Goal: Task Accomplishment & Management: Complete application form

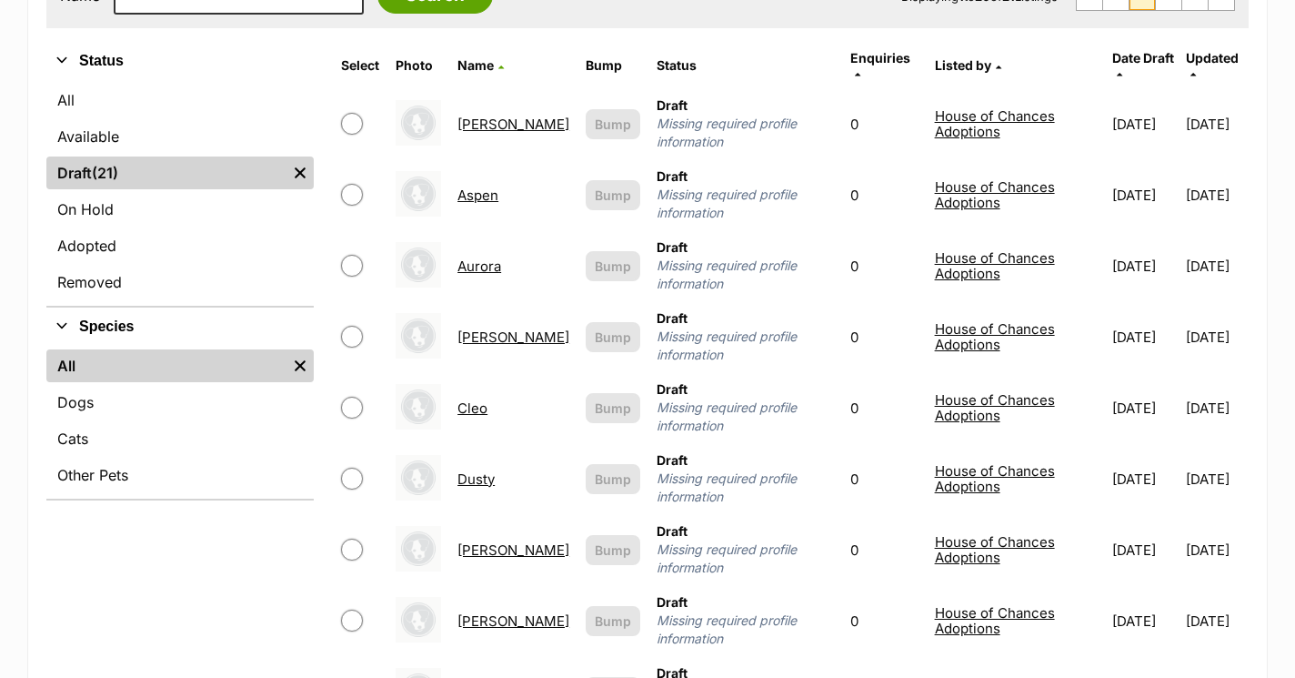
click at [477, 186] on link "Aspen" at bounding box center [478, 194] width 41 height 17
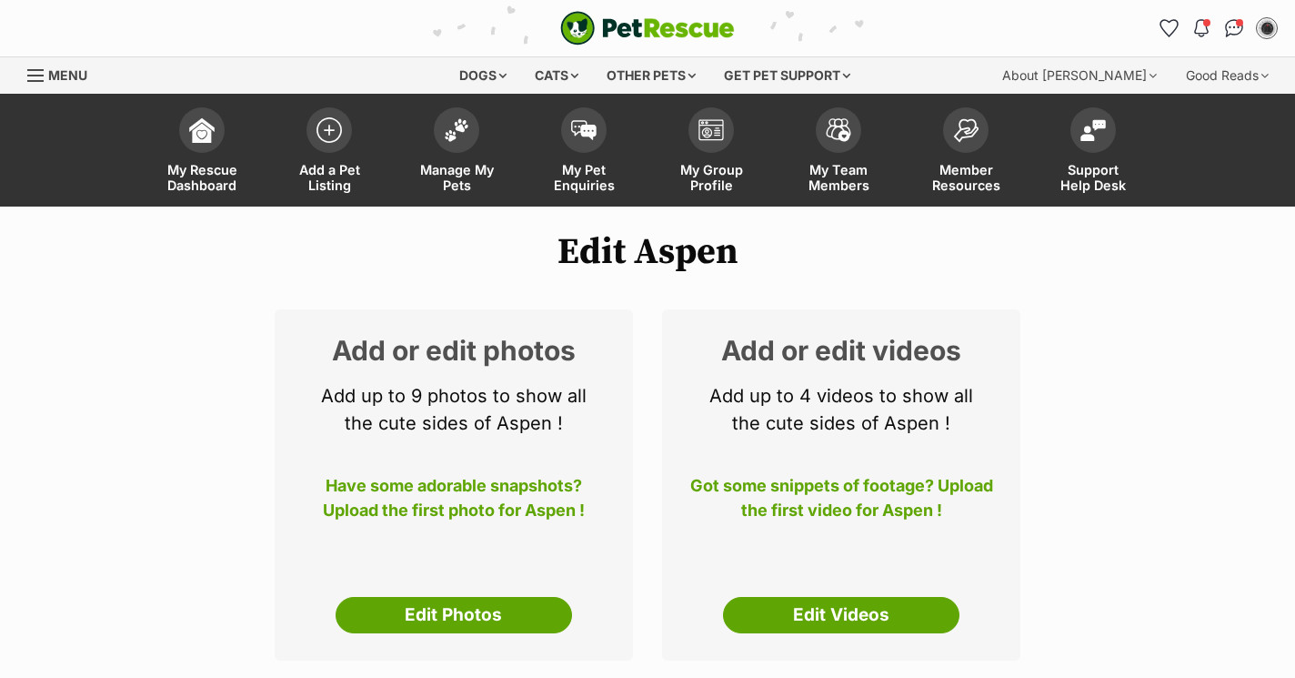
select select
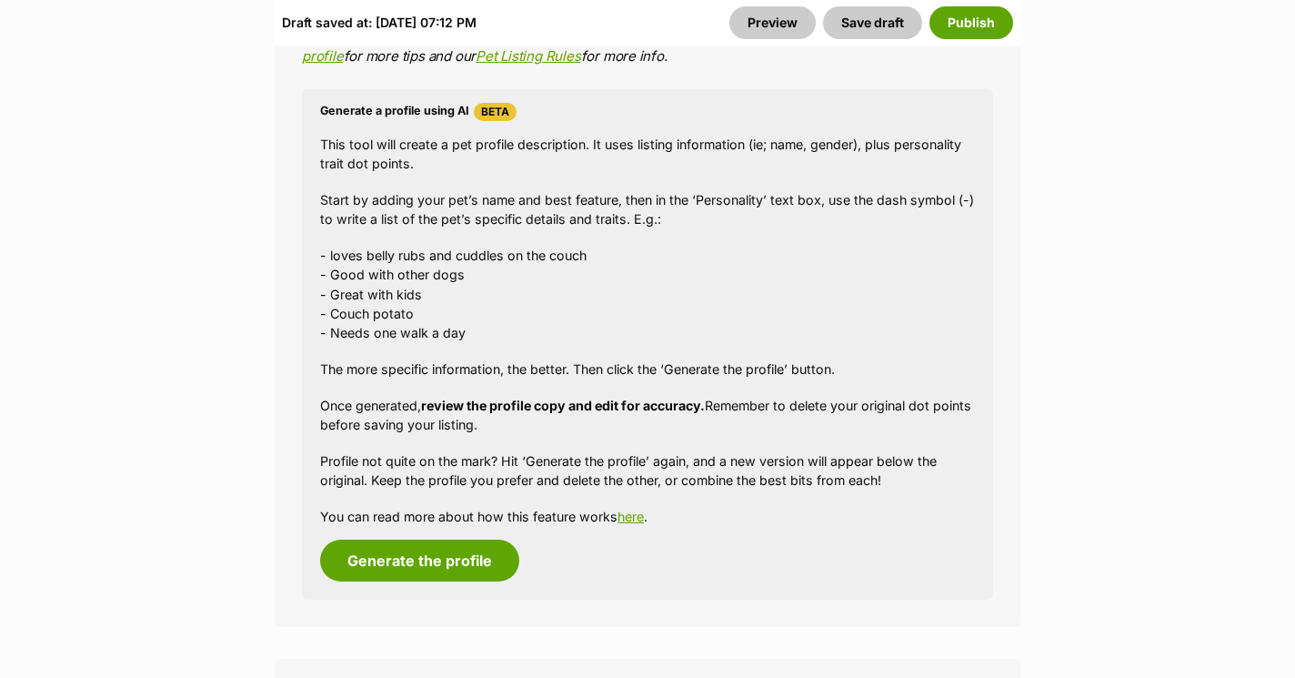
scroll to position [2320, 0]
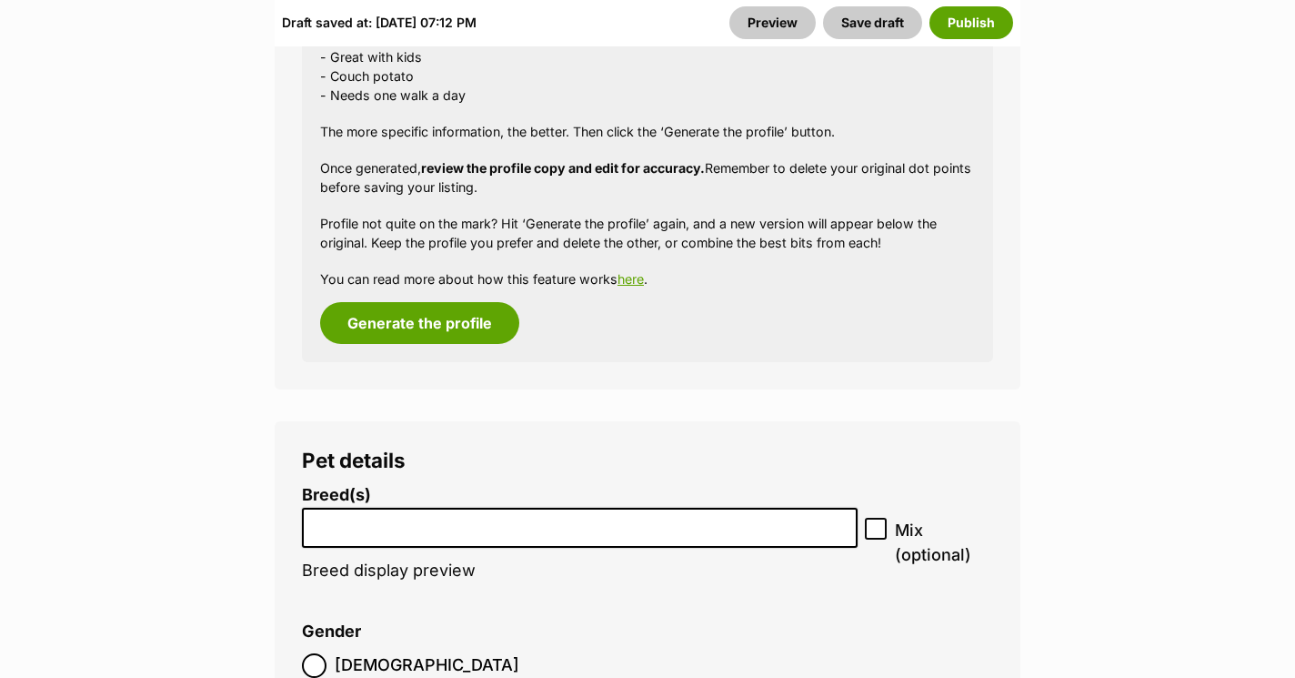
click at [427, 514] on input "search" at bounding box center [579, 523] width 543 height 19
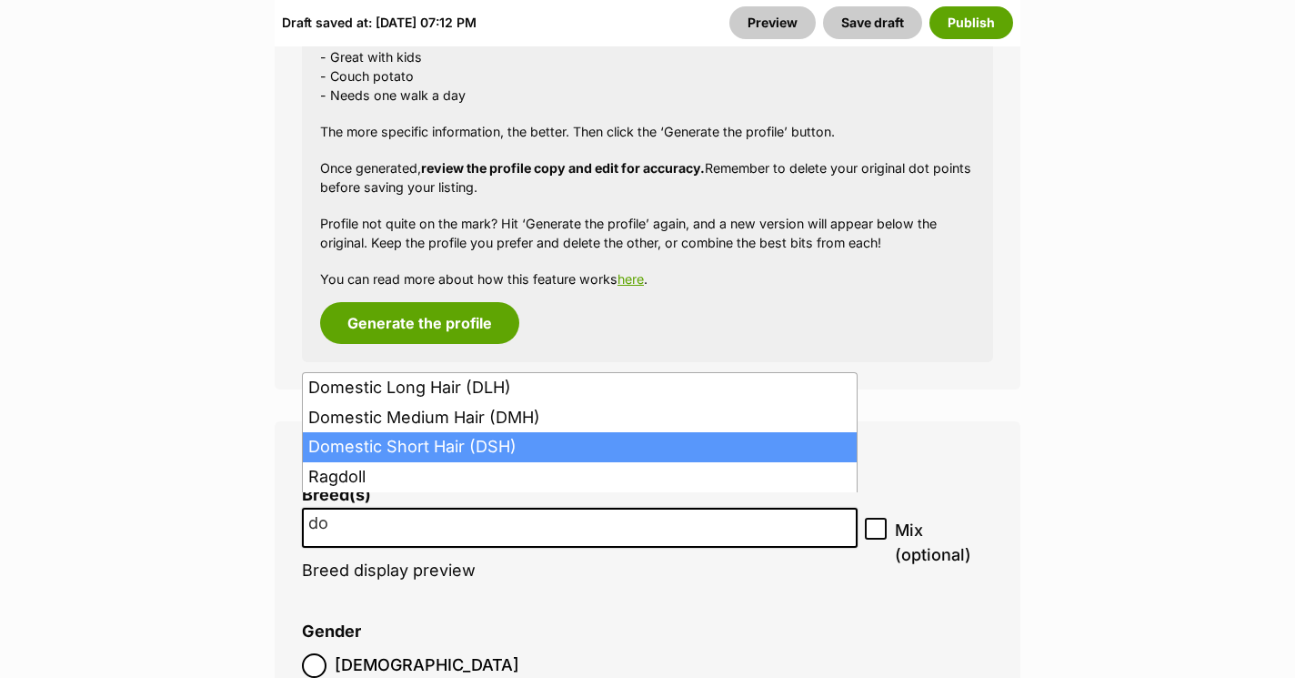
type input "do"
select select "252102"
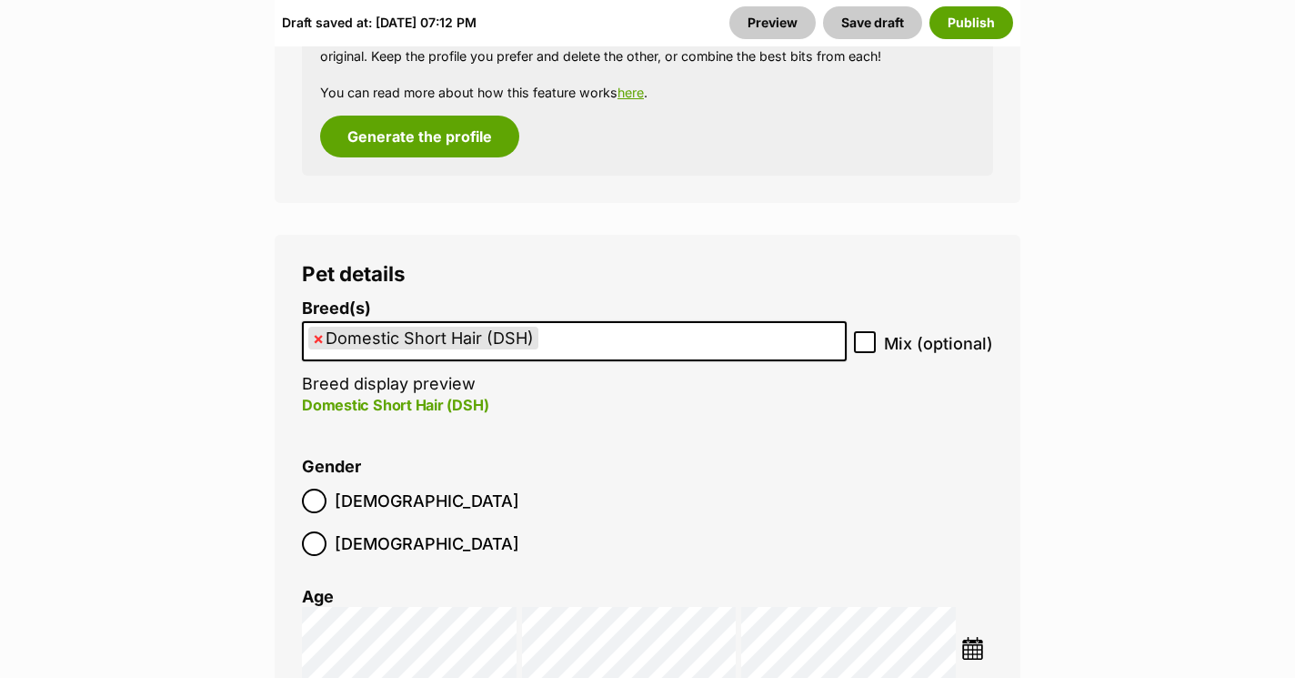
click at [427, 531] on span "[DEMOGRAPHIC_DATA]" at bounding box center [427, 543] width 185 height 25
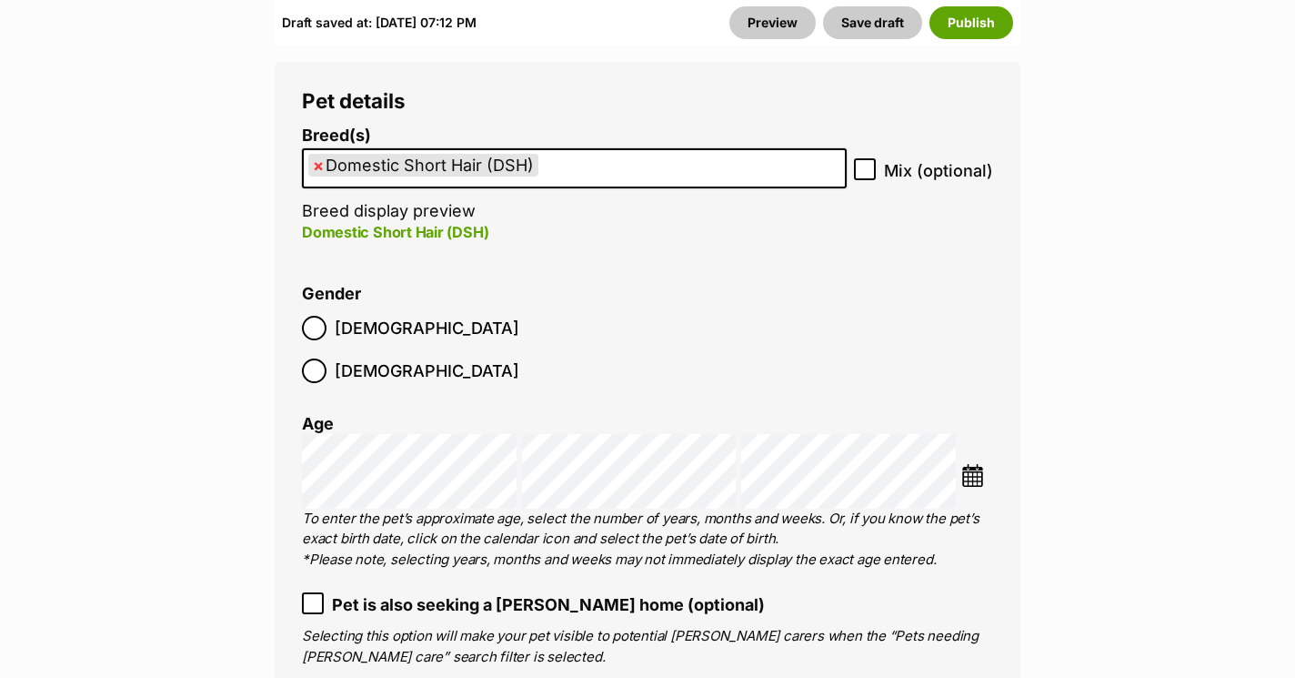
scroll to position [2852, 0]
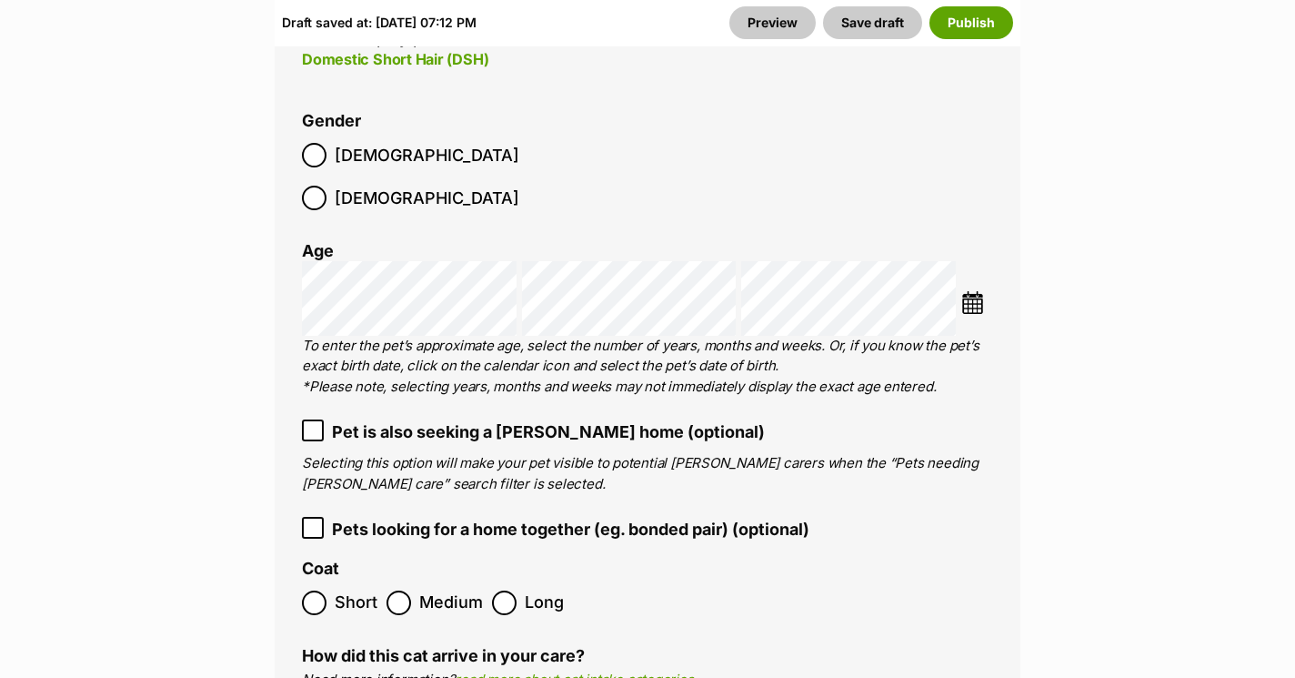
click at [331, 590] on label "Short" at bounding box center [339, 602] width 75 height 25
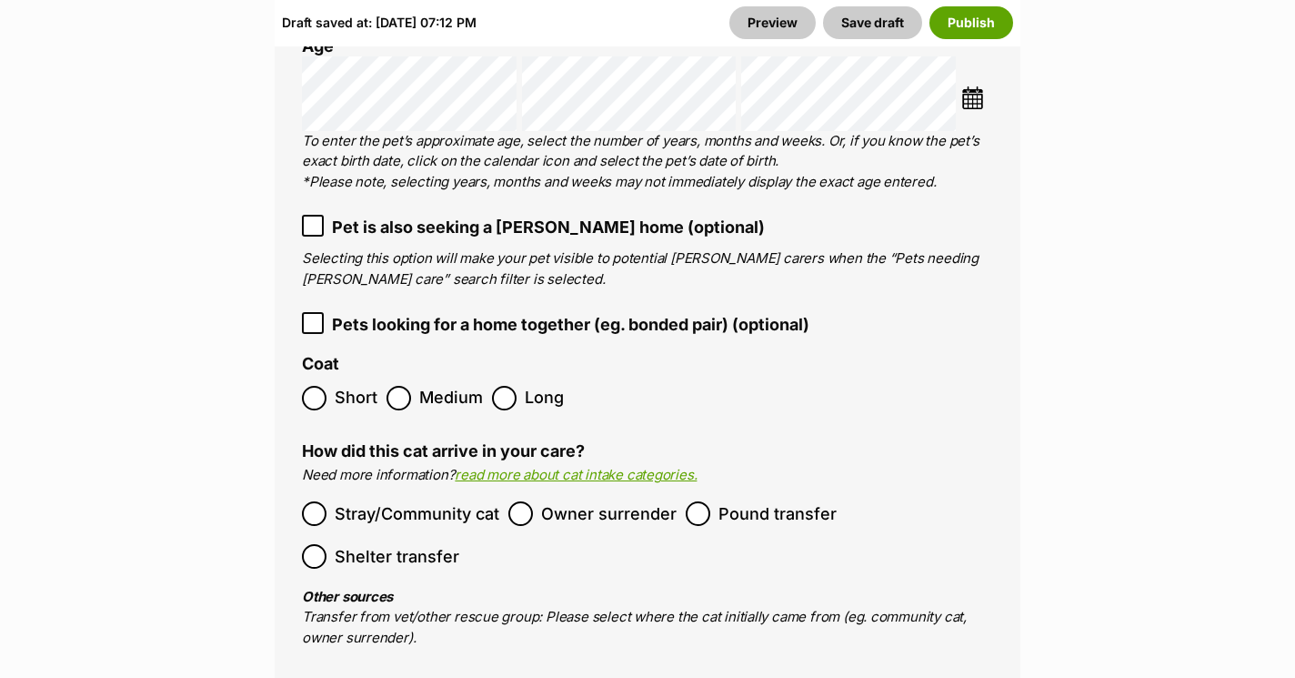
scroll to position [3099, 0]
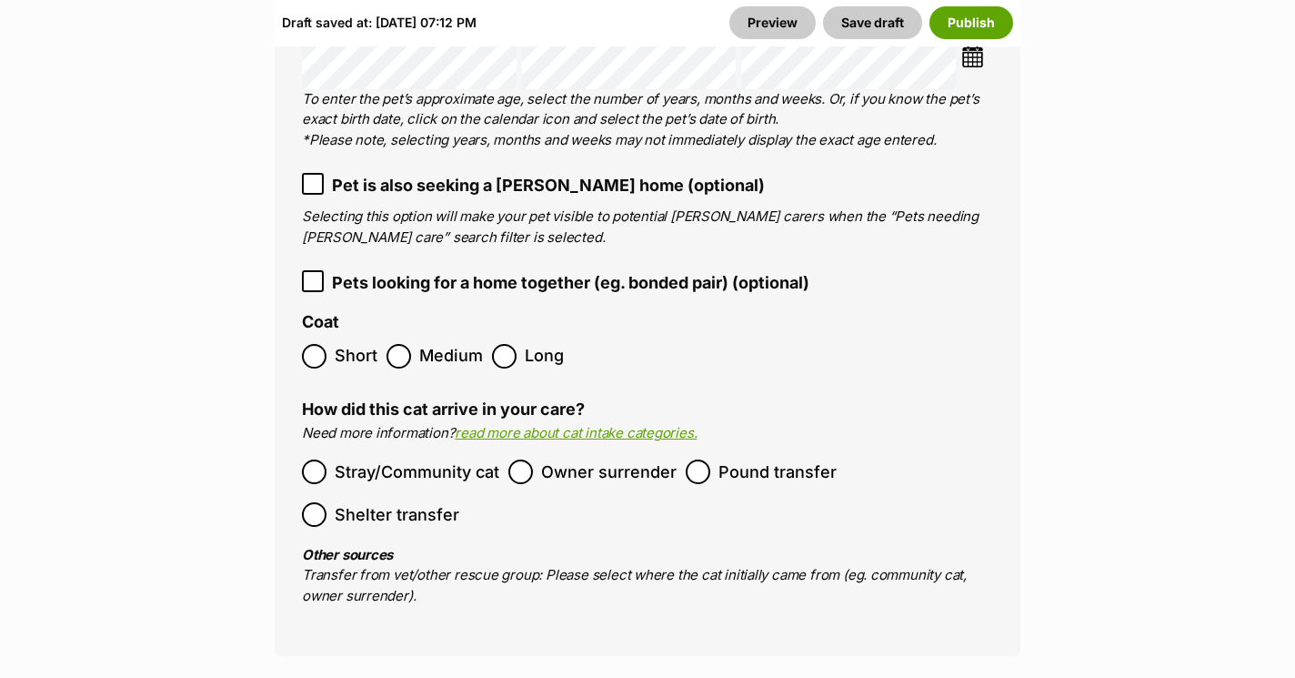
click at [712, 459] on label "Pound transfer" at bounding box center [761, 471] width 151 height 25
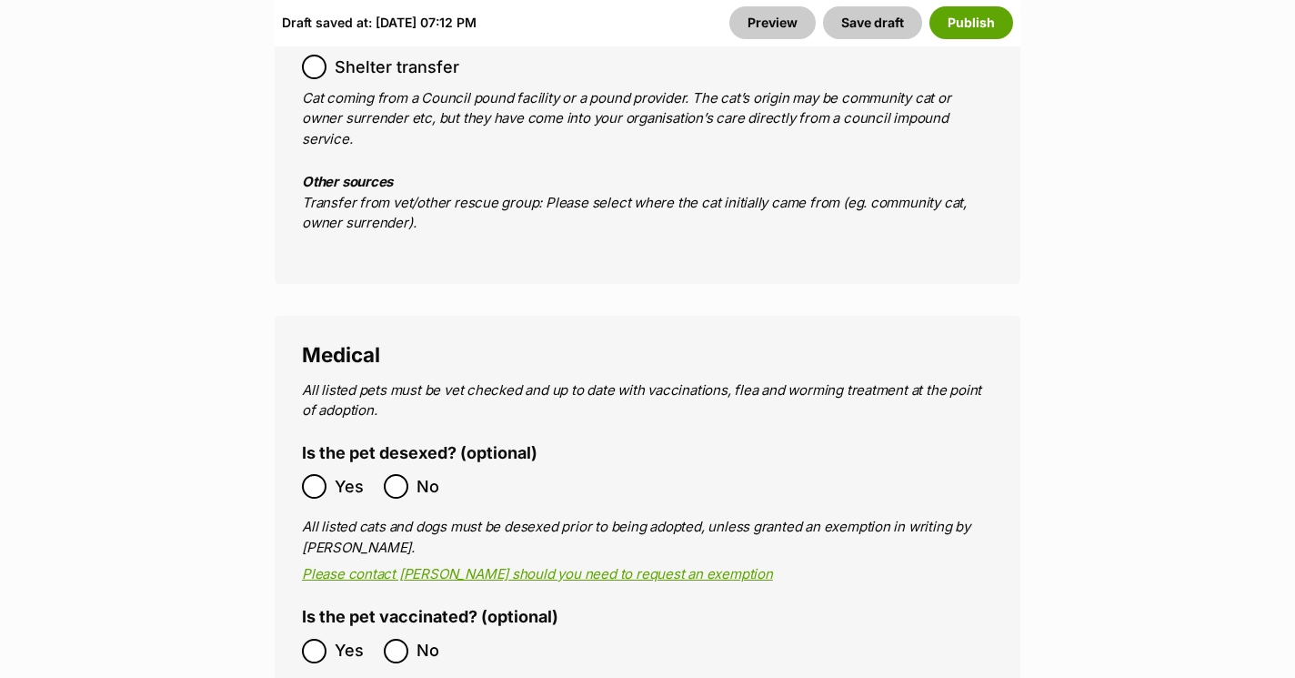
scroll to position [3590, 0]
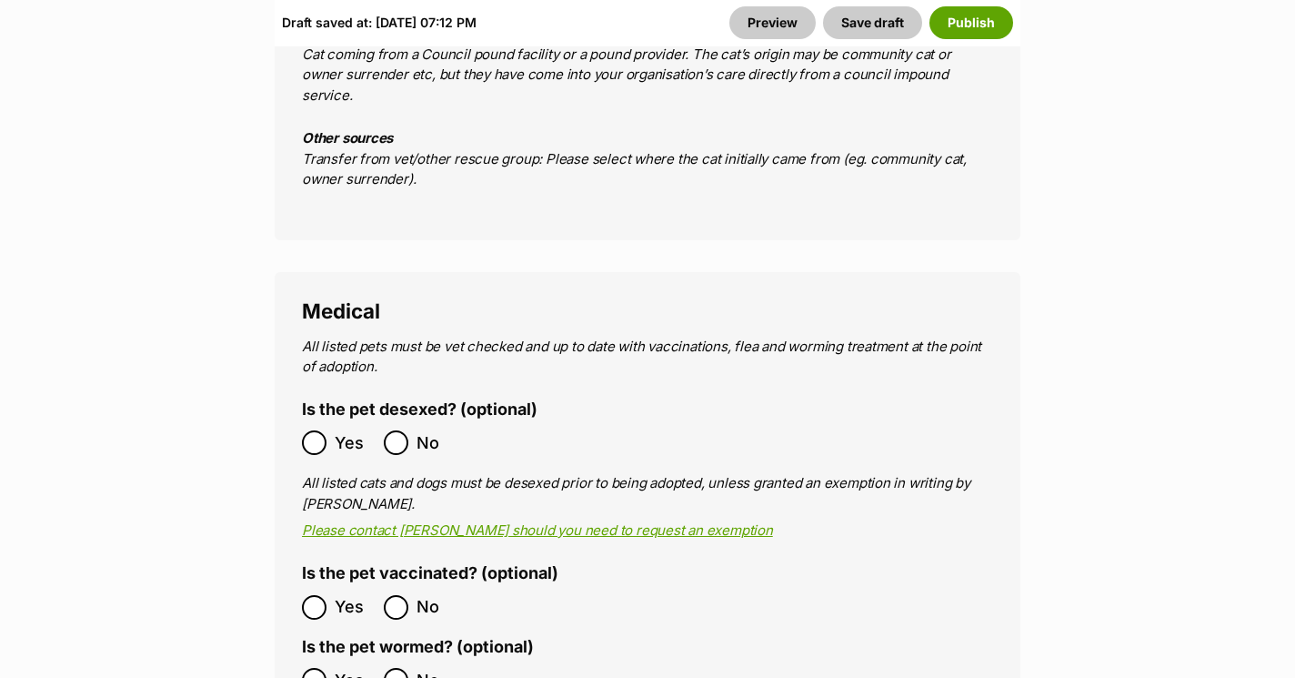
click at [337, 430] on span "Yes" at bounding box center [355, 442] width 40 height 25
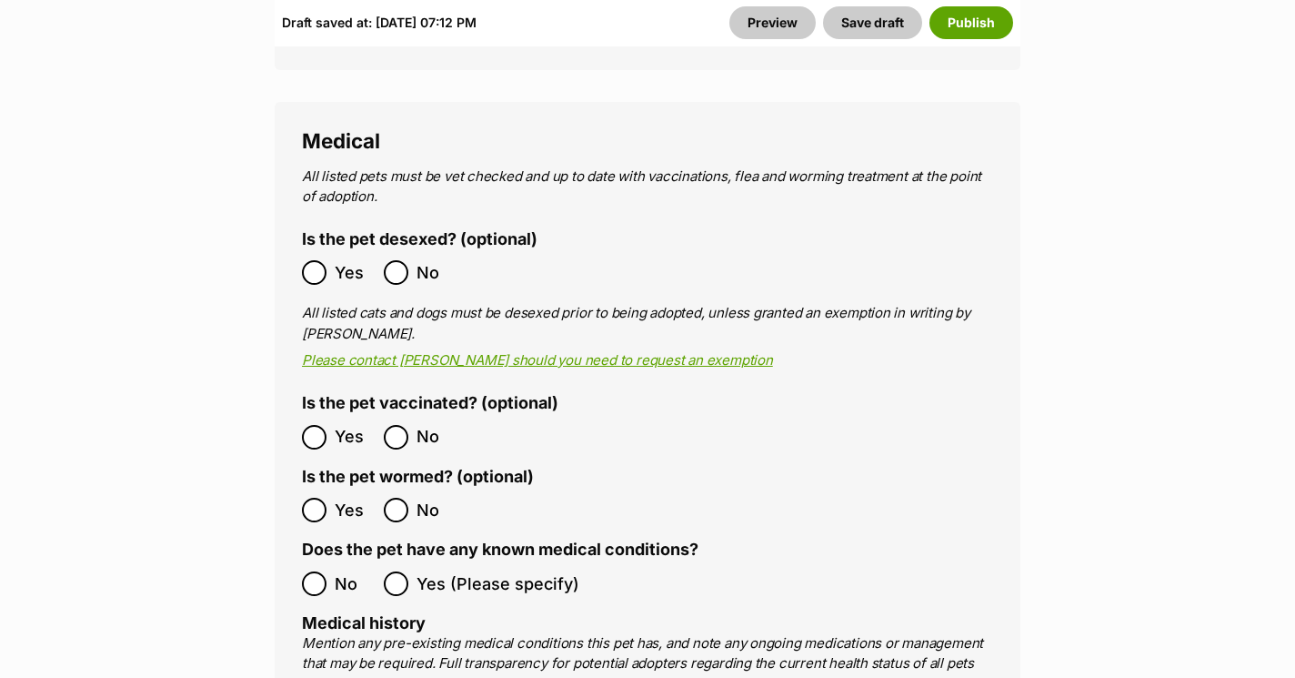
click at [326, 562] on ol "No Yes (Please specify)" at bounding box center [647, 583] width 691 height 43
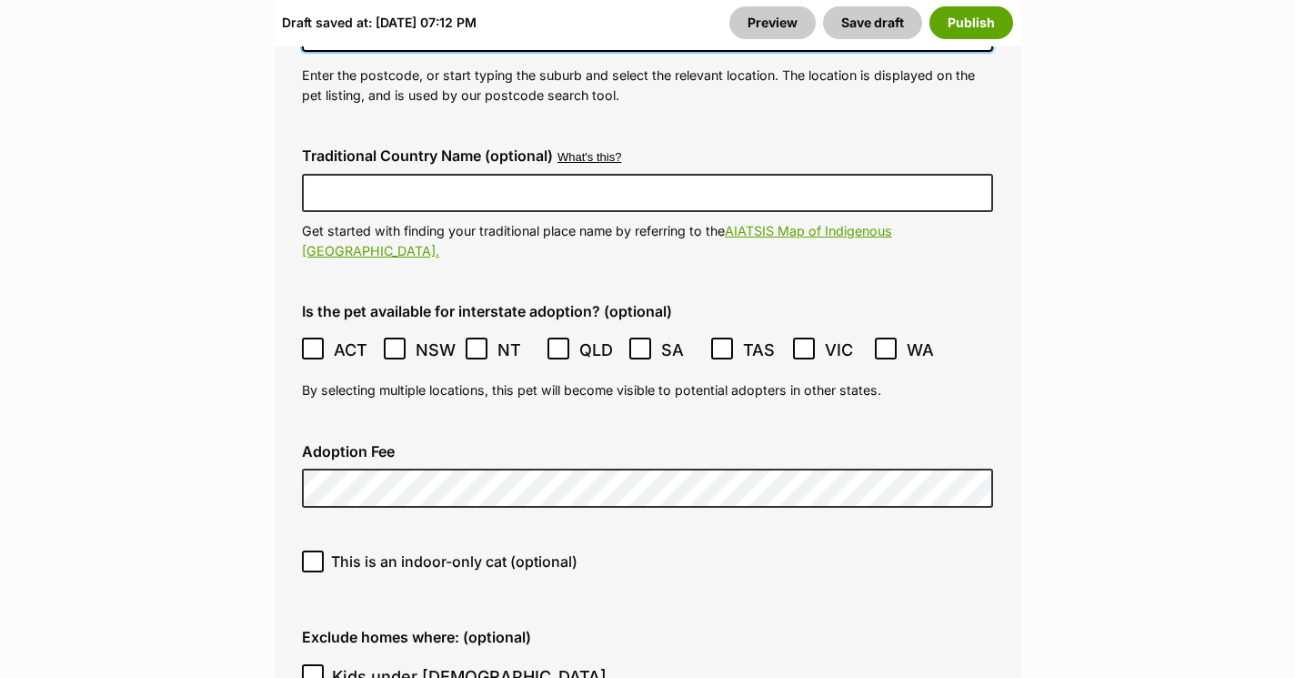
scroll to position [5177, 0]
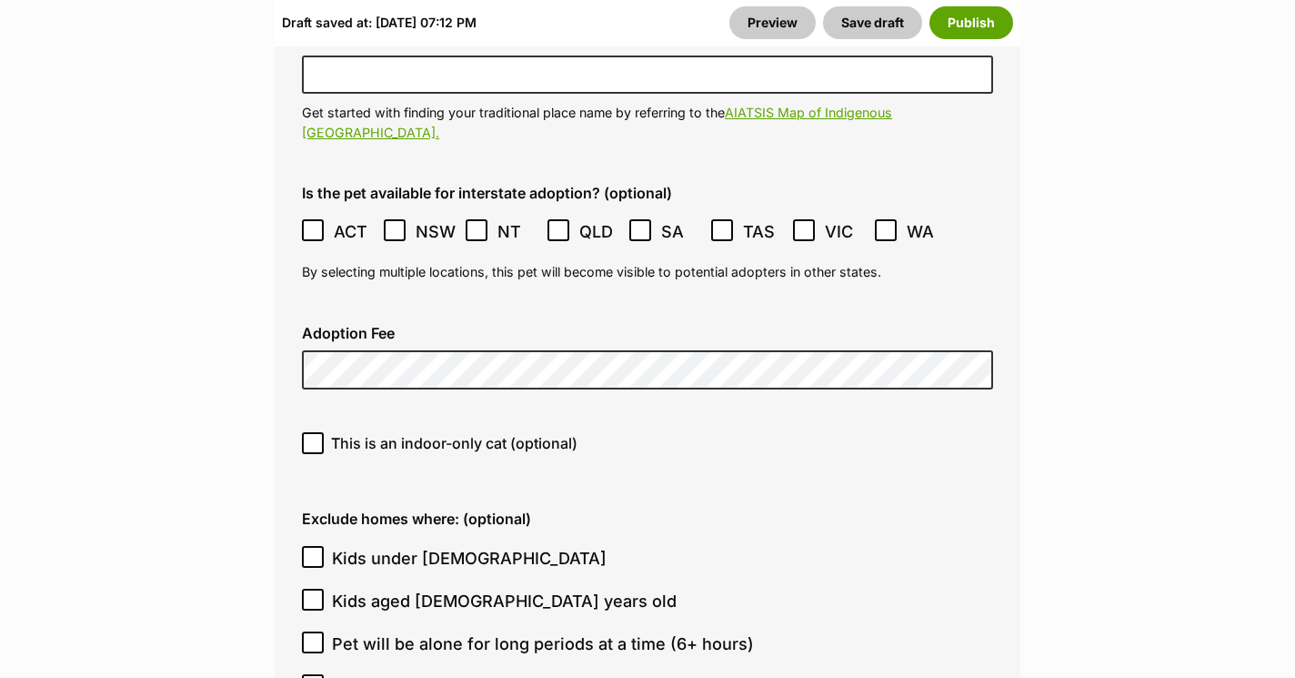
click at [369, 432] on span "This is an indoor-only cat (optional)" at bounding box center [454, 443] width 246 height 22
click at [324, 432] on input "This is an indoor-only cat (optional)" at bounding box center [313, 443] width 22 height 22
checkbox input "true"
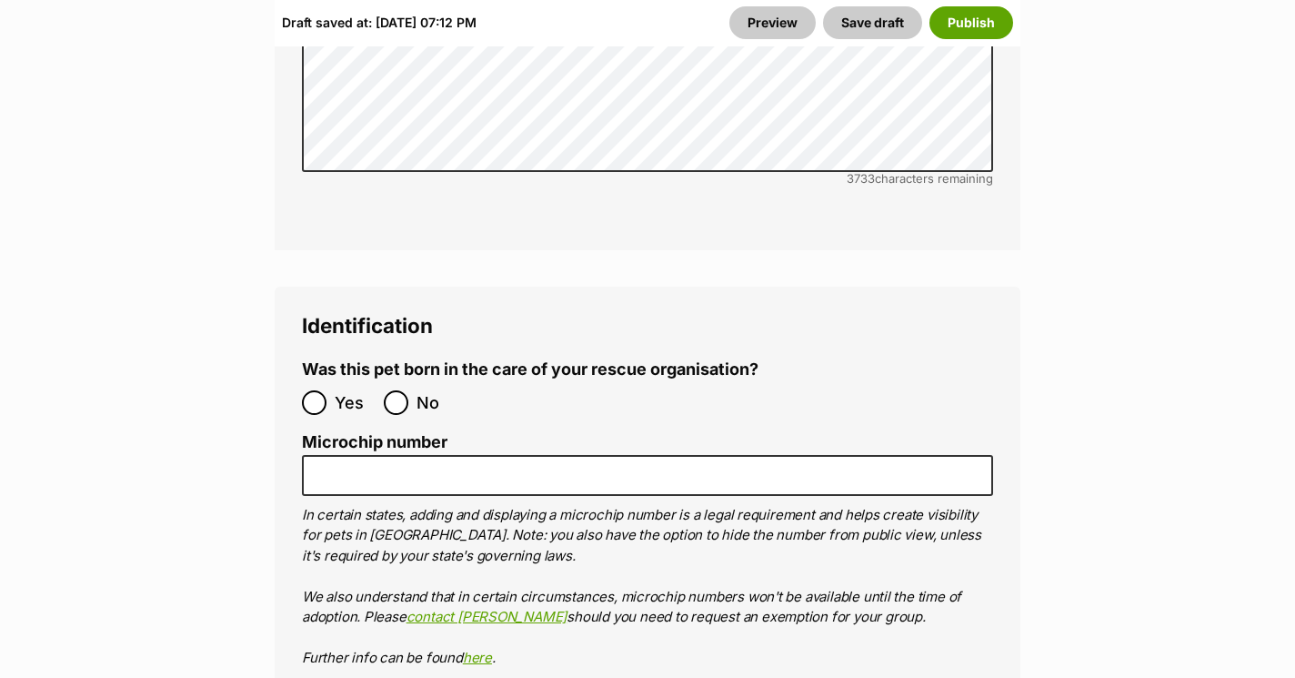
scroll to position [6470, 0]
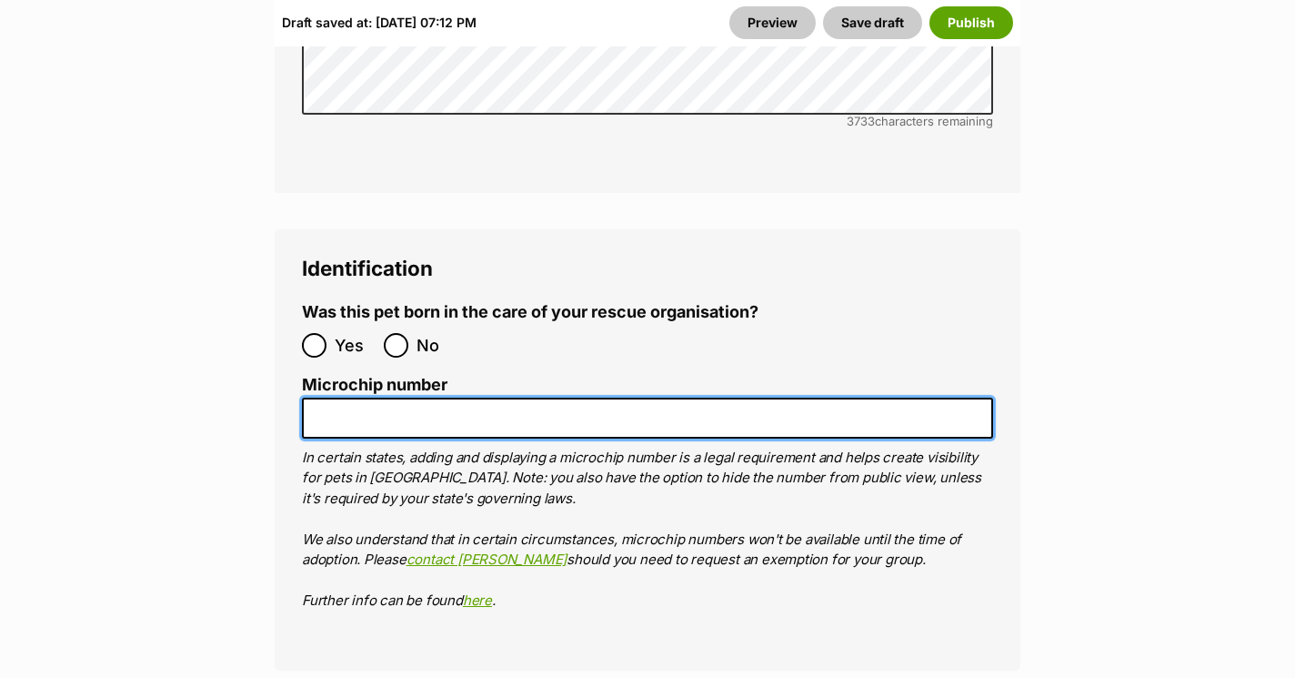
click at [387, 397] on input "Microchip number" at bounding box center [647, 417] width 691 height 41
paste input "900139000054512"
type input "900139000054512"
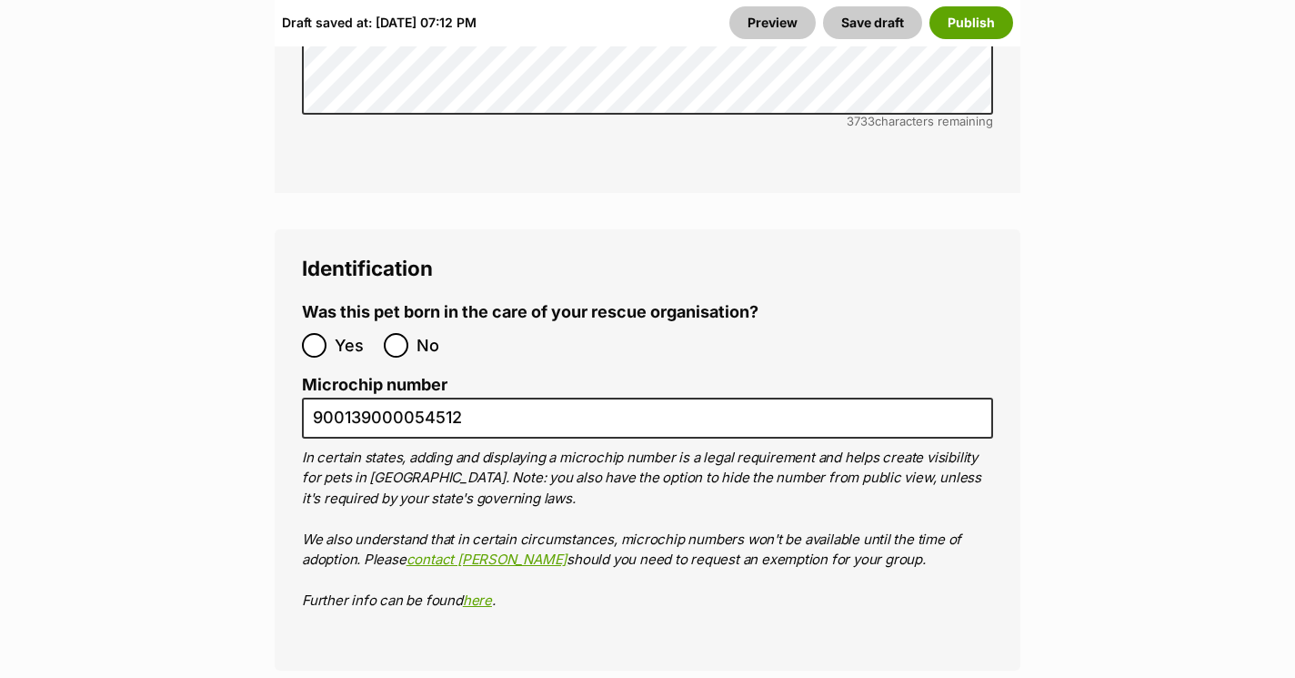
click at [411, 324] on ol "Yes No" at bounding box center [475, 345] width 346 height 43
click at [408, 333] on label "No" at bounding box center [420, 345] width 73 height 25
click at [408, 333] on input "No" at bounding box center [396, 345] width 25 height 25
radio input "true"
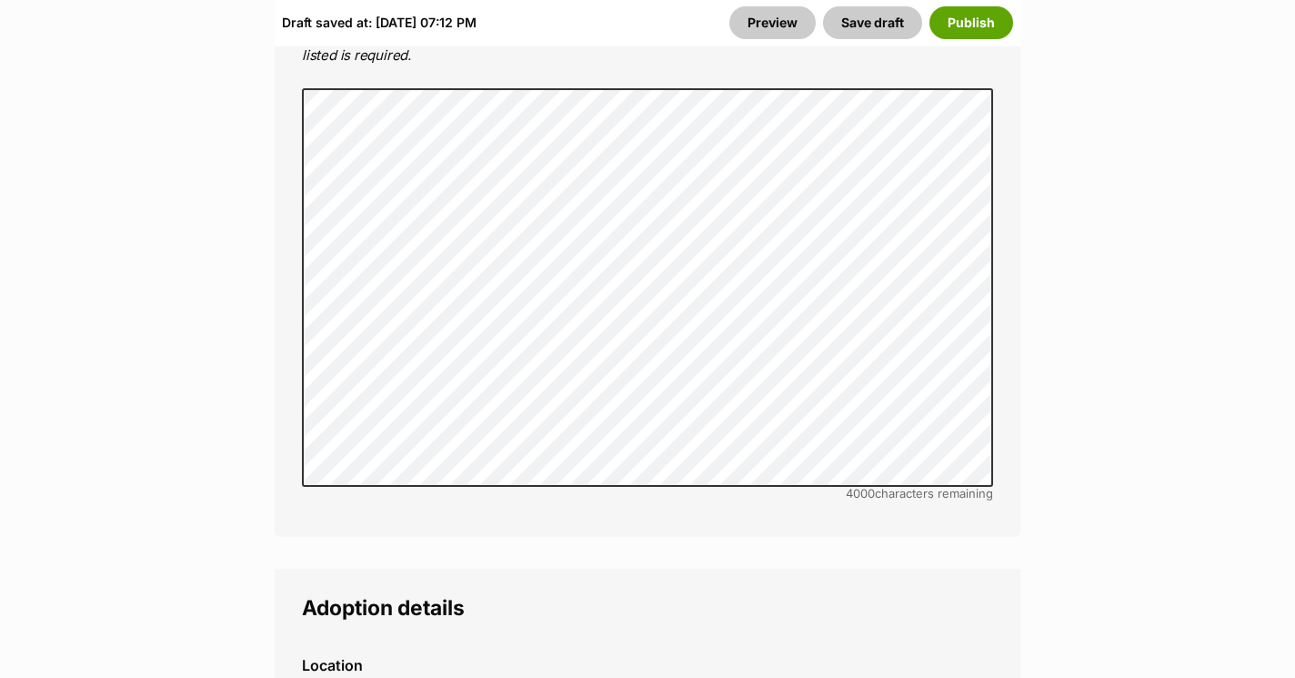
scroll to position [4775, 0]
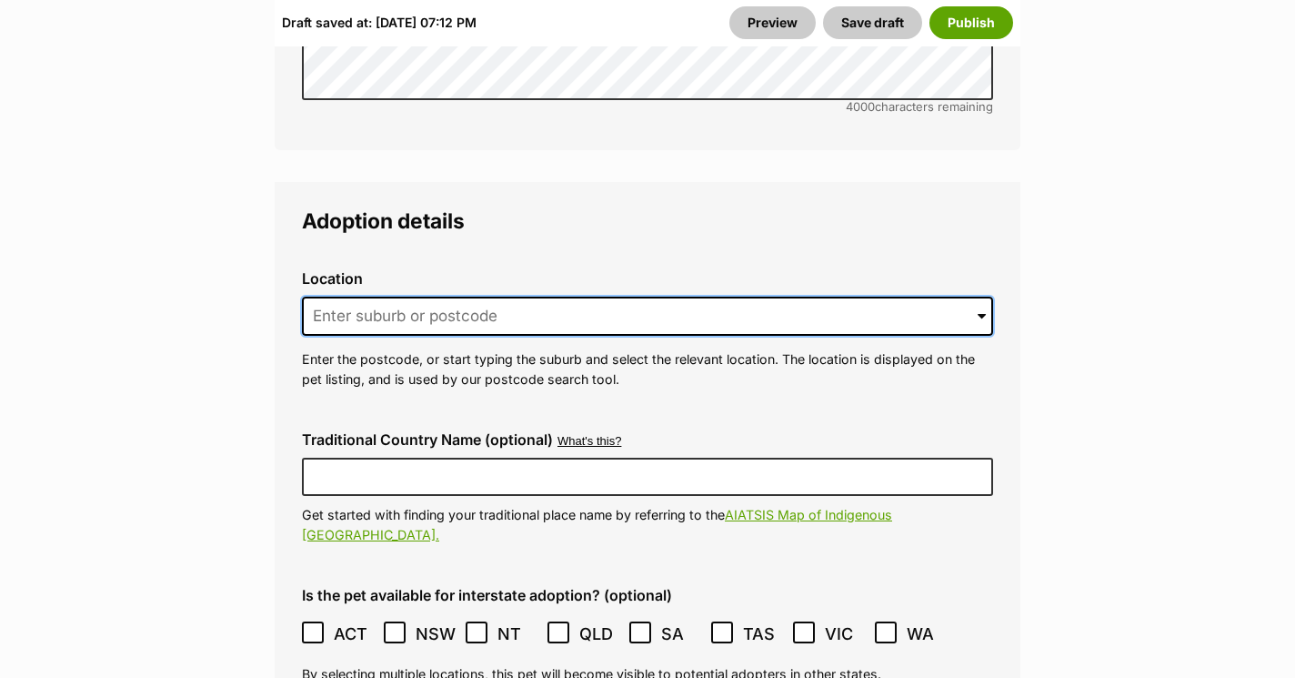
click at [382, 297] on input at bounding box center [647, 317] width 691 height 40
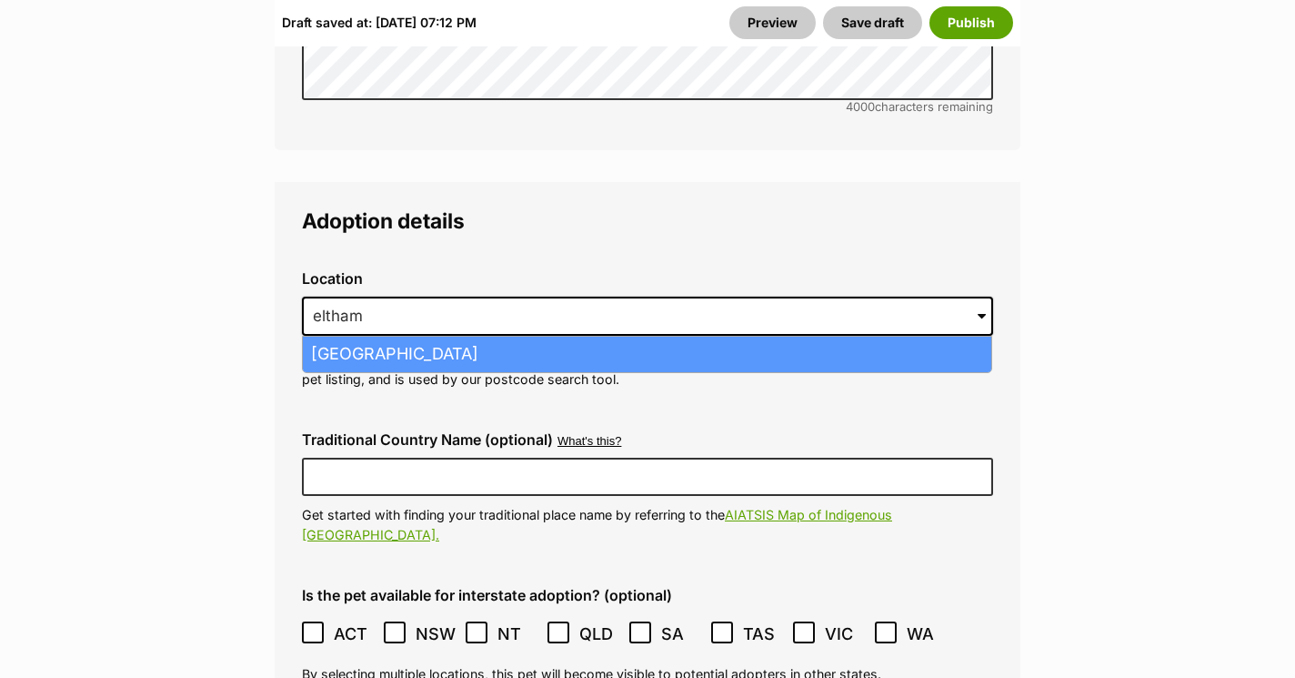
click at [509, 337] on li "Eltham North, Victoria, 3095" at bounding box center [647, 354] width 689 height 35
type input "Eltham North, Victoria, 3095"
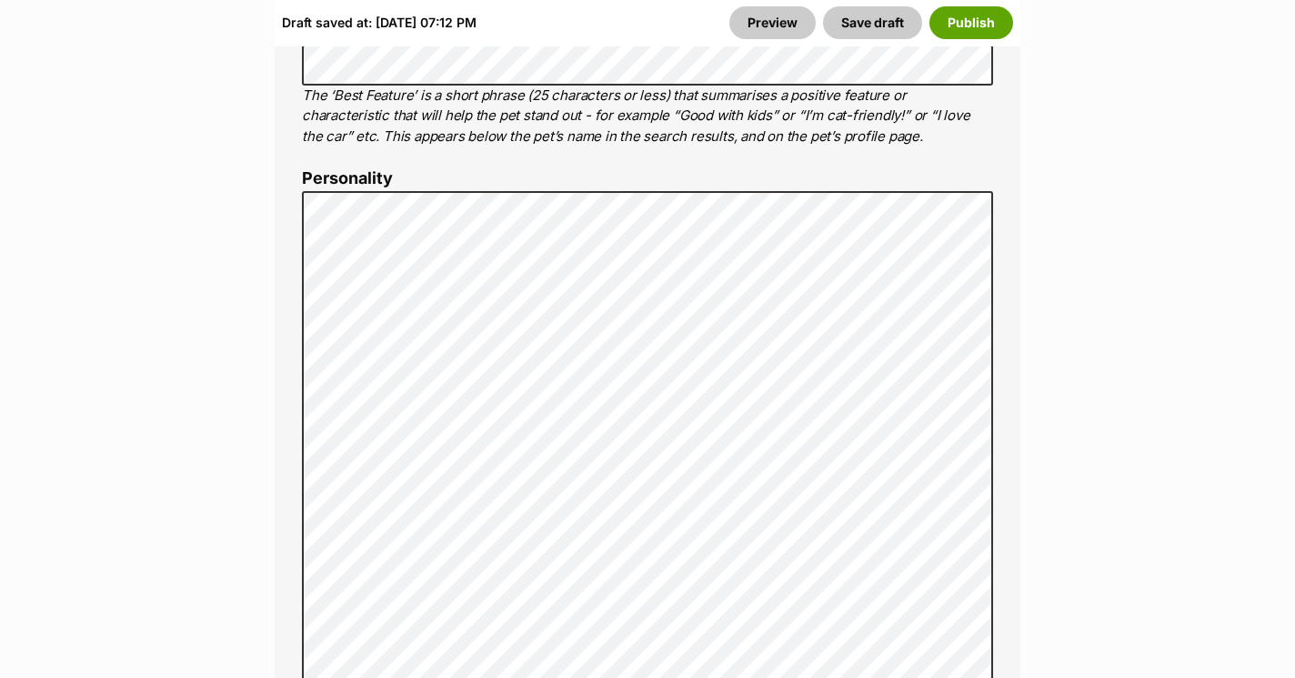
scroll to position [1473, 0]
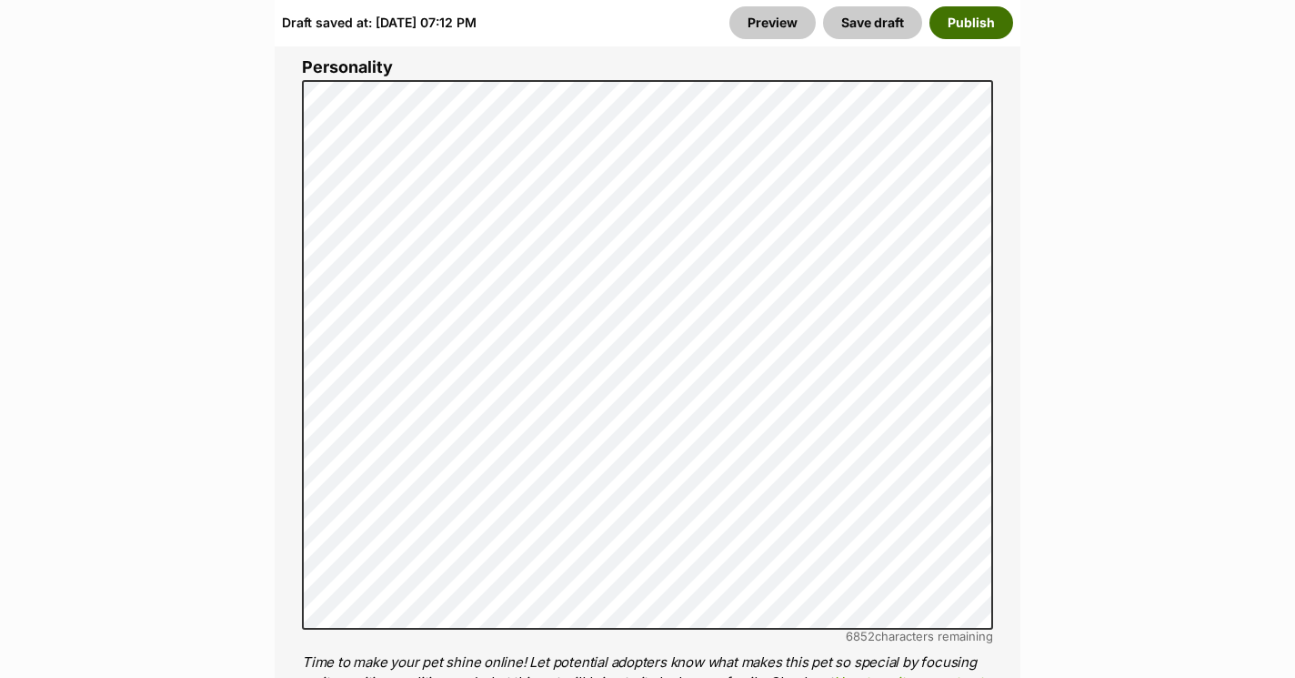
click at [972, 31] on button "Publish" at bounding box center [972, 22] width 84 height 33
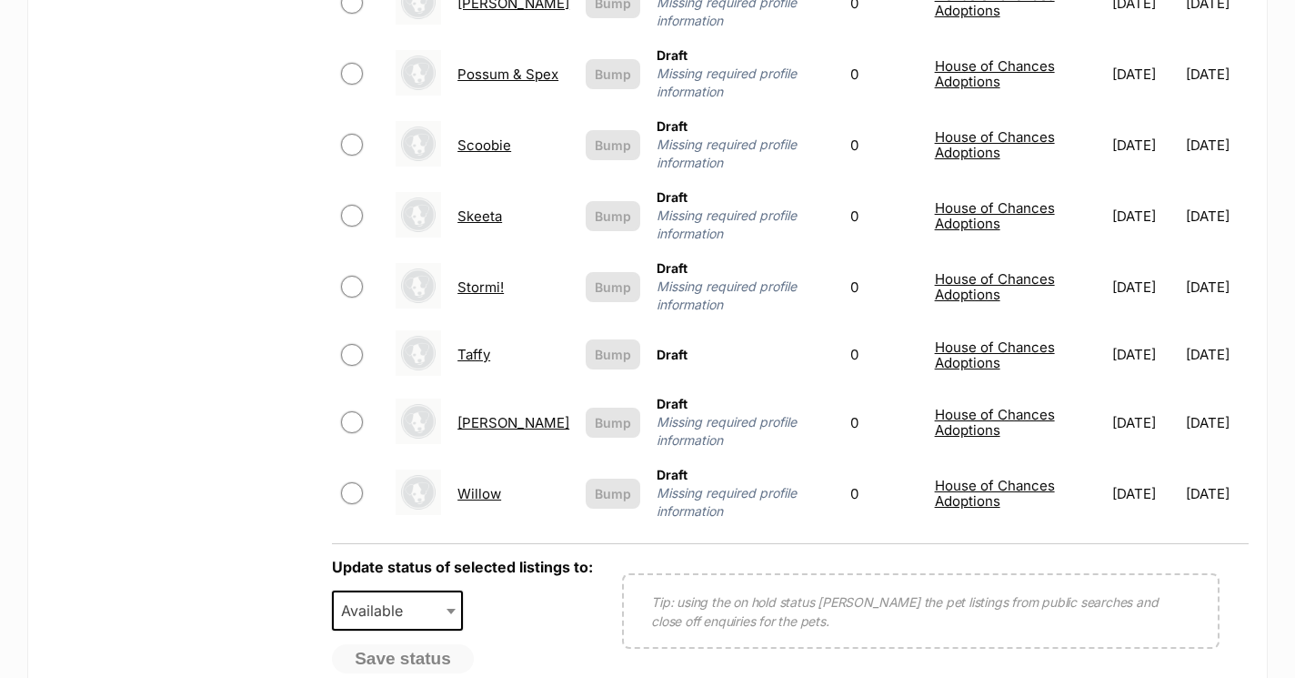
scroll to position [1384, 0]
click at [488, 484] on link "Willow" at bounding box center [480, 492] width 44 height 17
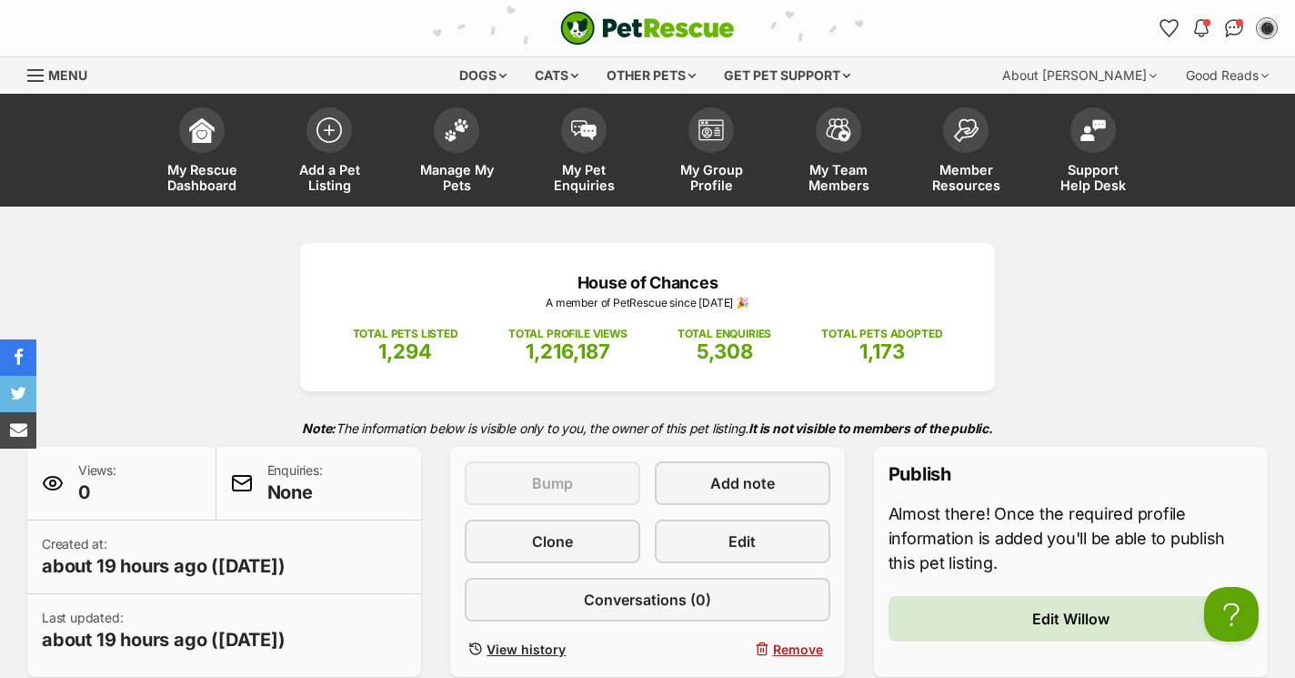
click at [786, 566] on div "This pet listing is not active and so can't be bumped Bump Add note Clone Edit …" at bounding box center [647, 561] width 365 height 201
click at [779, 554] on link "Edit" at bounding box center [743, 541] width 176 height 44
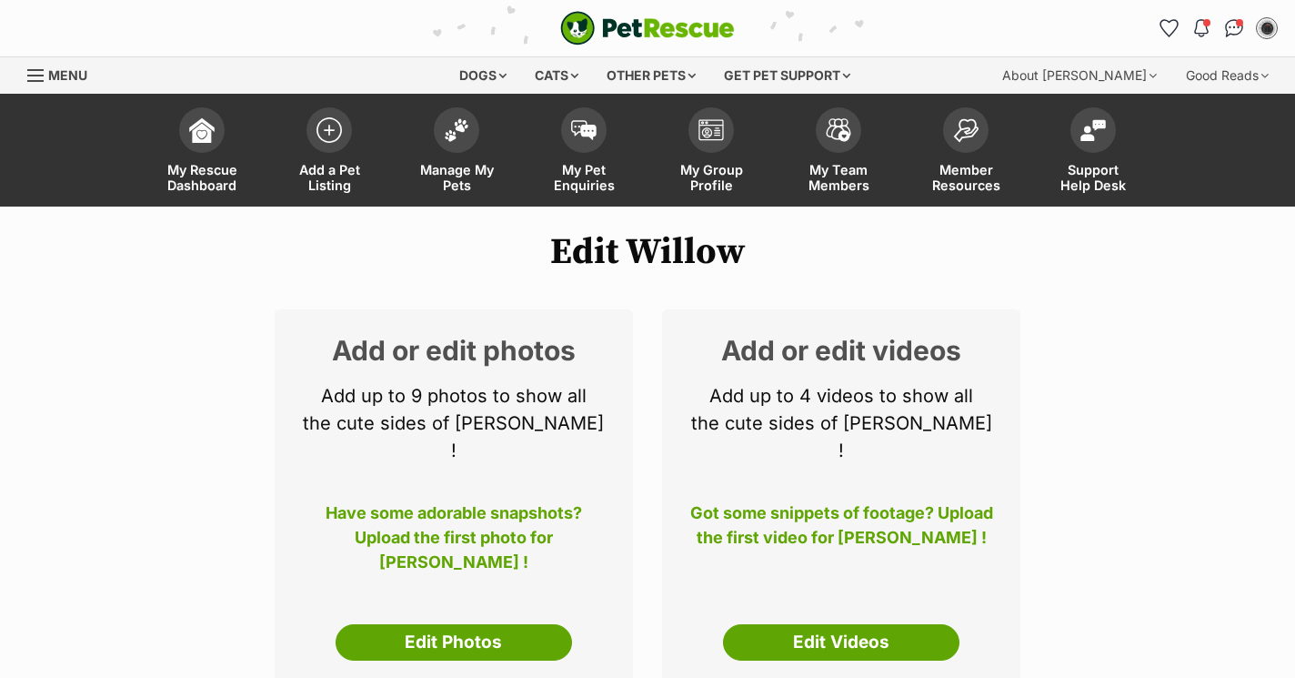
select select
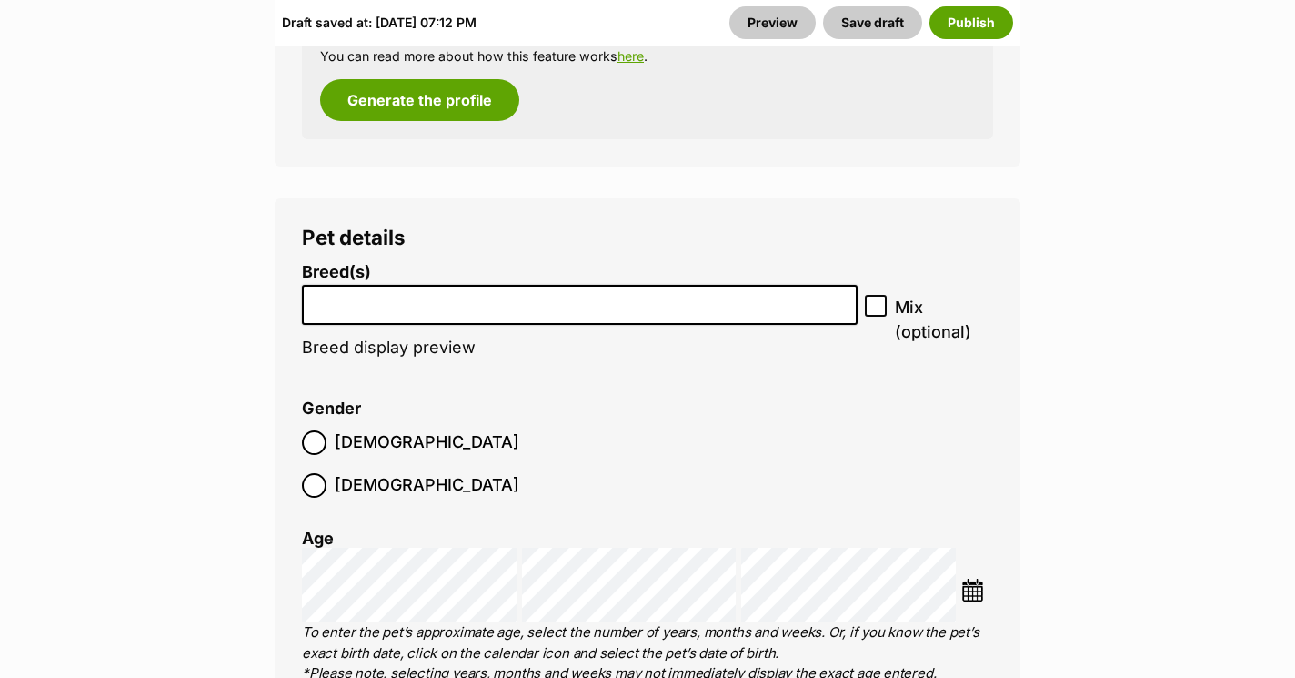
scroll to position [2701, 0]
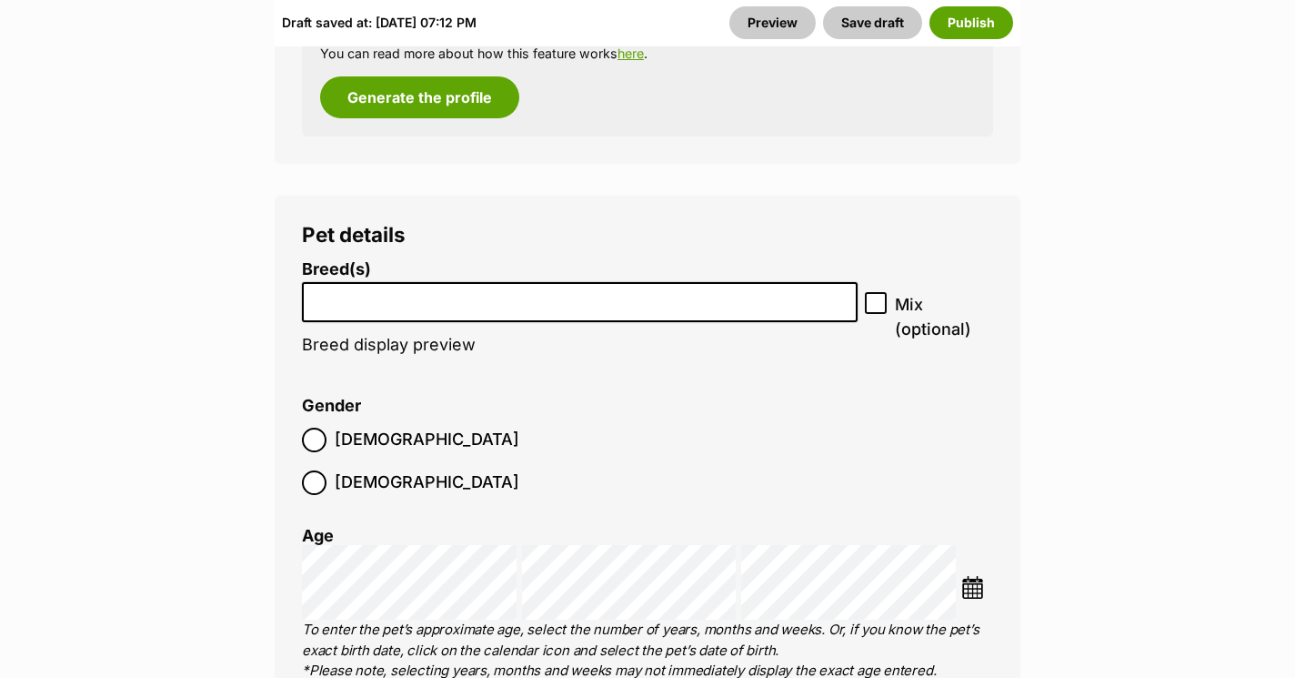
click at [428, 282] on span at bounding box center [580, 302] width 556 height 41
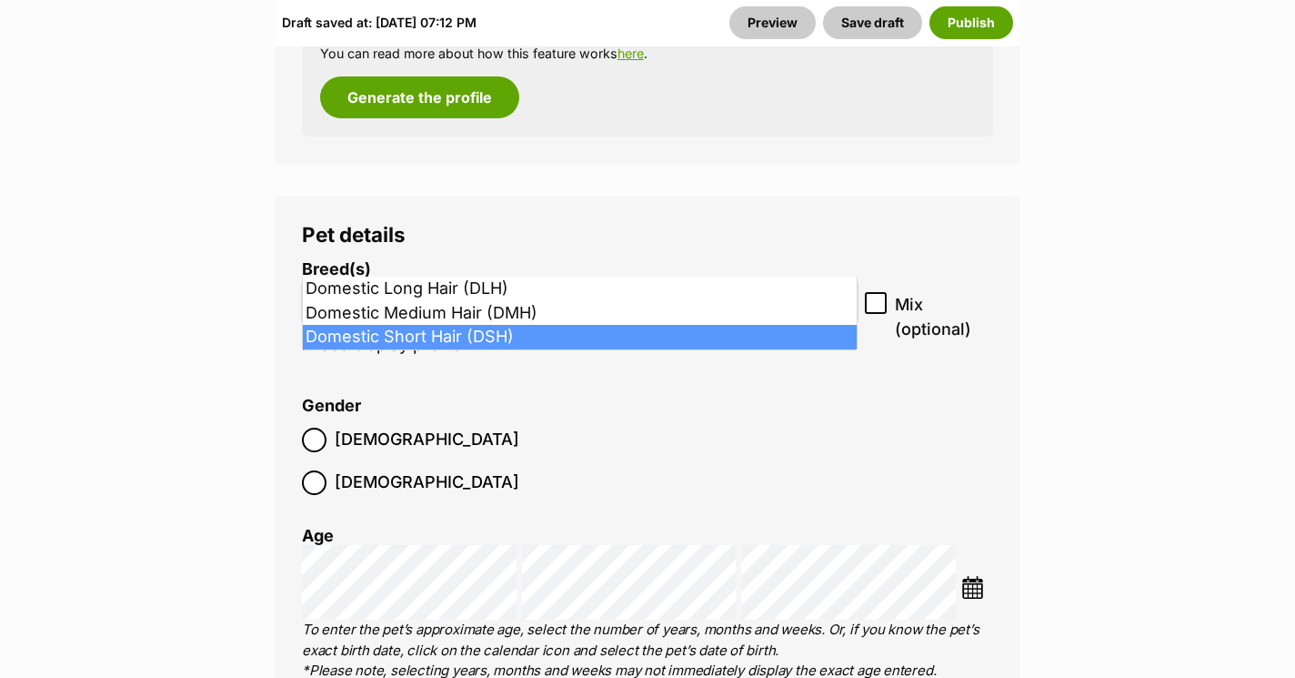
type input "dom"
select select "252102"
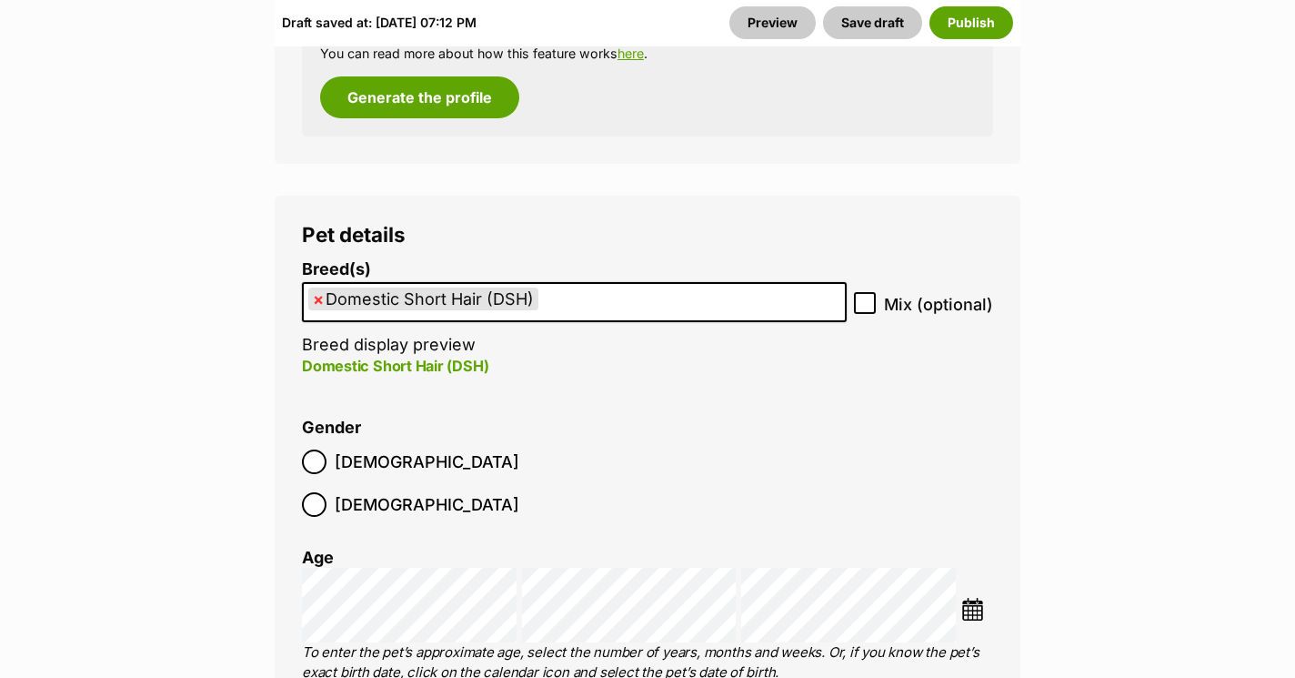
click at [425, 440] on ol "Male Female" at bounding box center [475, 483] width 346 height 86
click at [425, 492] on span "[DEMOGRAPHIC_DATA]" at bounding box center [427, 504] width 185 height 25
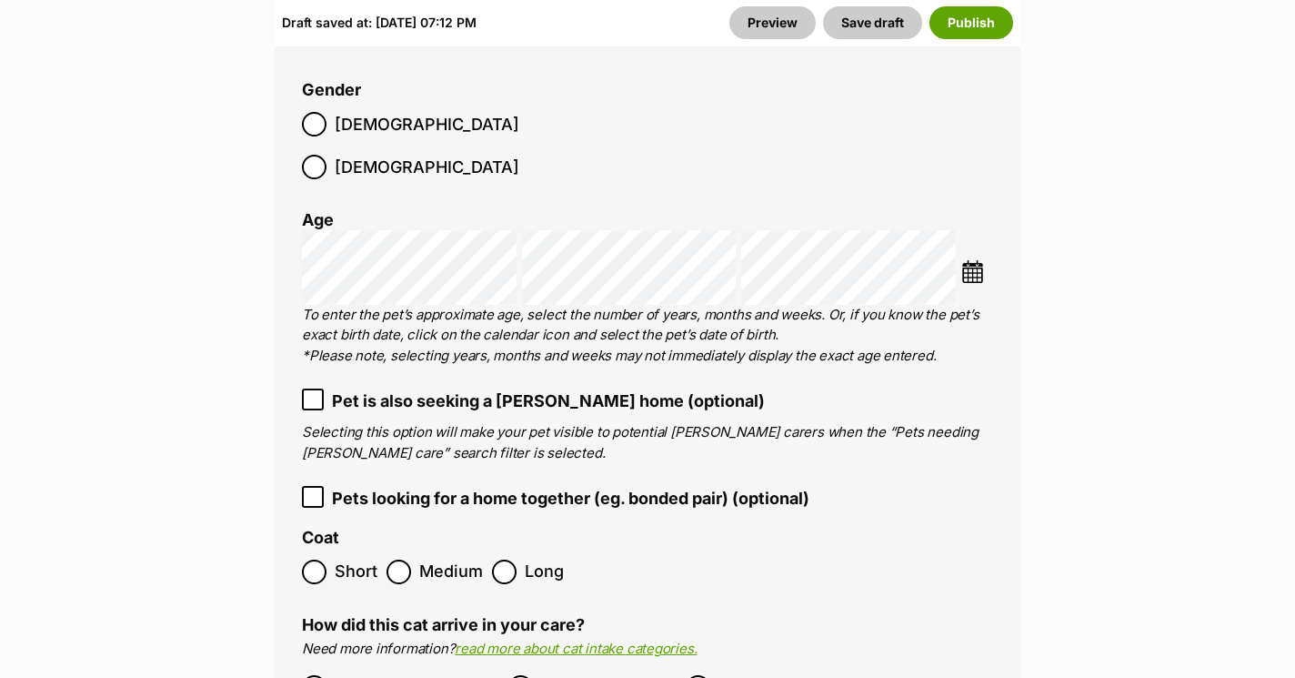
scroll to position [3125, 0]
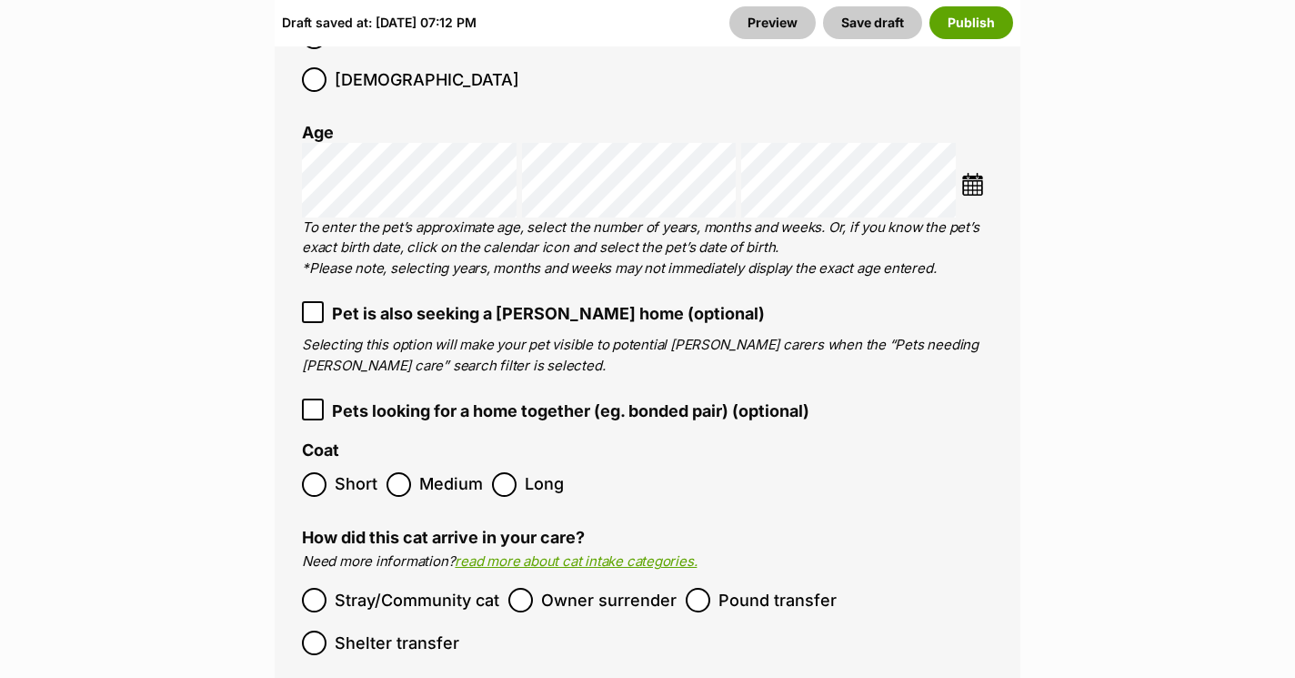
click at [347, 472] on span "Short" at bounding box center [356, 484] width 43 height 25
click at [734, 588] on span "Pound transfer" at bounding box center [778, 600] width 118 height 25
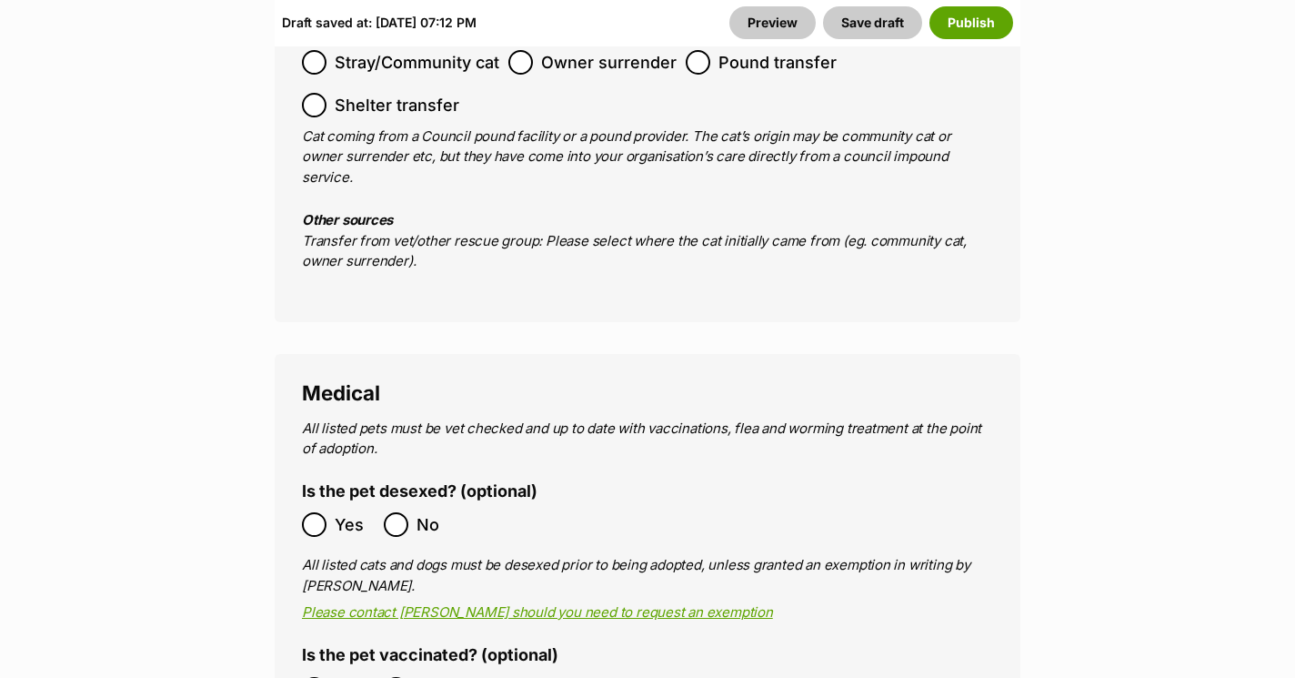
scroll to position [3702, 0]
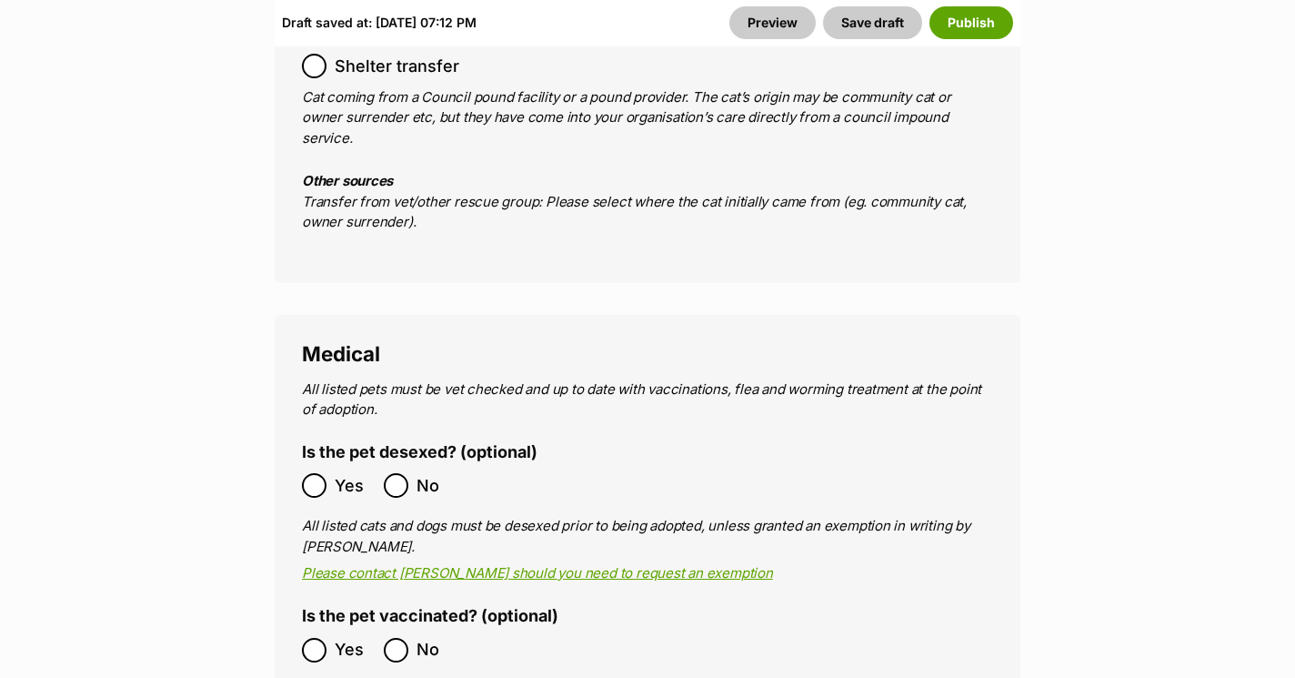
click at [351, 473] on span "Yes" at bounding box center [355, 485] width 40 height 25
click at [340, 638] on span "Yes" at bounding box center [355, 650] width 40 height 25
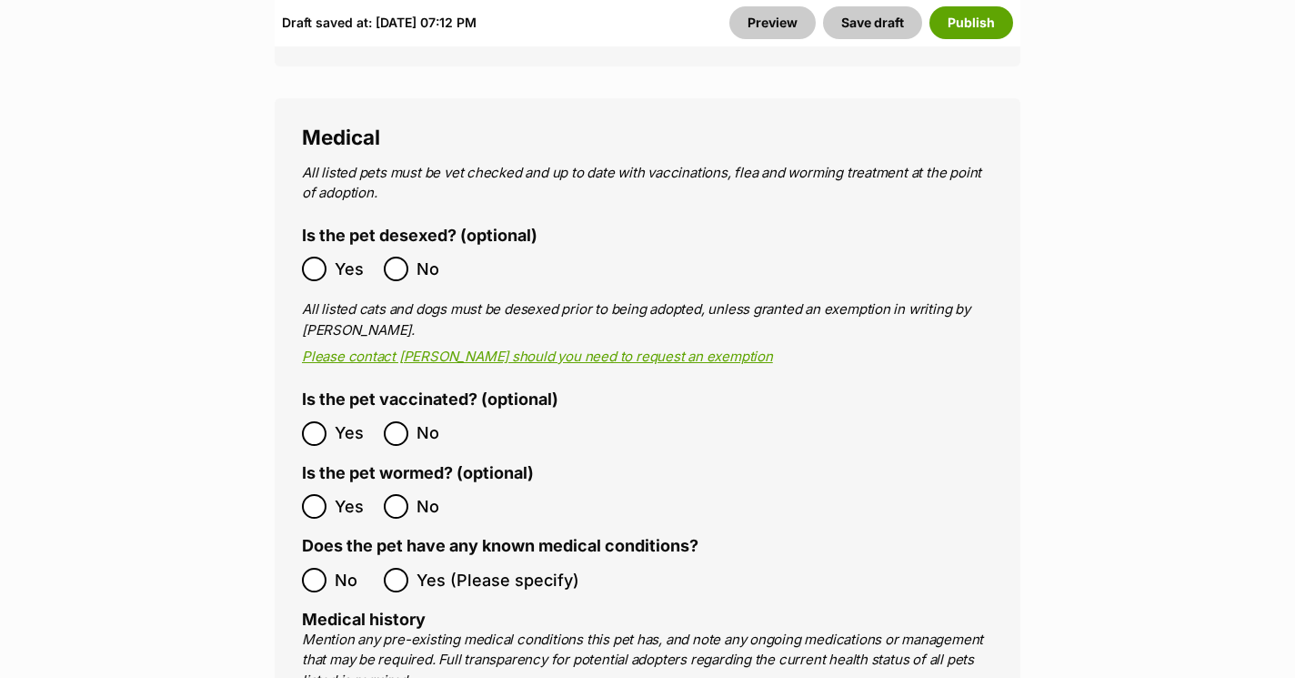
click at [328, 568] on label "No" at bounding box center [338, 580] width 73 height 25
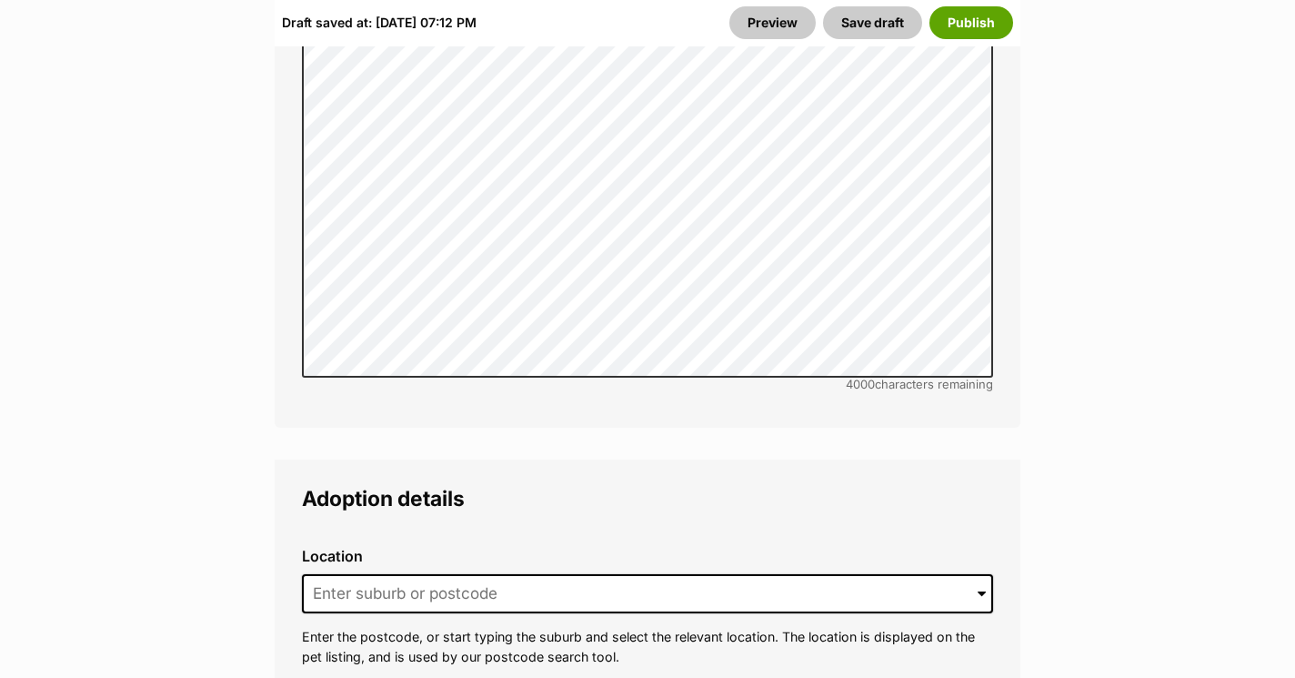
scroll to position [4729, 0]
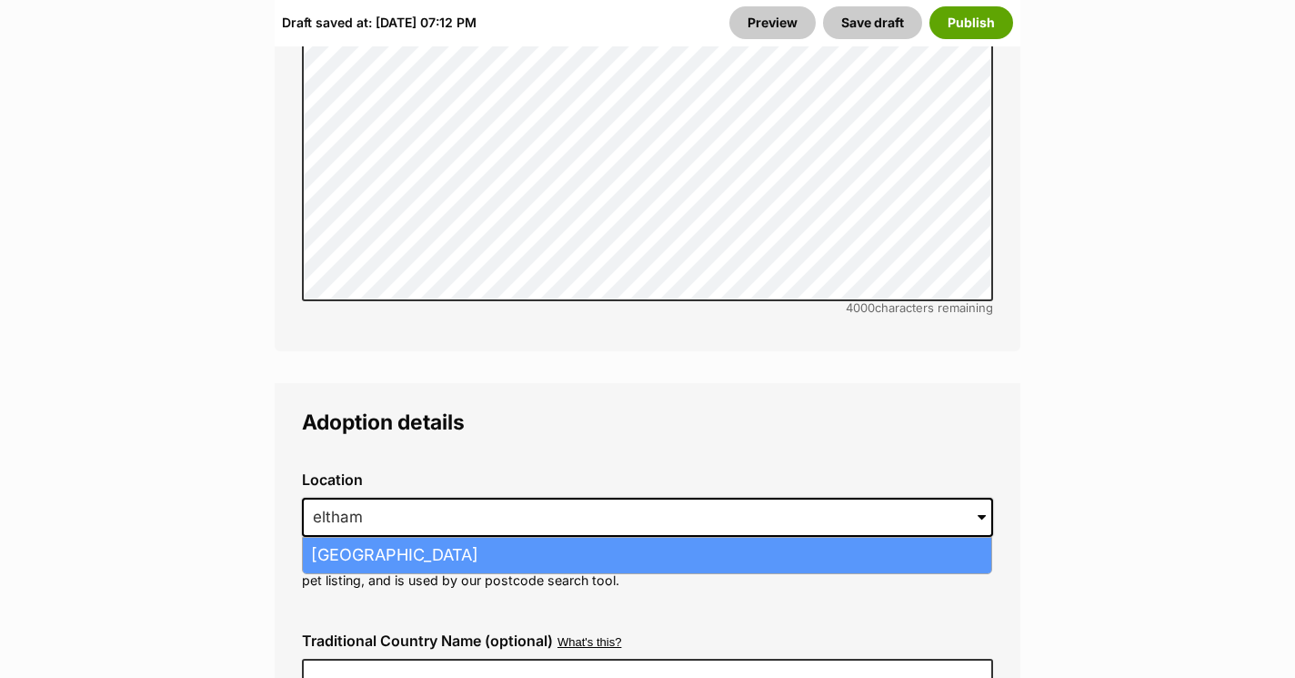
click at [367, 538] on li "Eltham North, Victoria, 3095" at bounding box center [647, 555] width 689 height 35
type input "Eltham North, Victoria, 3095"
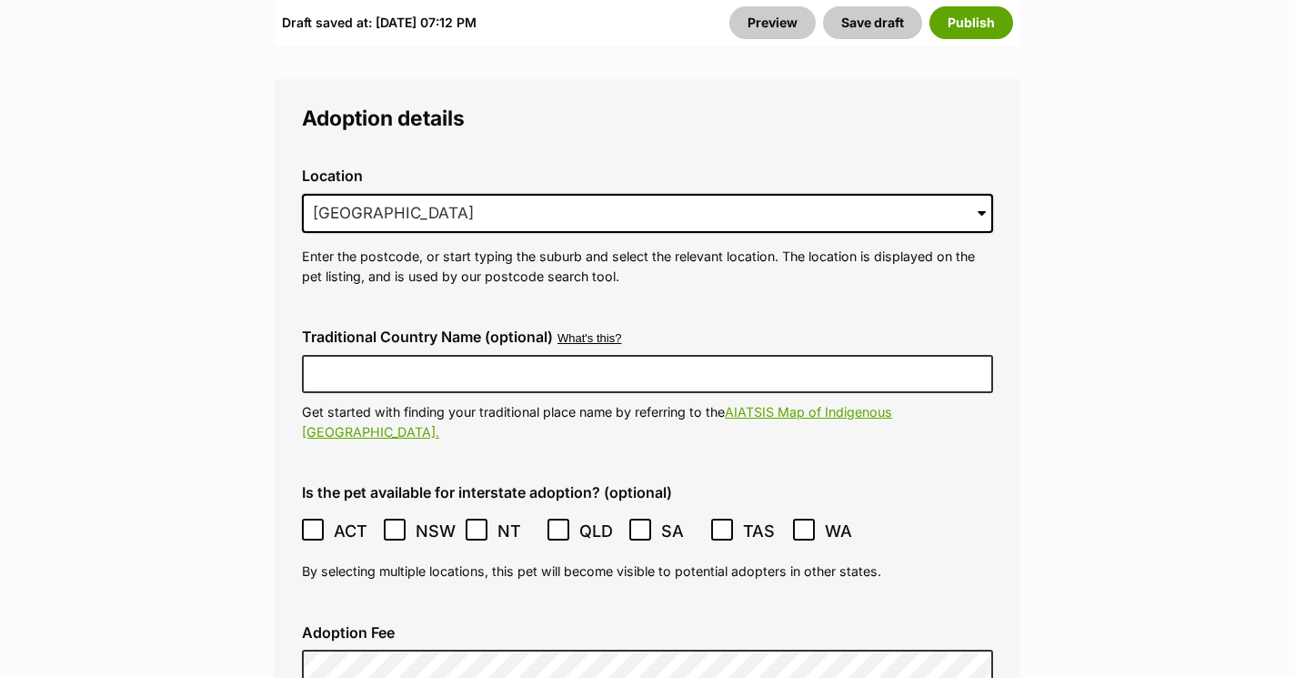
scroll to position [5166, 0]
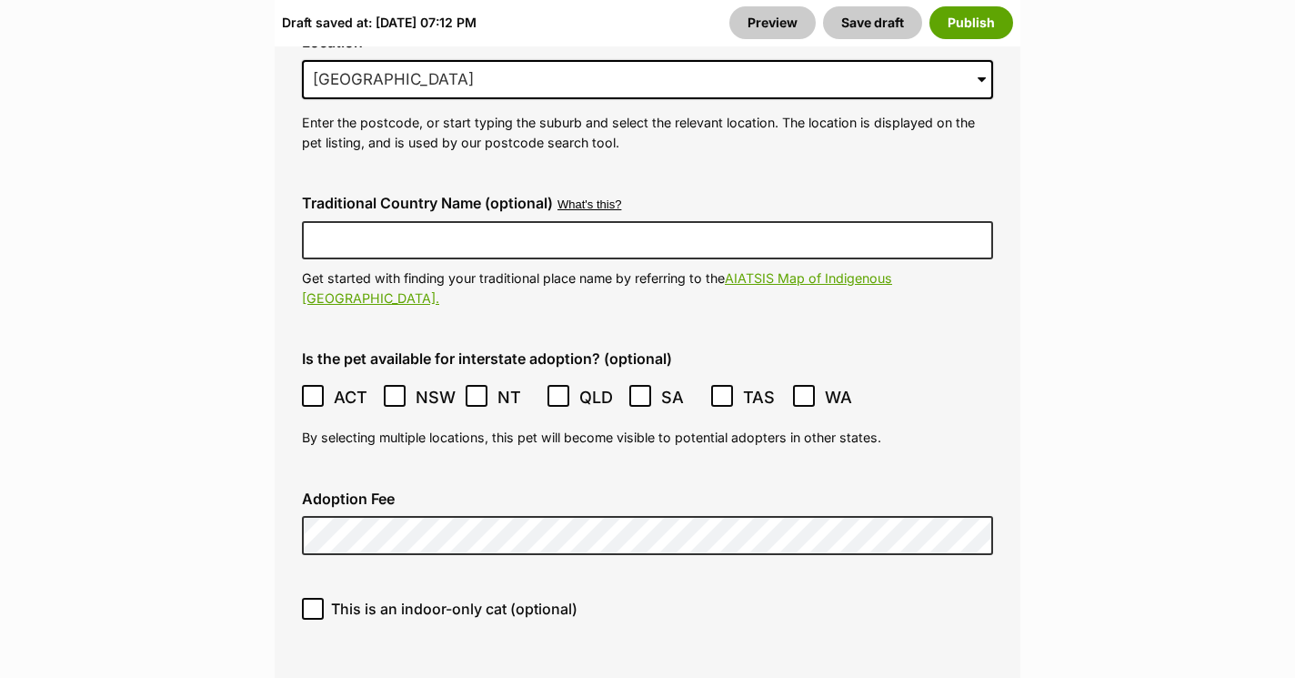
click at [347, 598] on span "This is an indoor-only cat (optional)" at bounding box center [454, 609] width 246 height 22
click at [324, 598] on input "This is an indoor-only cat (optional)" at bounding box center [313, 609] width 22 height 22
checkbox input "true"
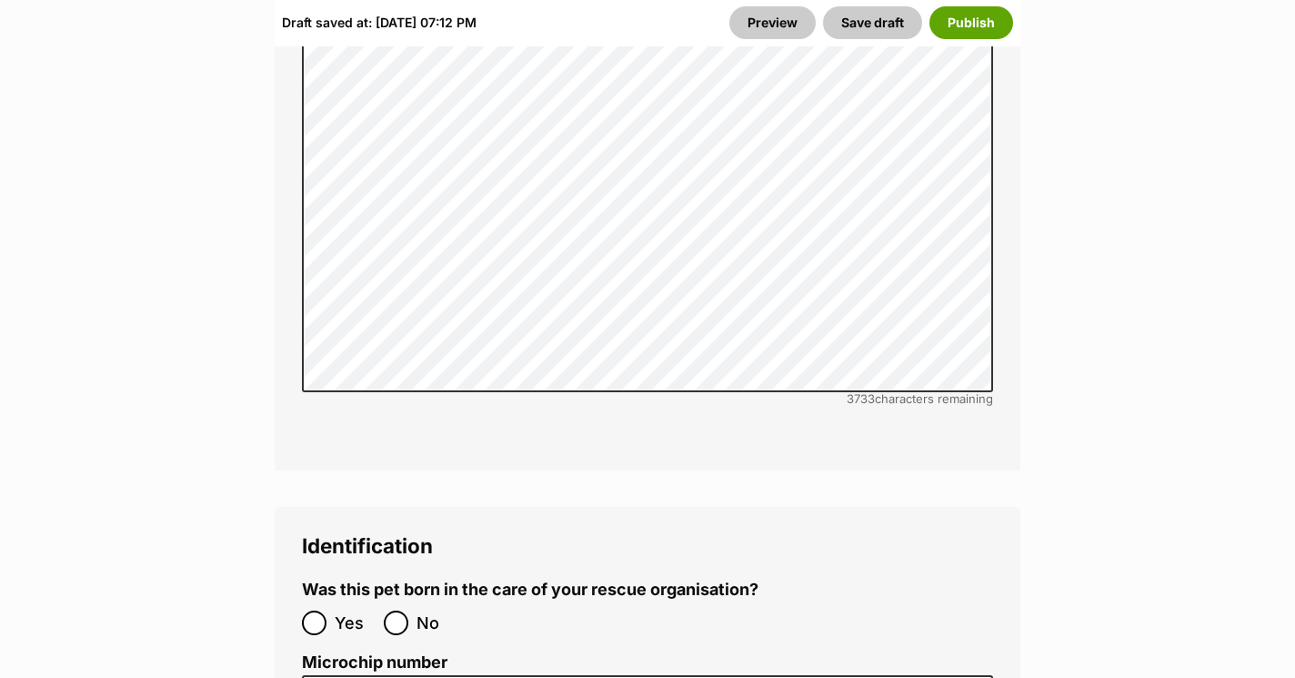
scroll to position [6368, 0]
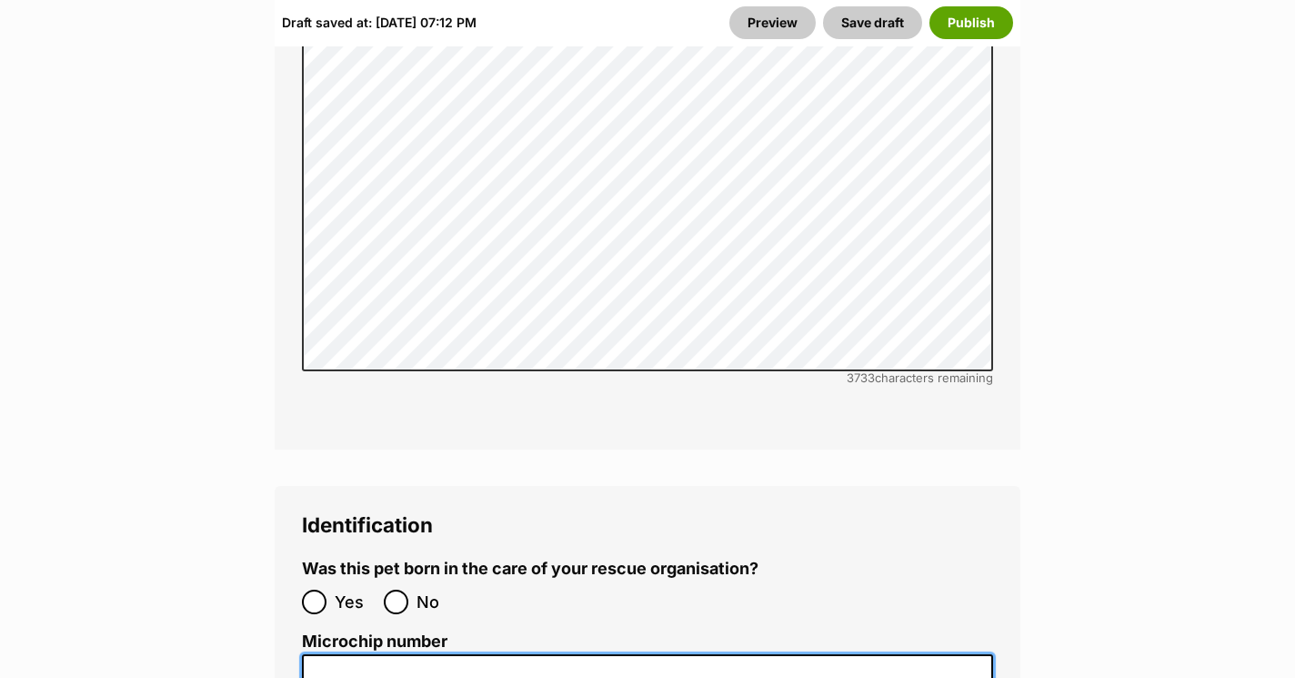
click at [361, 654] on input "Microchip number" at bounding box center [647, 674] width 691 height 41
paste input "900139000054523"
type input "900139000054523"
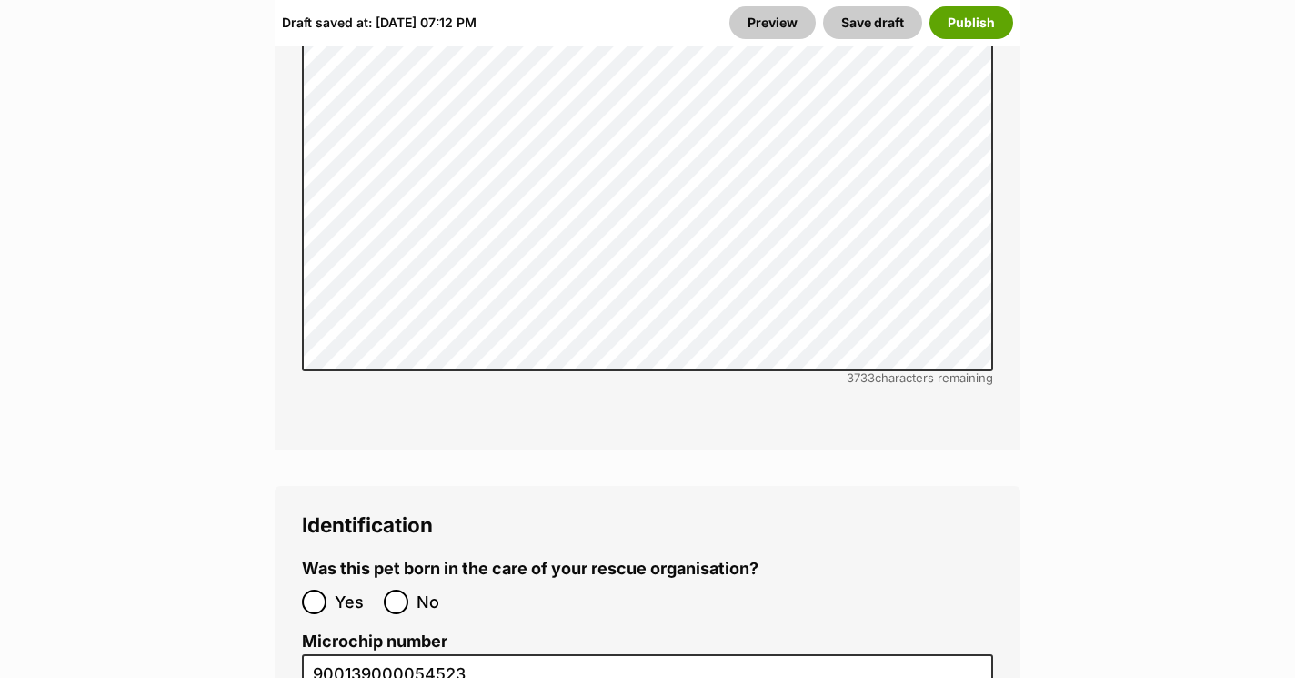
click at [401, 589] on input "No" at bounding box center [396, 601] width 25 height 25
radio input "true"
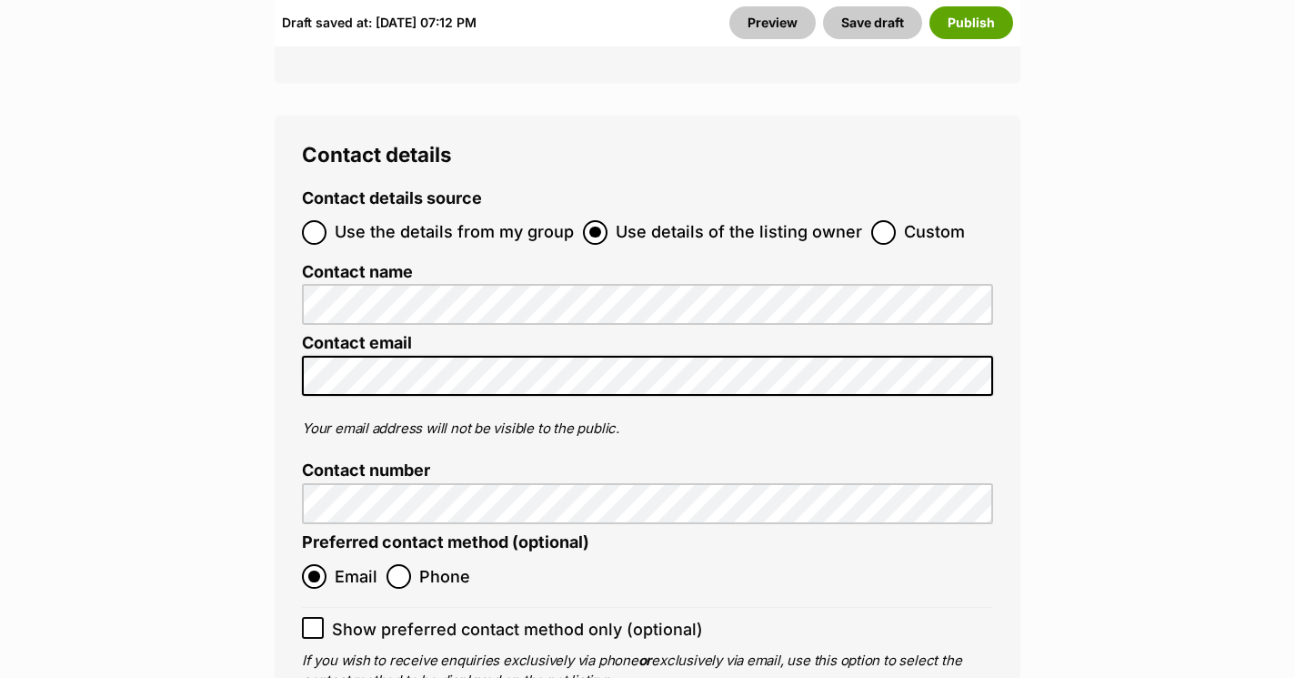
scroll to position [7908, 0]
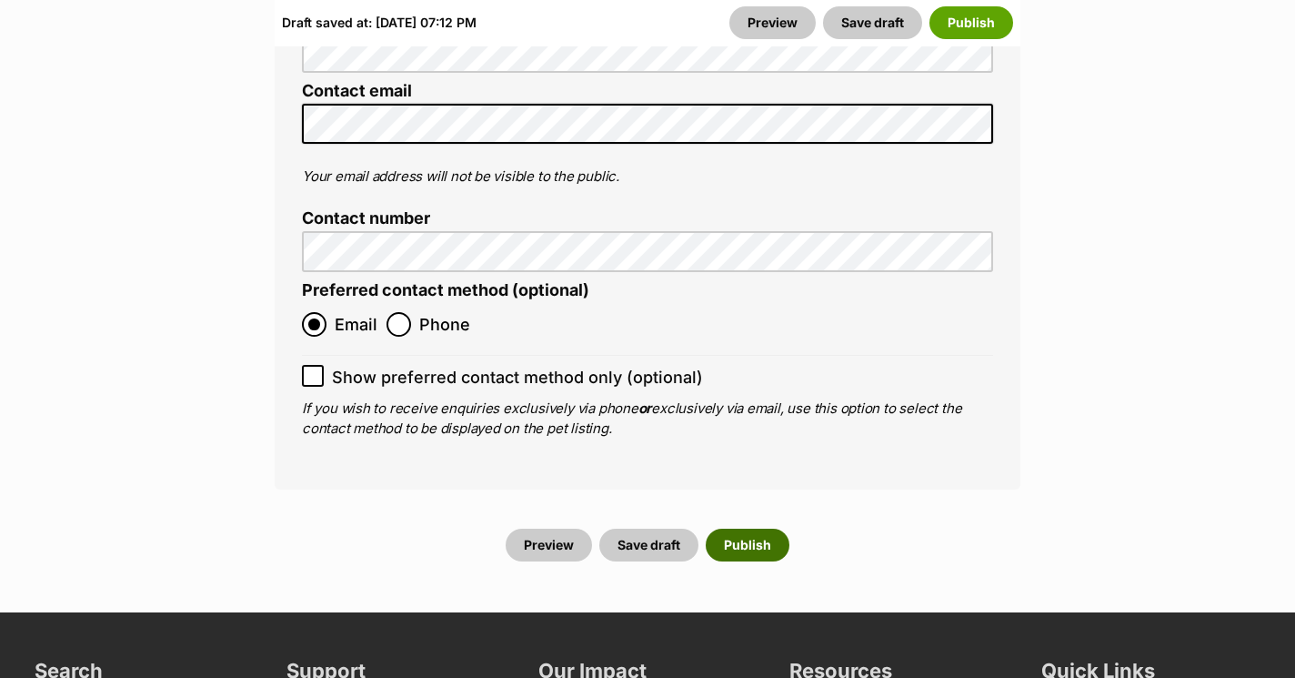
click at [767, 528] on button "Publish" at bounding box center [748, 544] width 84 height 33
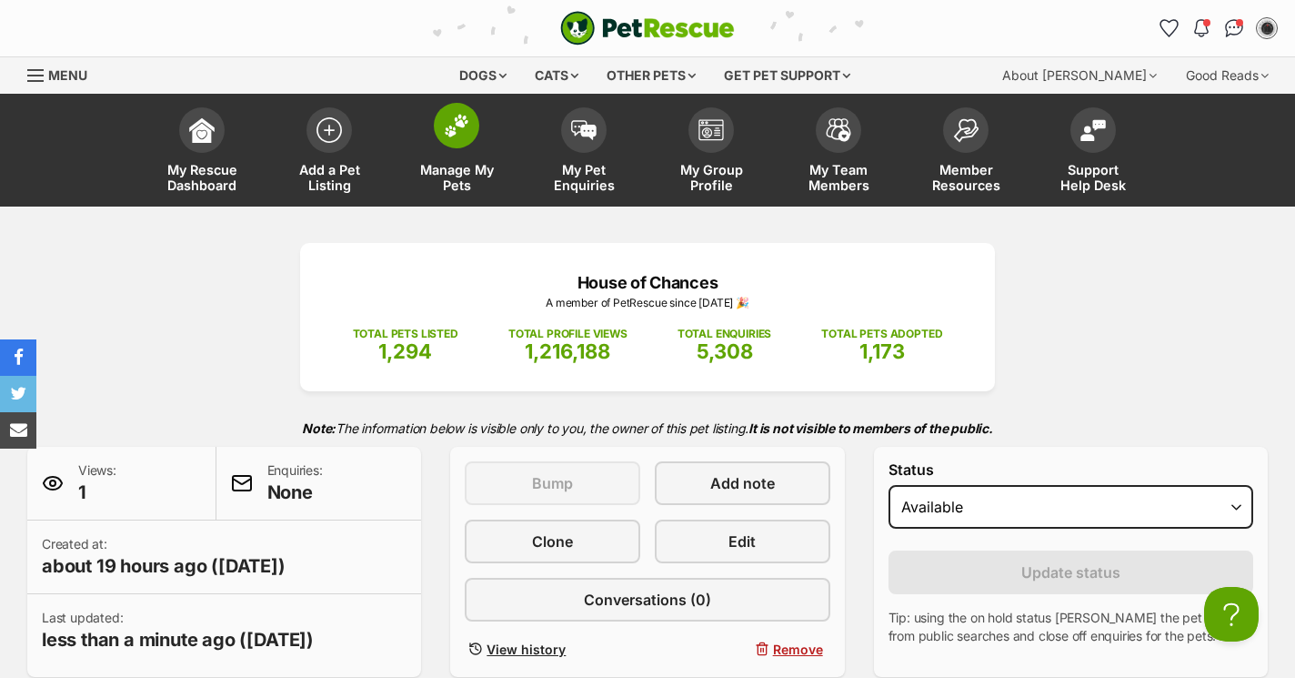
click at [462, 187] on span "Manage My Pets" at bounding box center [457, 177] width 82 height 31
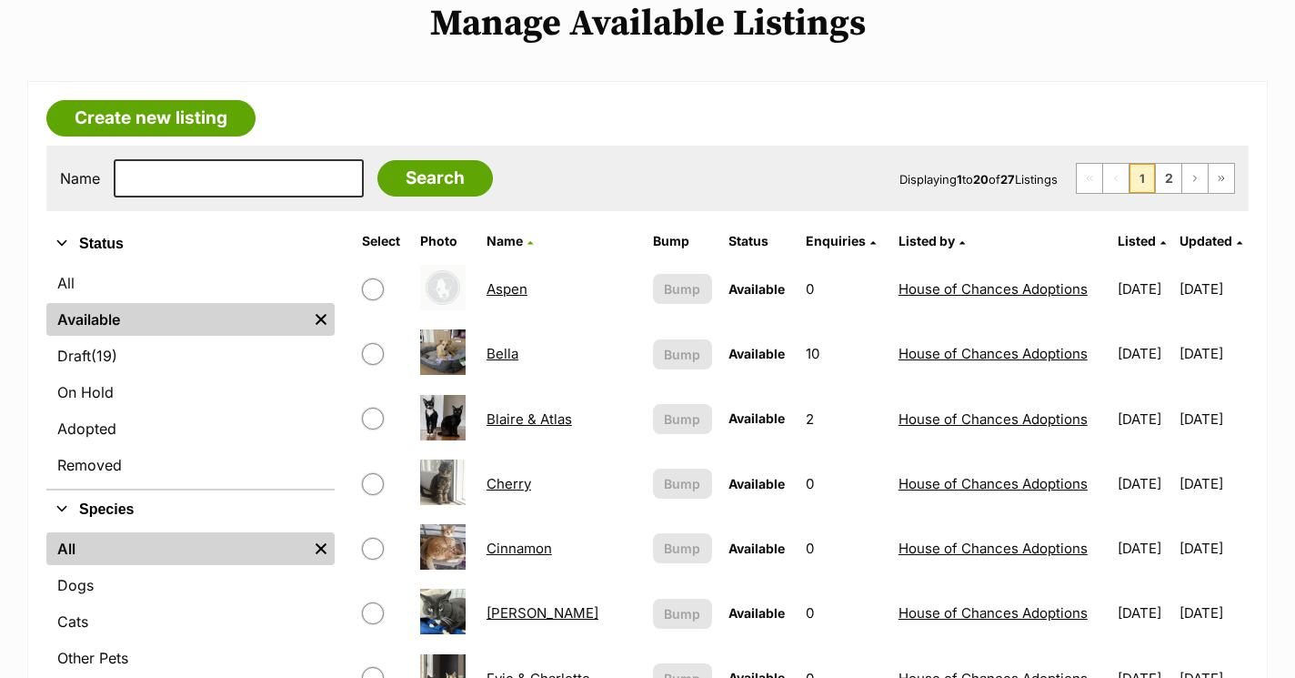
scroll to position [231, 0]
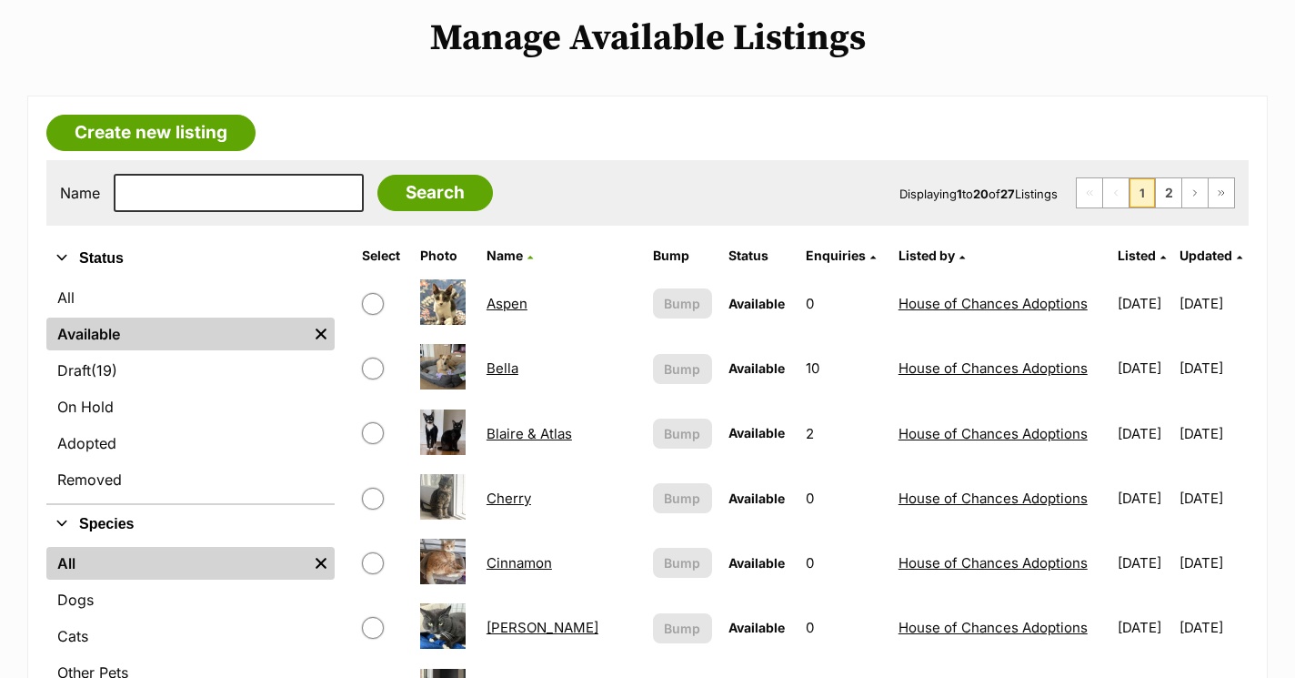
scroll to position [504, 0]
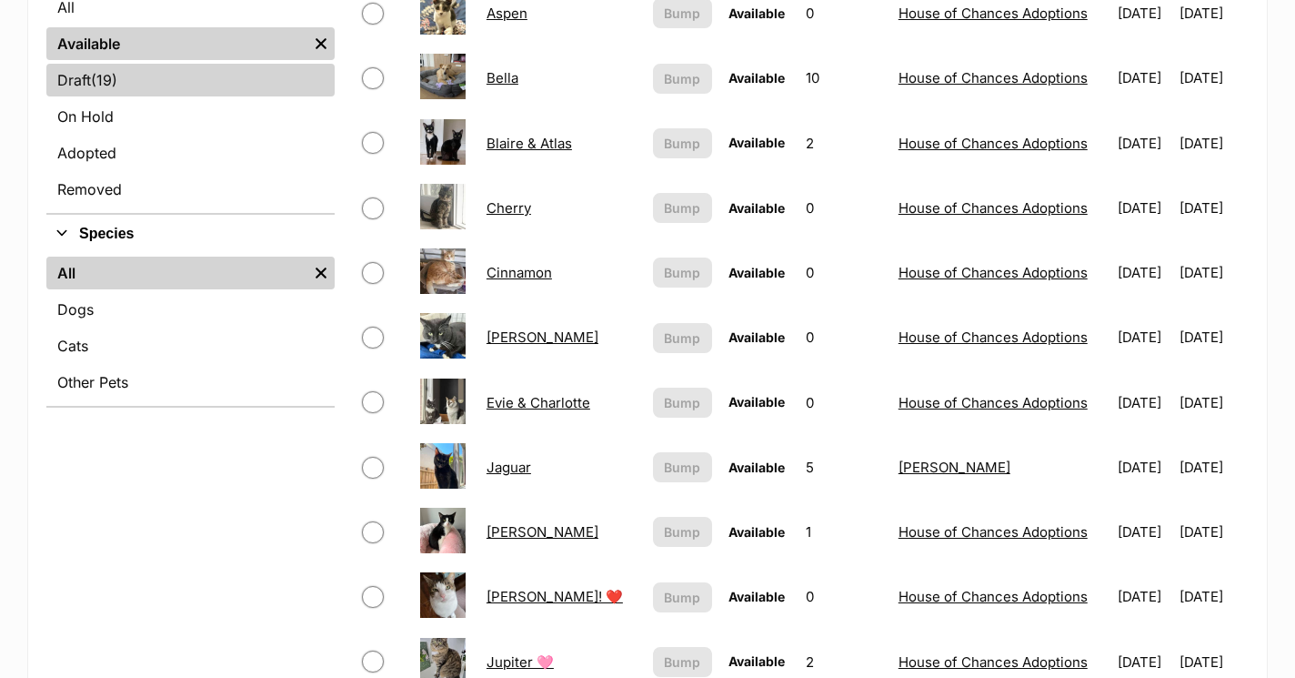
click at [216, 88] on link "Draft (19) Items" at bounding box center [190, 80] width 288 height 33
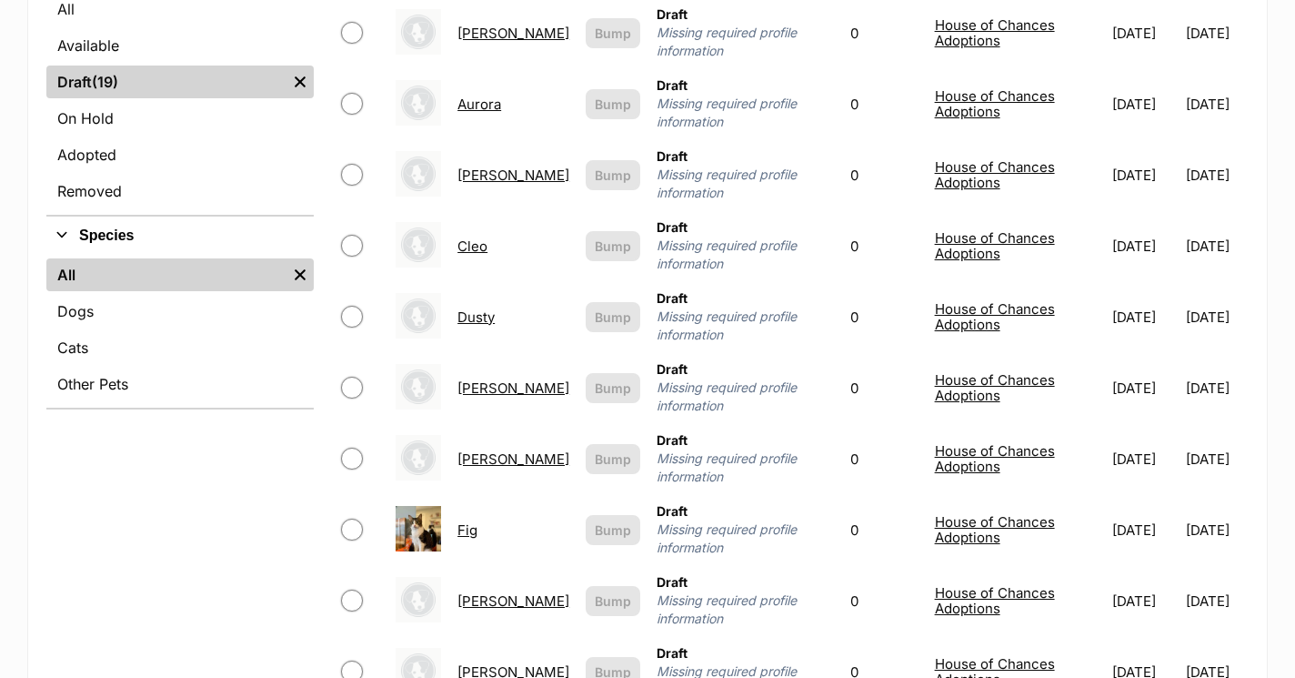
scroll to position [553, 0]
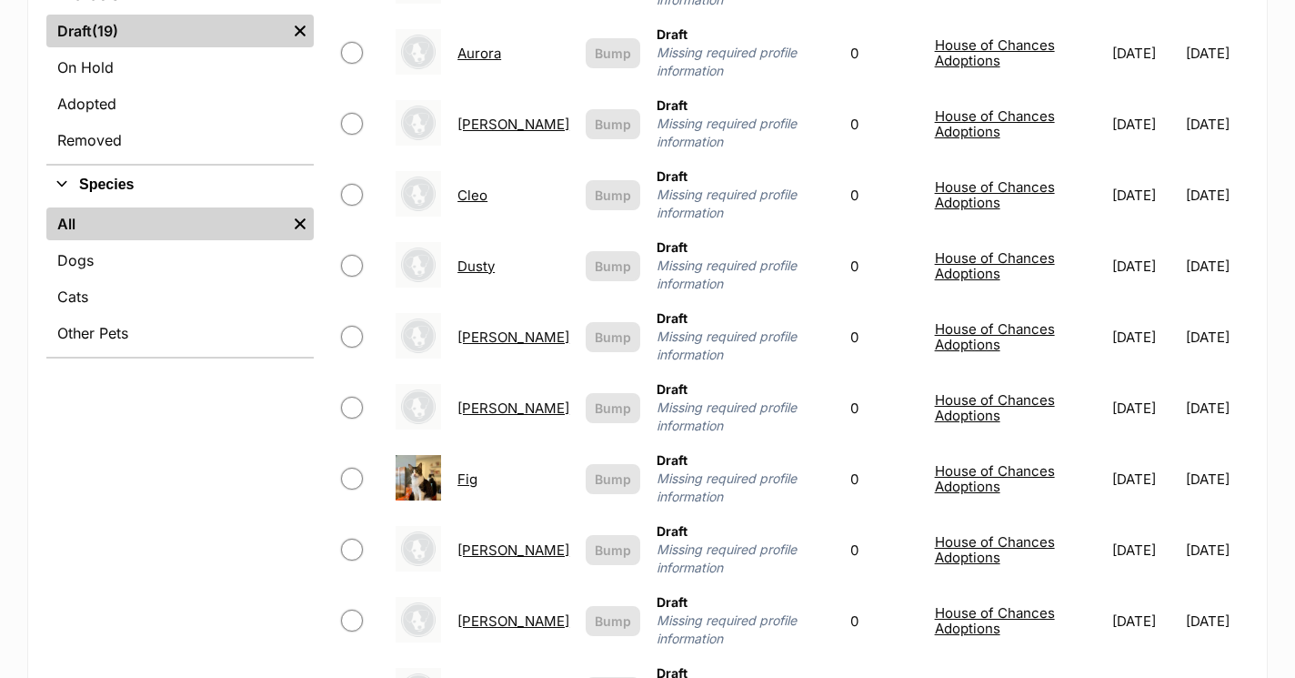
click at [468, 470] on link "Fig" at bounding box center [468, 478] width 20 height 17
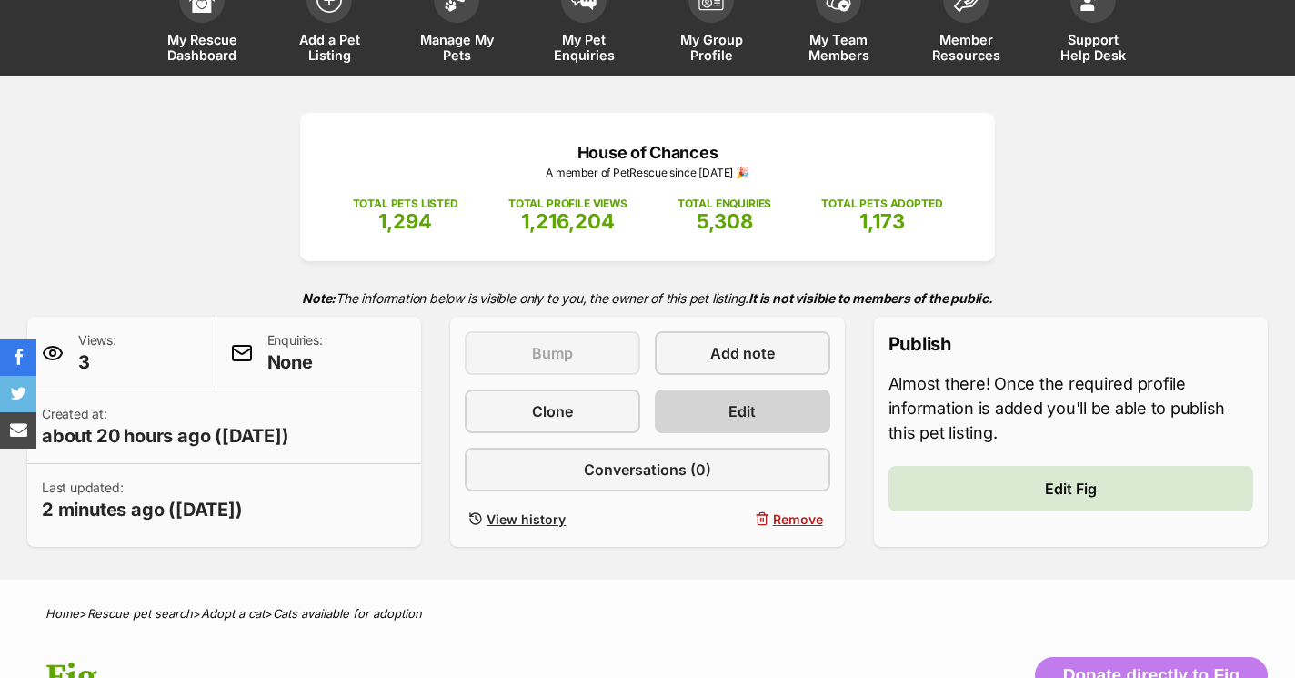
click at [733, 397] on link "Edit" at bounding box center [743, 411] width 176 height 44
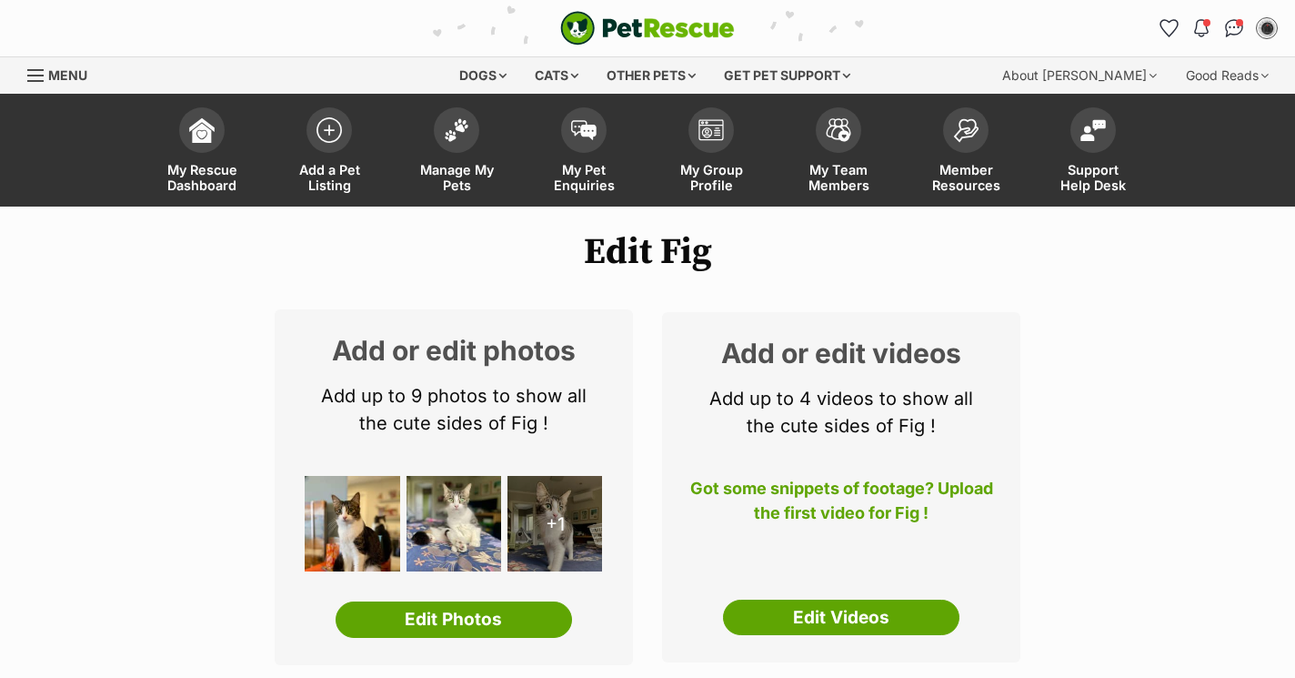
select select
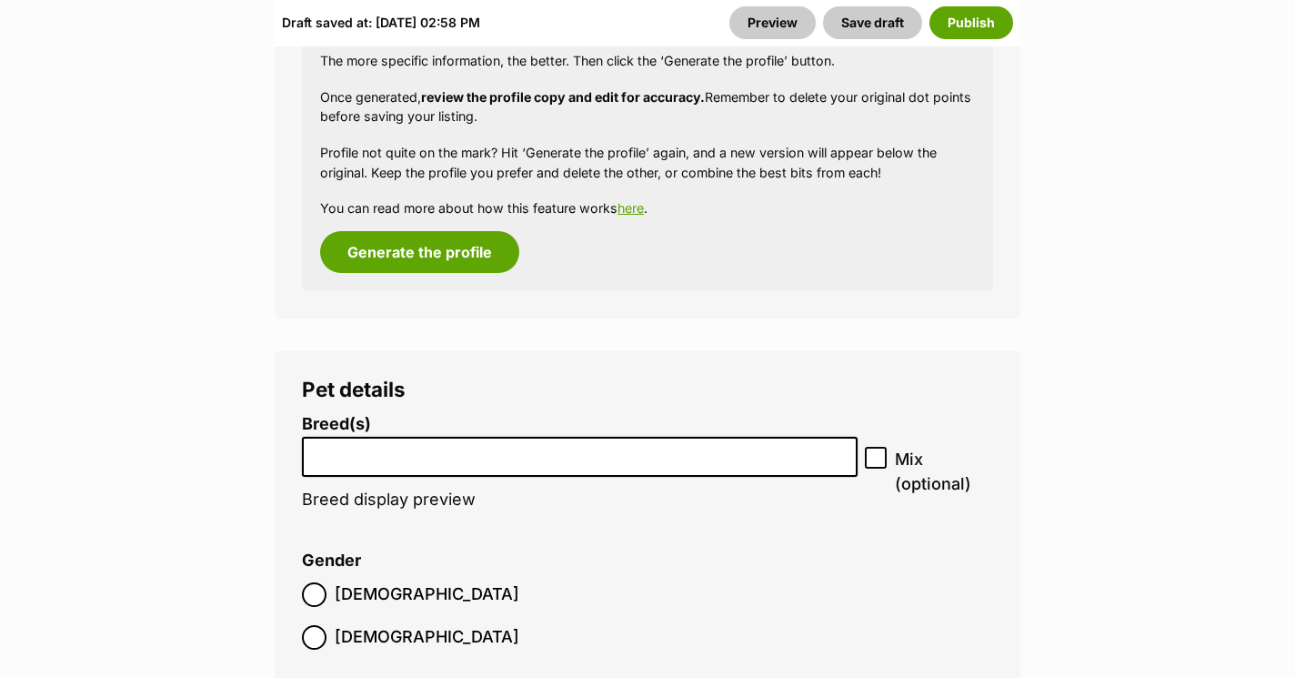
scroll to position [2181, 0]
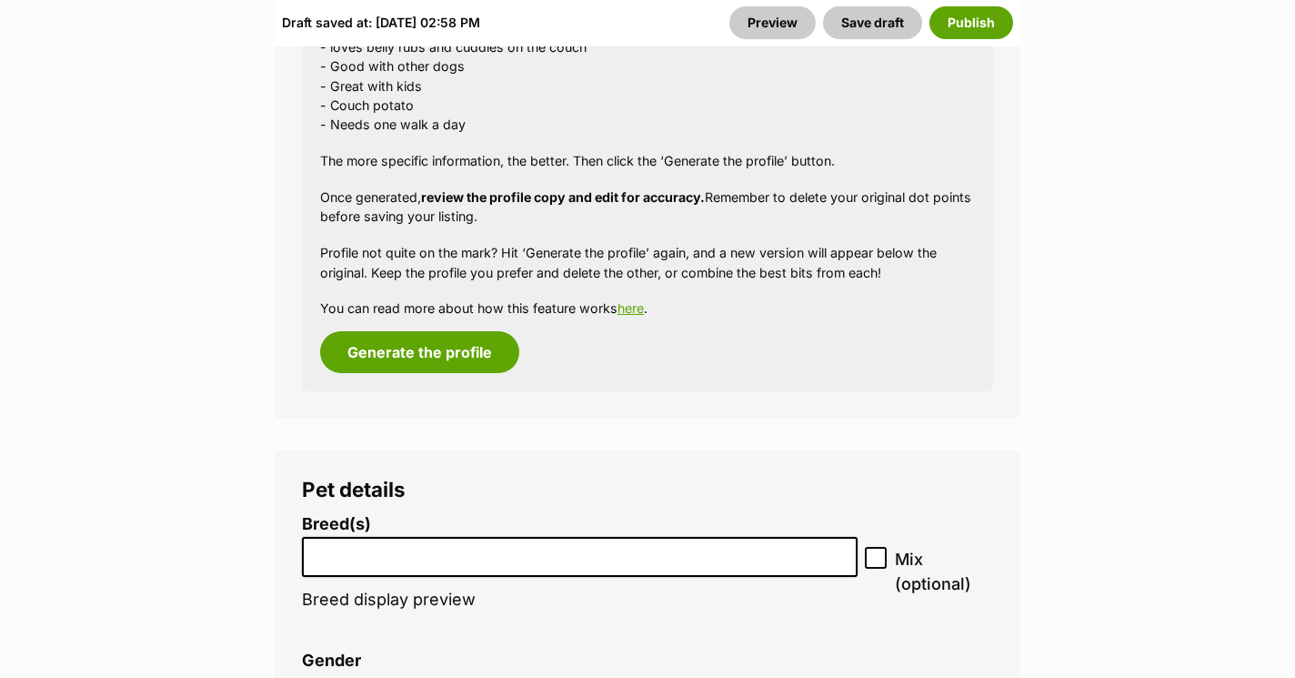
click at [473, 543] on input "search" at bounding box center [579, 552] width 543 height 19
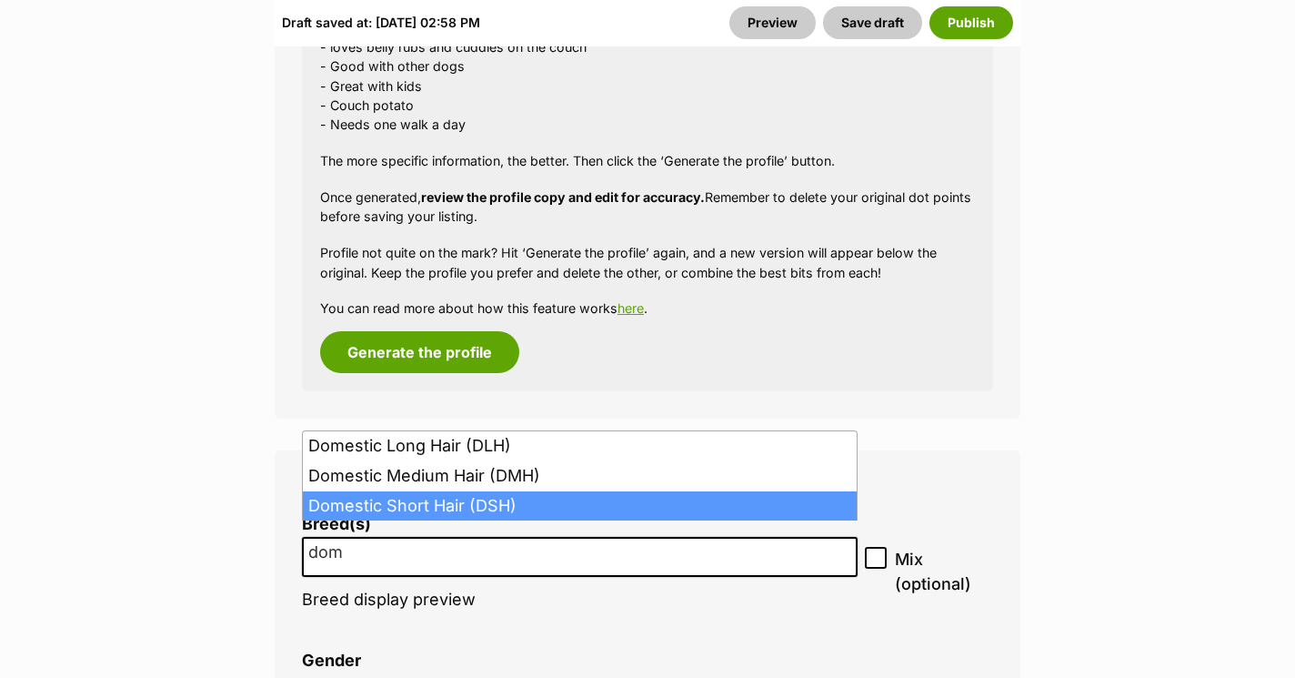
type input "dom"
select select "252102"
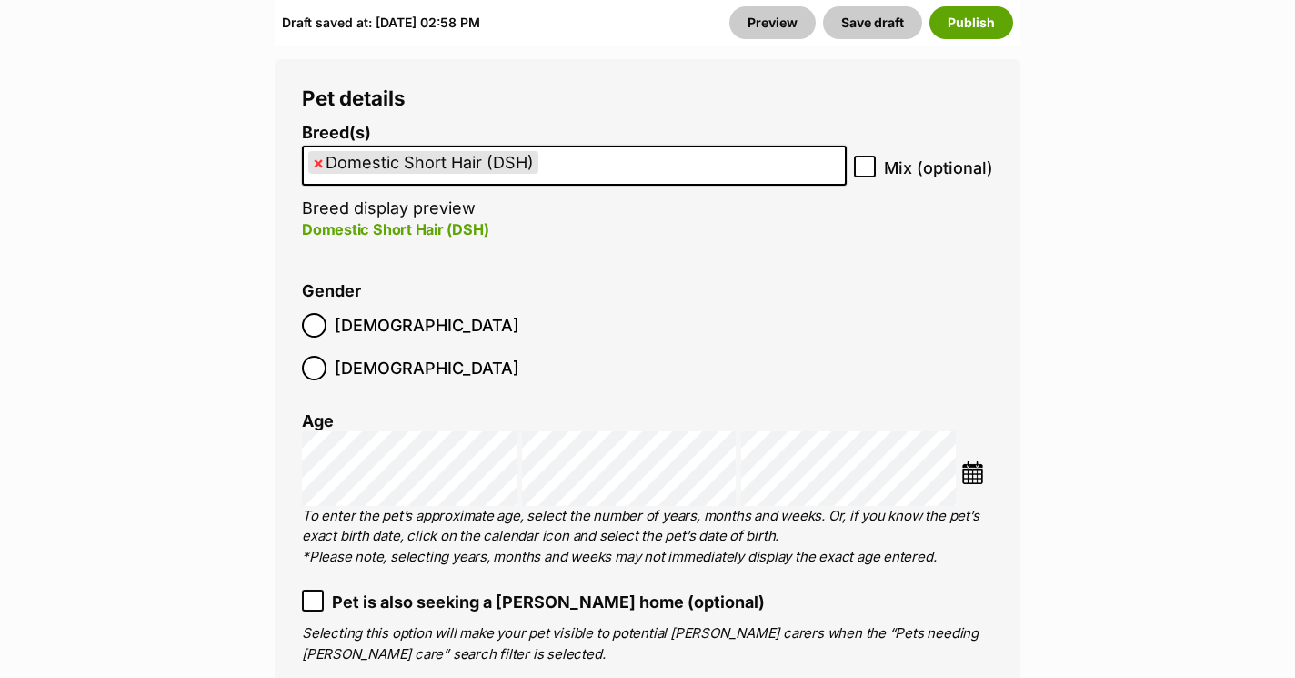
scroll to position [2578, 0]
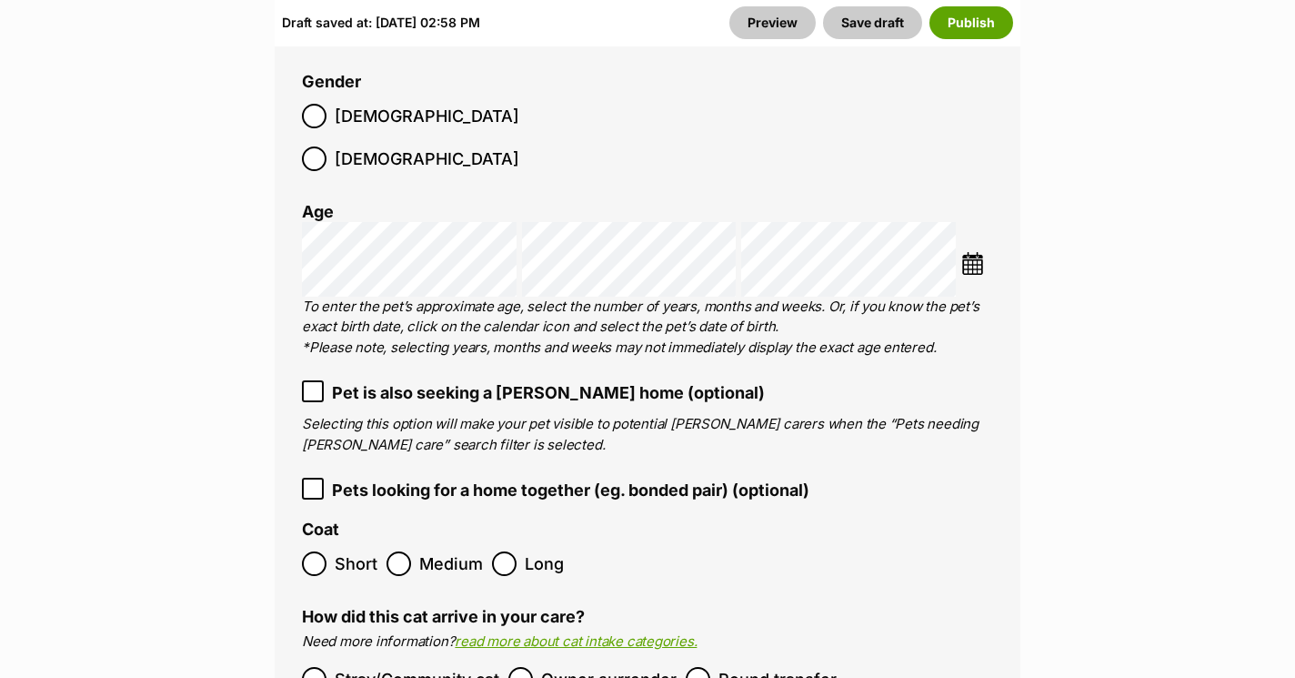
click at [338, 551] on span "Short" at bounding box center [356, 563] width 43 height 25
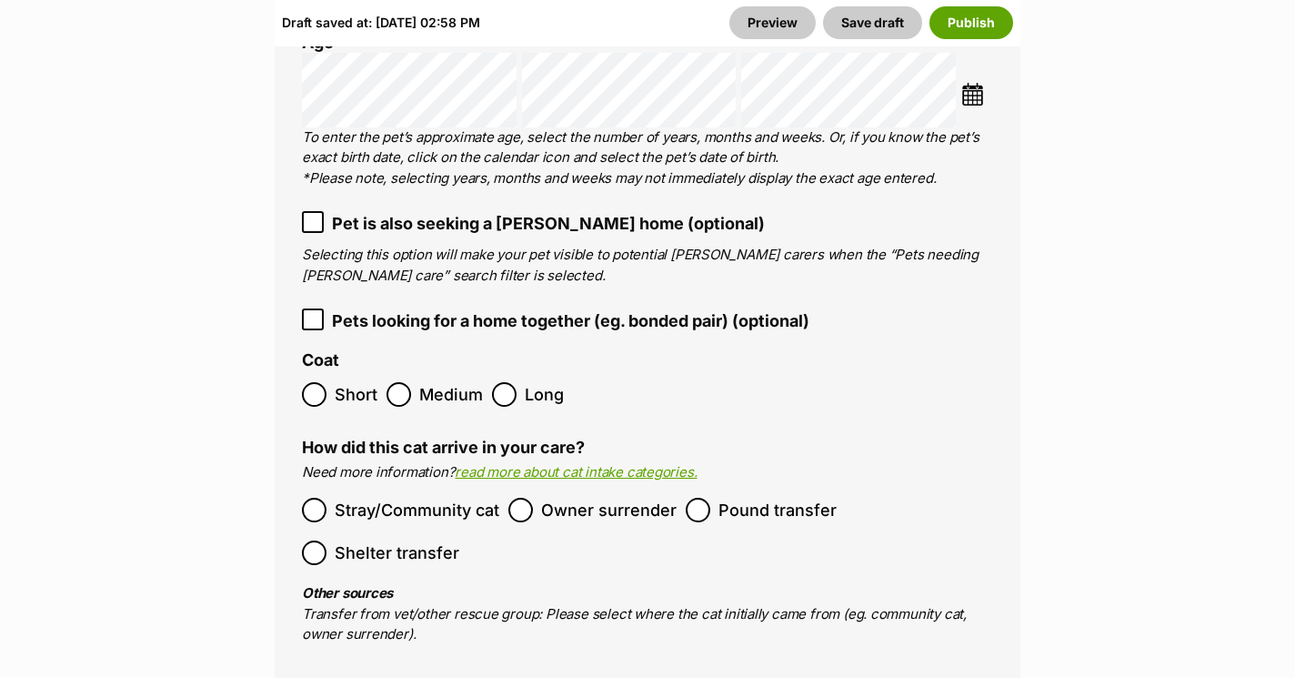
click at [794, 498] on span "Pound transfer" at bounding box center [778, 510] width 118 height 25
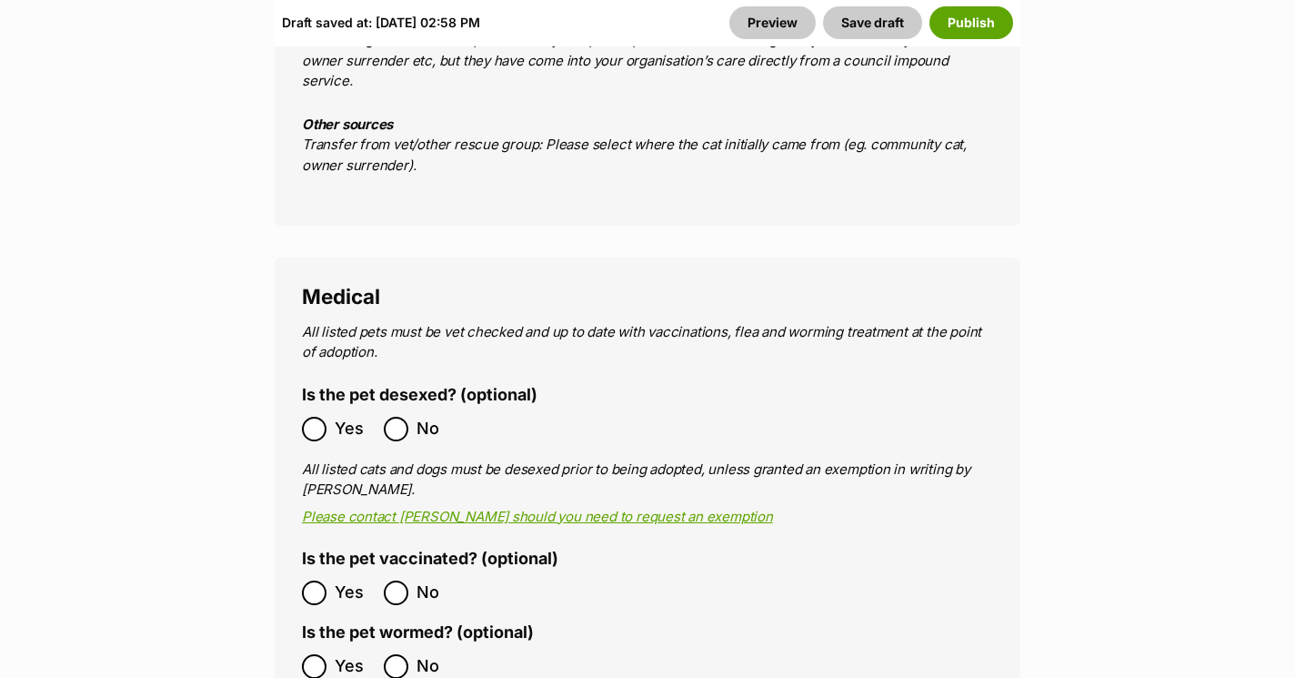
scroll to position [3518, 0]
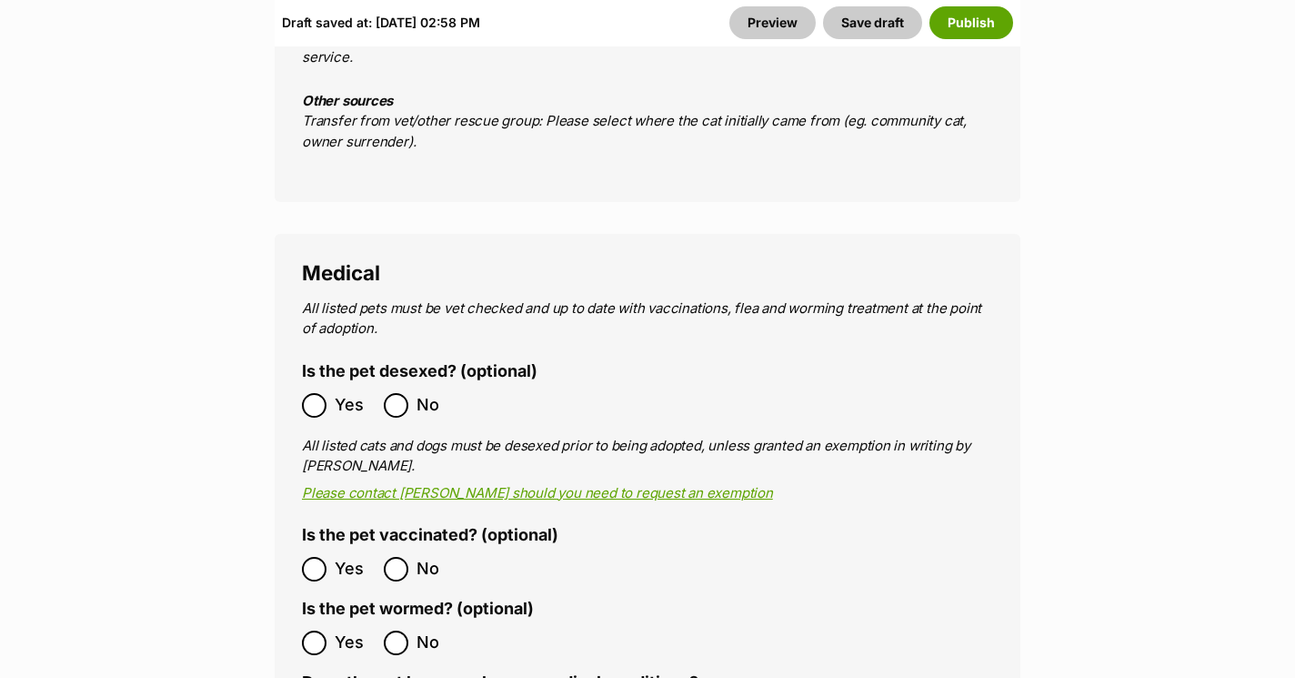
click at [316, 548] on ol "Yes No" at bounding box center [475, 569] width 346 height 43
click at [308, 621] on ol "Yes No" at bounding box center [475, 642] width 346 height 43
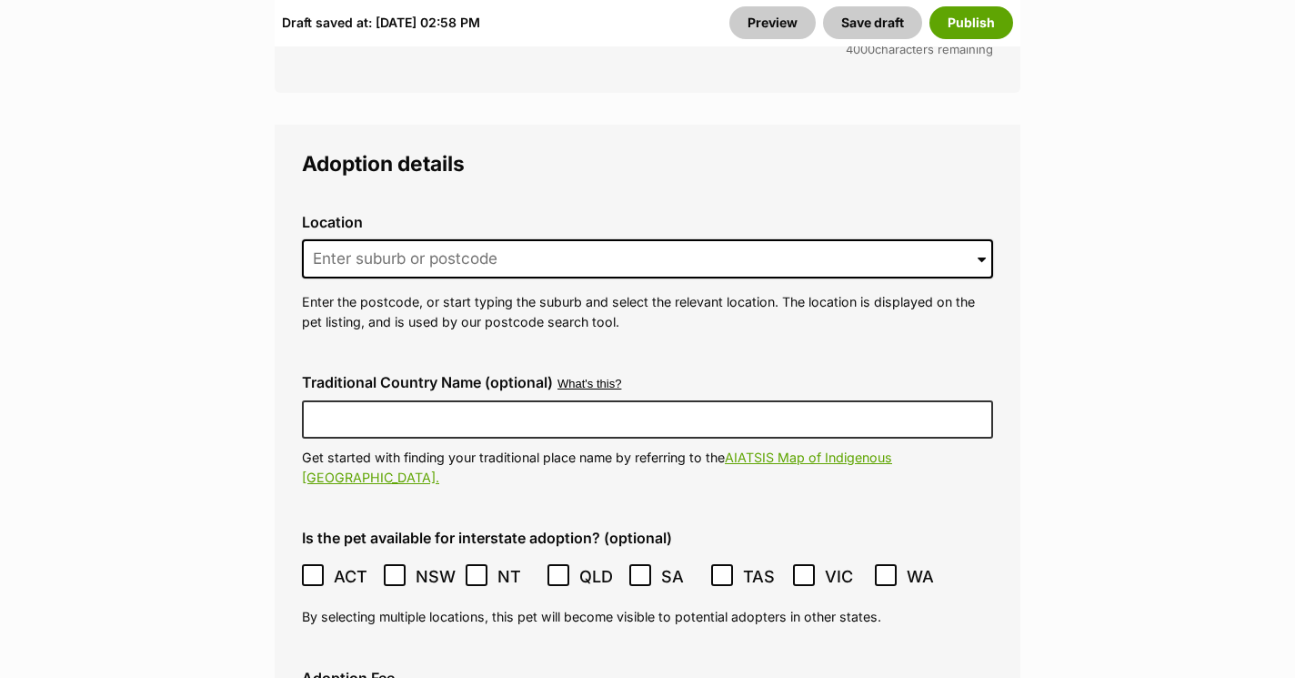
scroll to position [4763, 0]
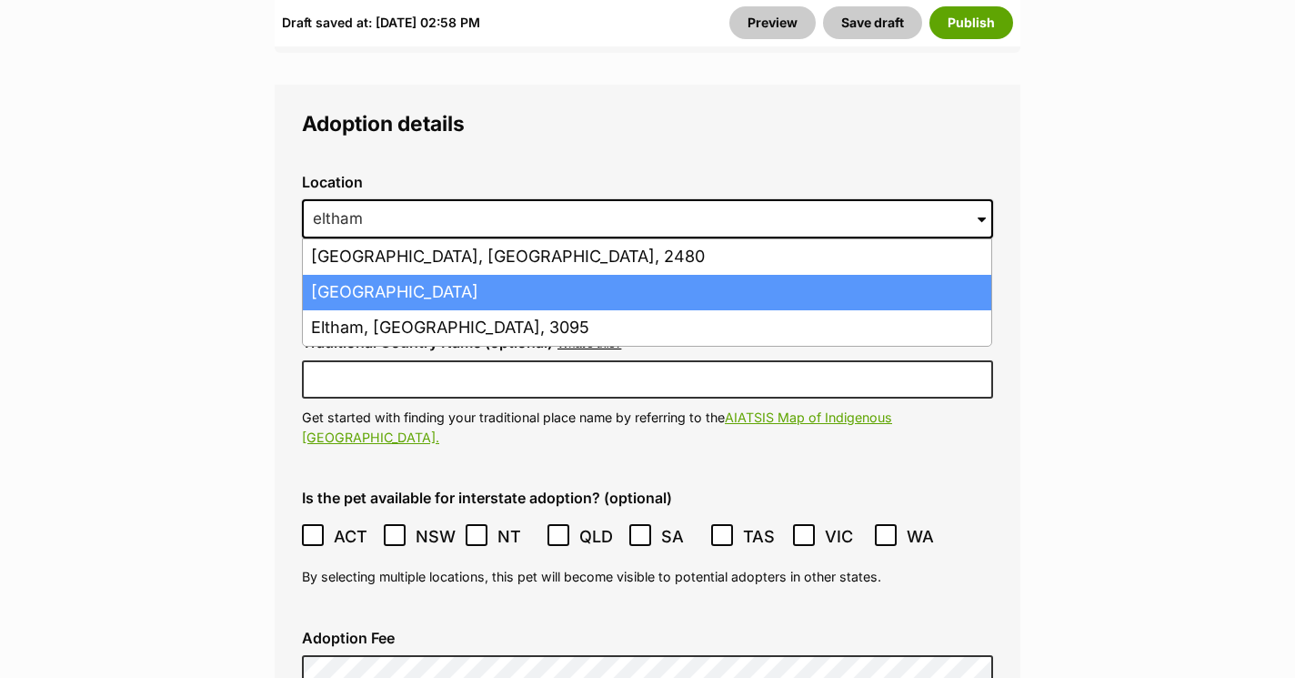
click at [432, 275] on li "Eltham North, Victoria, 3095" at bounding box center [647, 292] width 689 height 35
type input "Eltham North, Victoria, 3095"
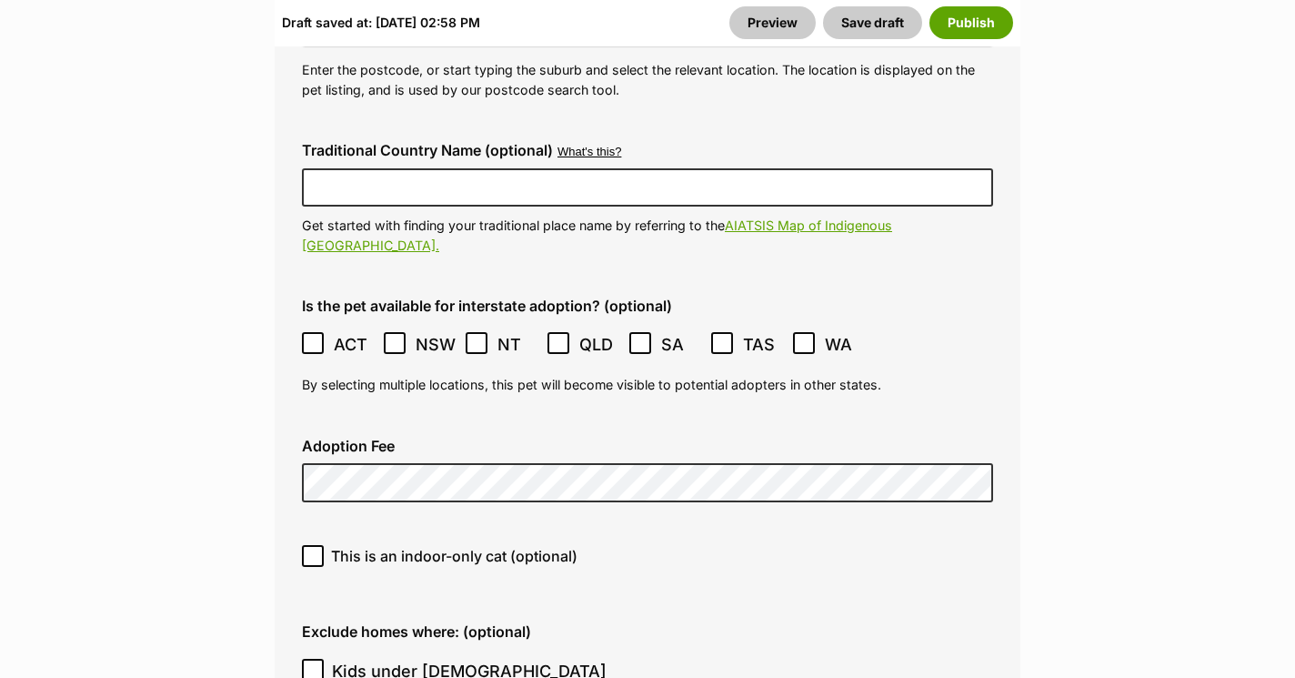
scroll to position [5044, 0]
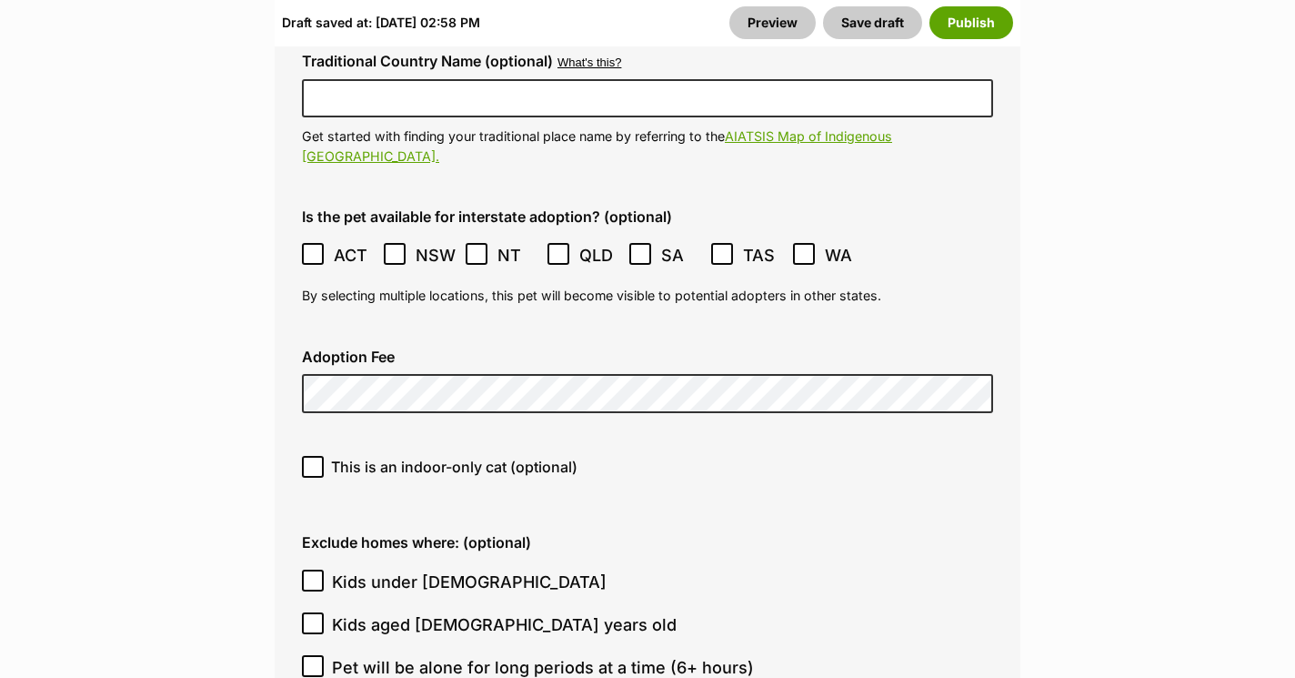
click at [343, 441] on div "This is an indoor-only cat (optional)" at bounding box center [647, 473] width 720 height 65
click at [348, 456] on span "This is an indoor-only cat (optional)" at bounding box center [454, 467] width 246 height 22
click at [324, 456] on input "This is an indoor-only cat (optional)" at bounding box center [313, 467] width 22 height 22
checkbox input "true"
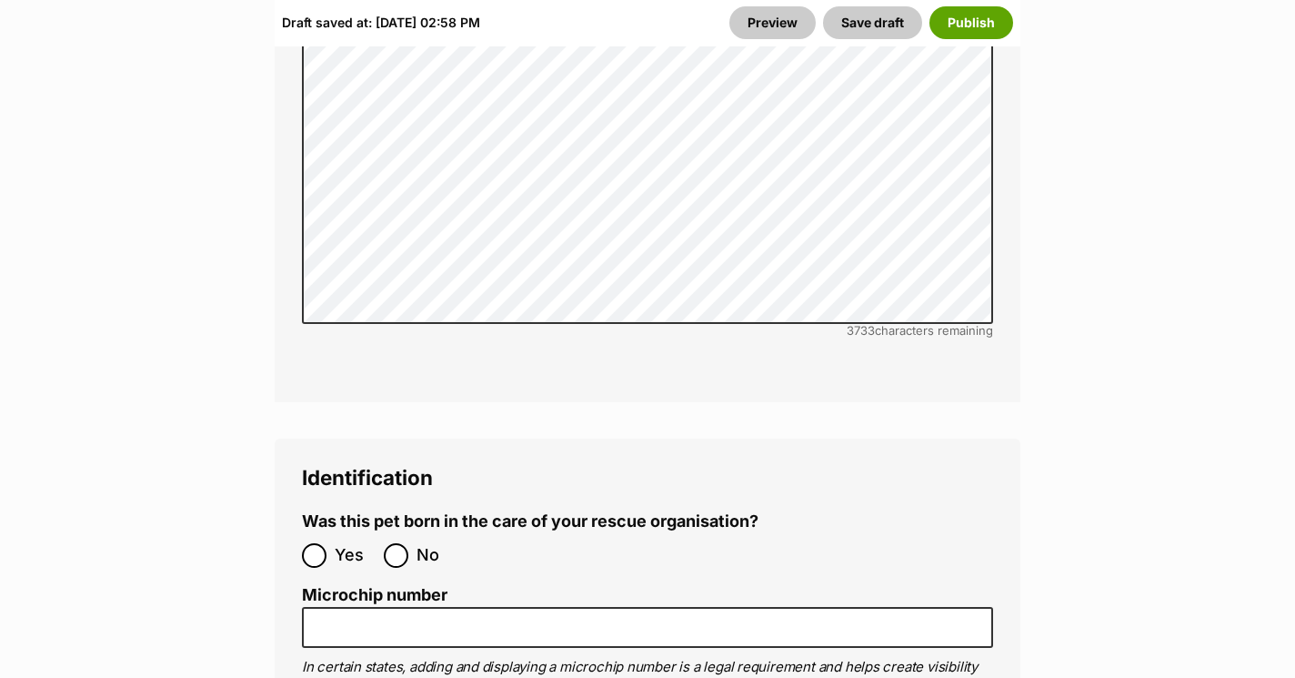
scroll to position [6283, 0]
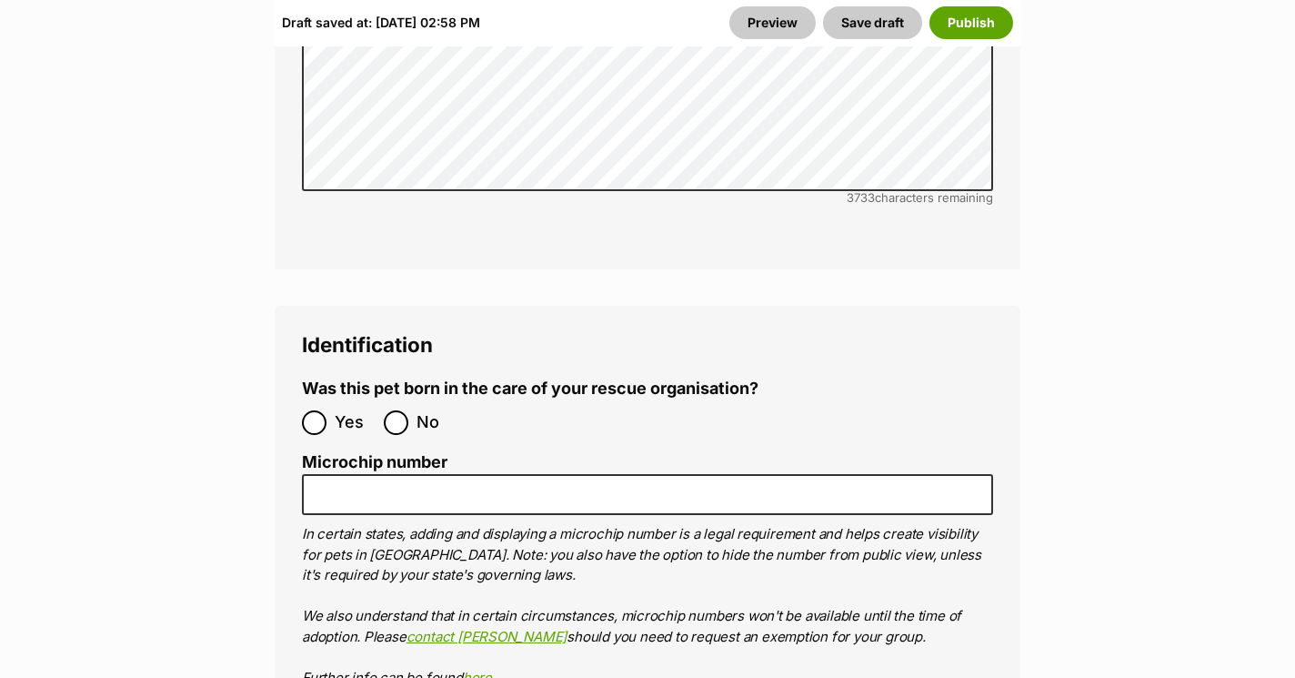
click at [352, 453] on ol "Microchip number In certain states, adding and displaying a microchip number is…" at bounding box center [647, 570] width 691 height 235
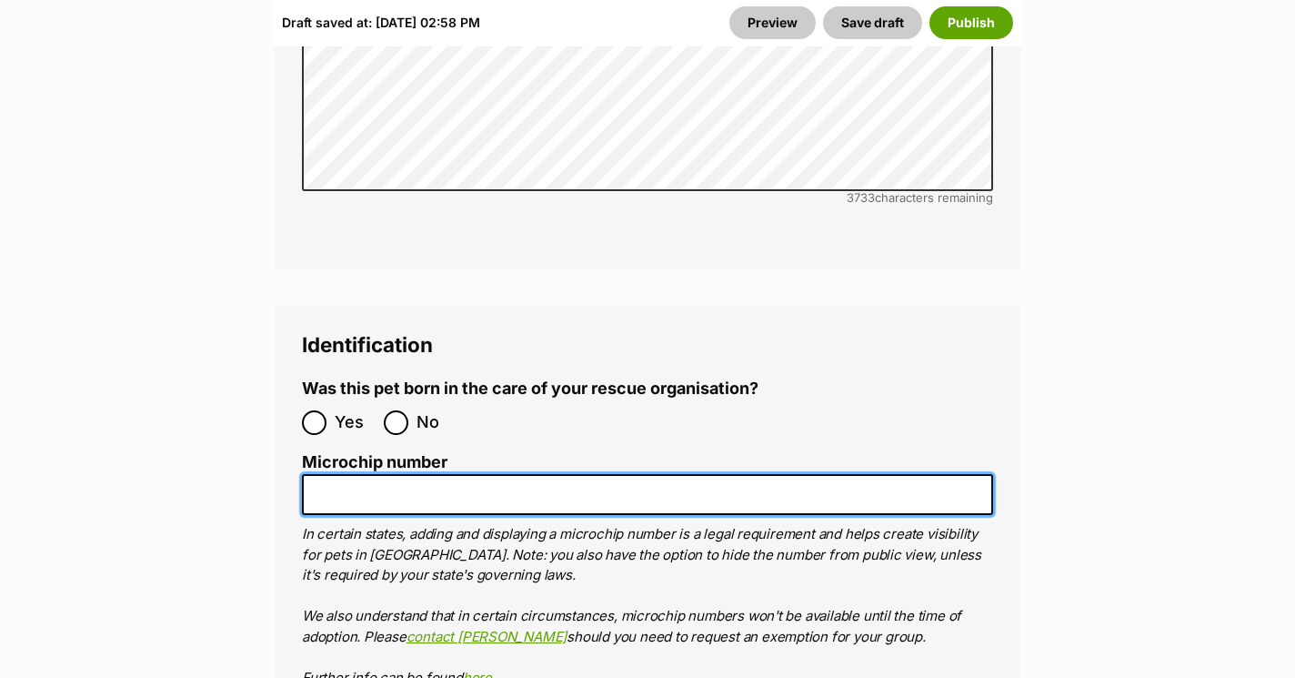
click at [352, 474] on input "Microchip number" at bounding box center [647, 494] width 691 height 41
paste input "900139000054526"
type input "900139000054526"
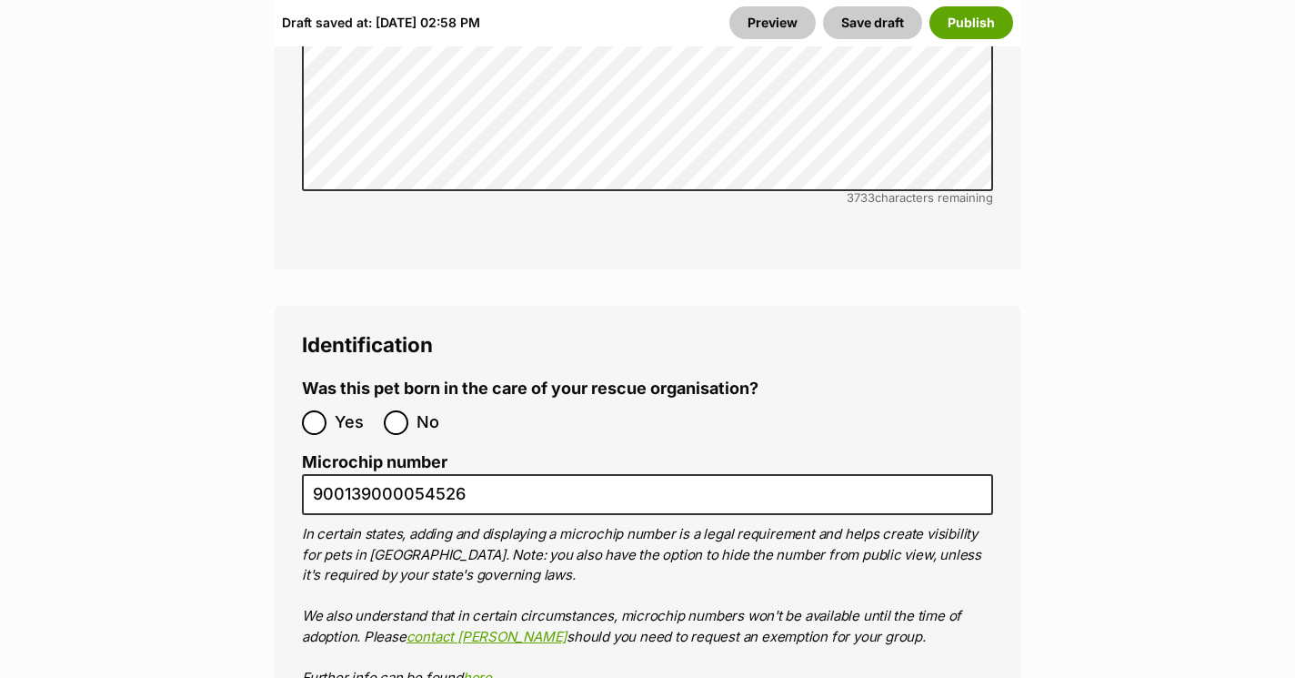
click at [408, 410] on label "No" at bounding box center [420, 422] width 73 height 25
click at [408, 410] on input "No" at bounding box center [396, 422] width 25 height 25
radio input "true"
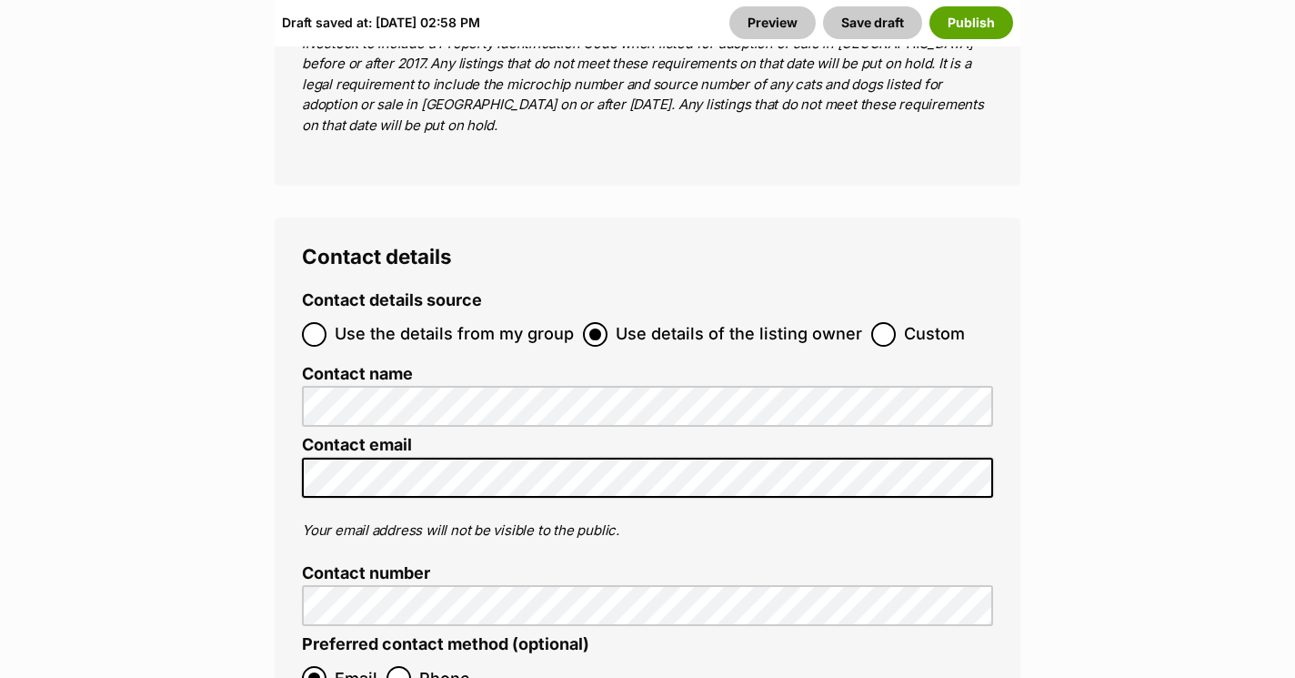
scroll to position [7506, 0]
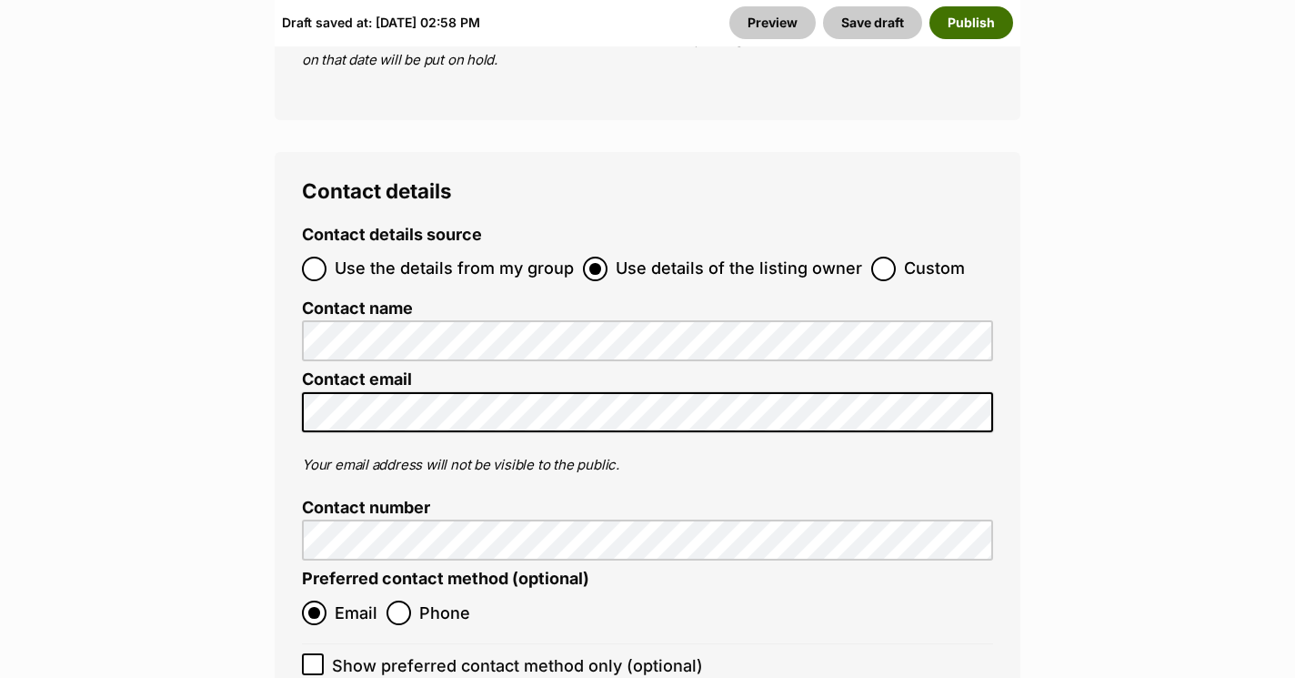
click at [996, 25] on button "Publish" at bounding box center [972, 22] width 84 height 33
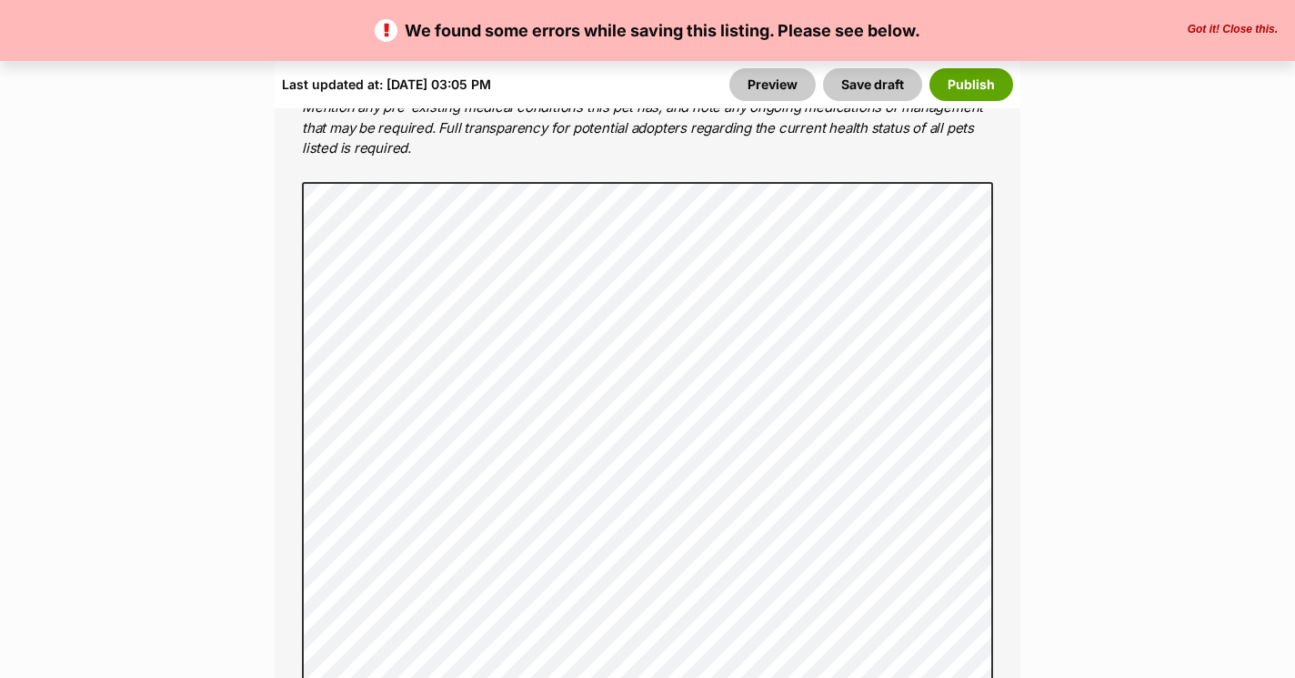
scroll to position [4274, 0]
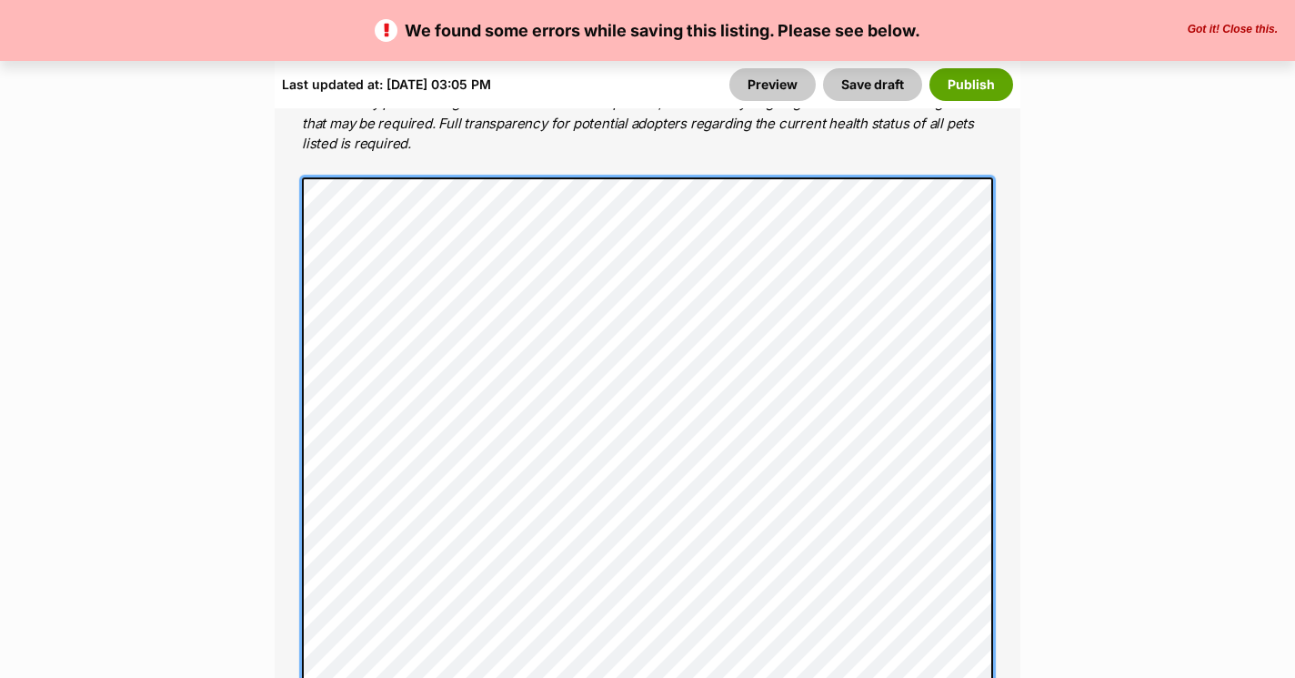
click at [325, 45] on main "We found some errors while saving this listing. Please see below. Got it! Close…" at bounding box center [647, 59] width 1295 height 8205
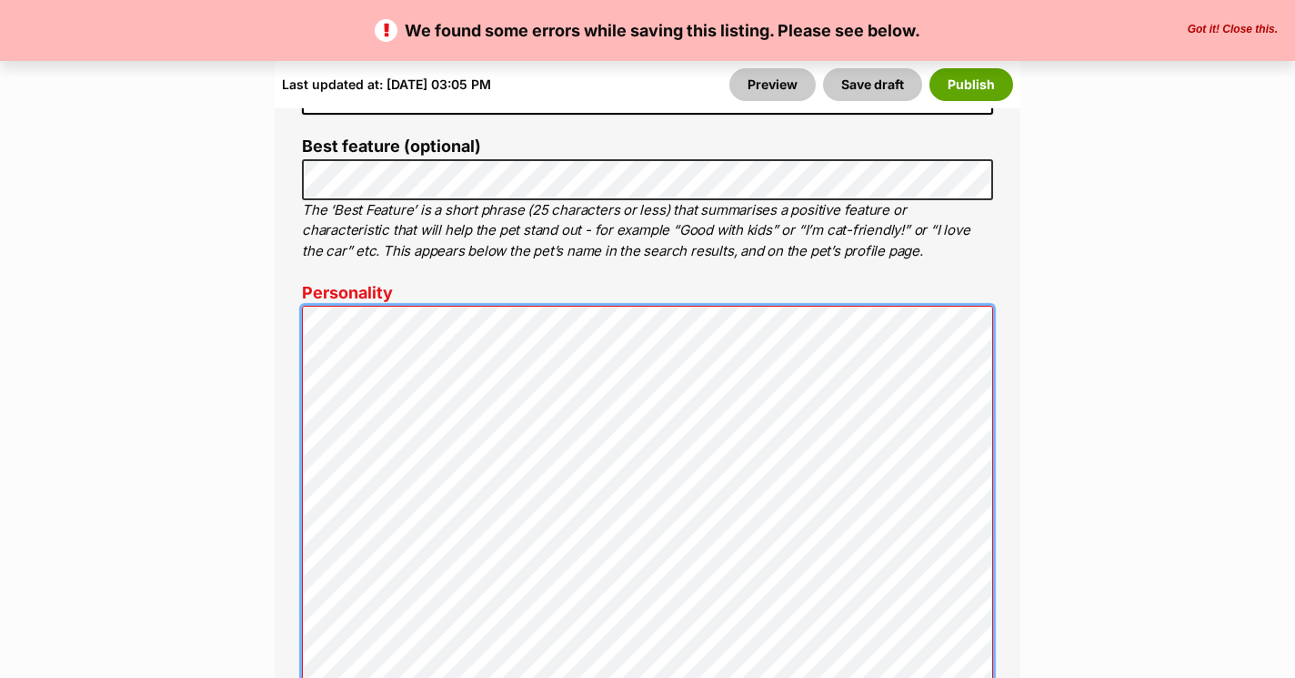
scroll to position [1846, 0]
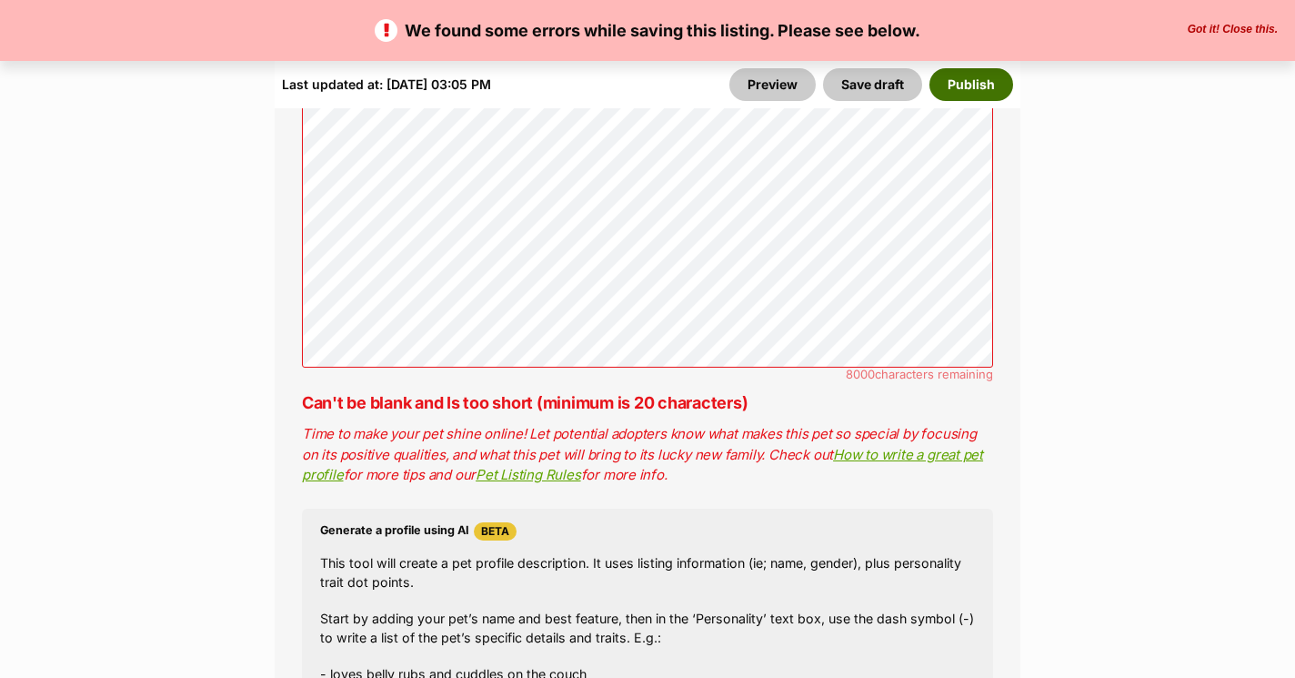
click at [987, 81] on button "Publish" at bounding box center [972, 84] width 84 height 33
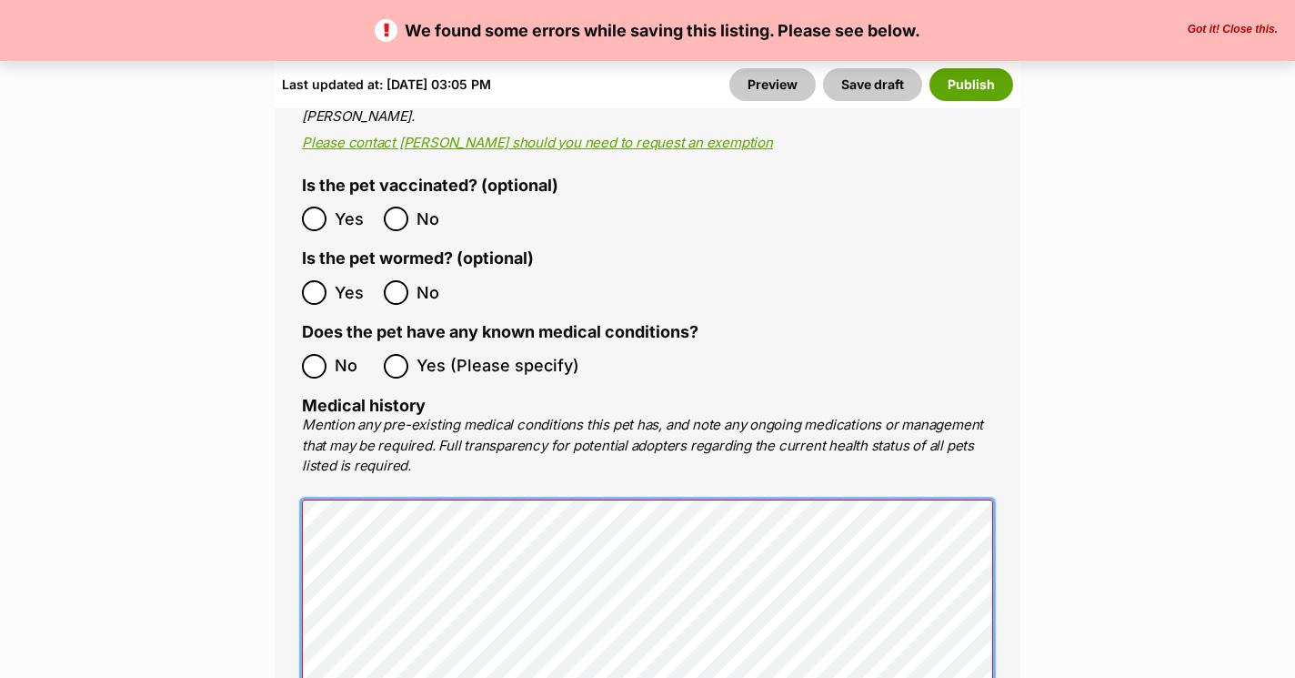
scroll to position [4078, 0]
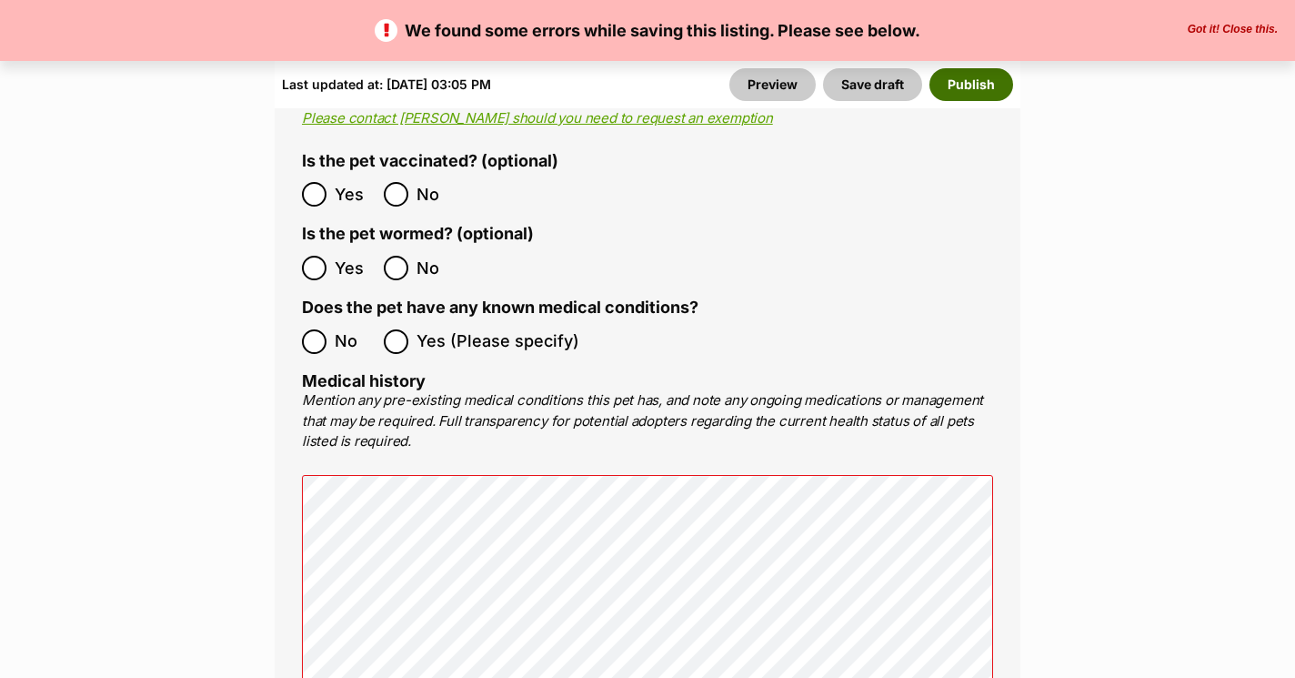
click at [997, 68] on button "Publish" at bounding box center [972, 84] width 84 height 33
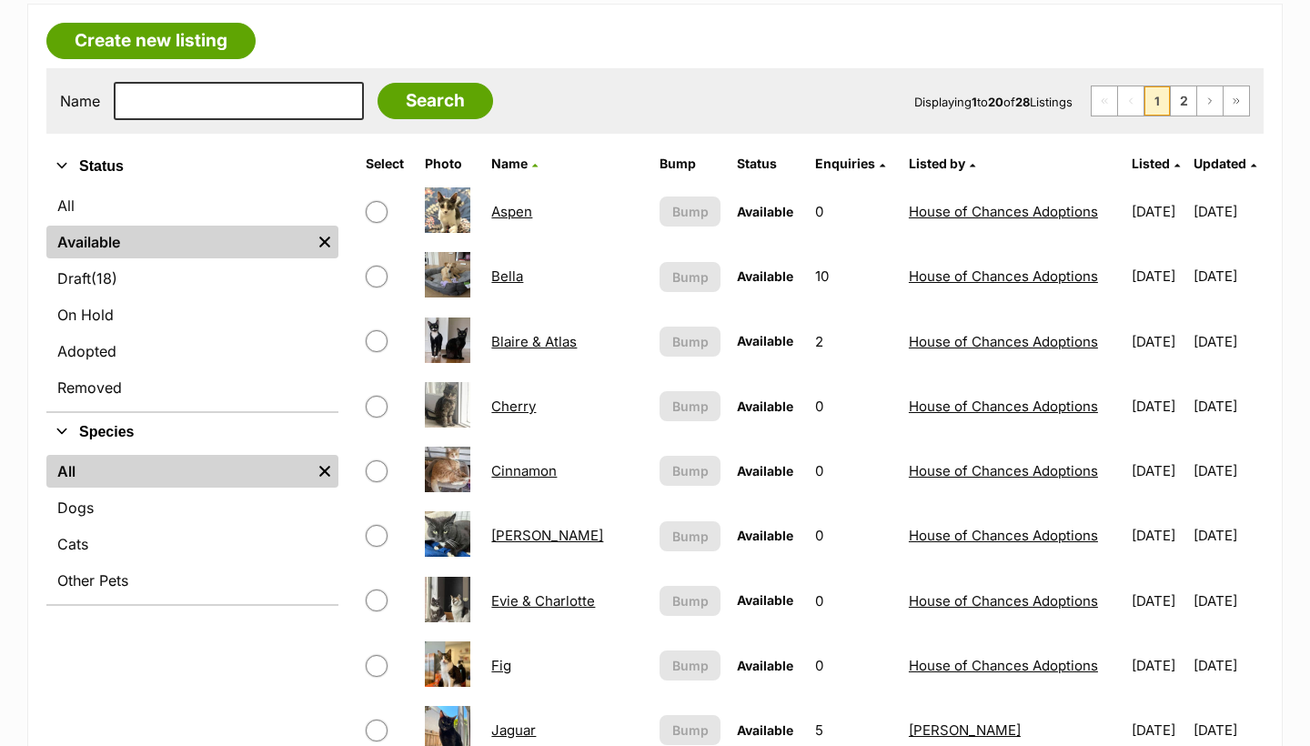
scroll to position [330, 0]
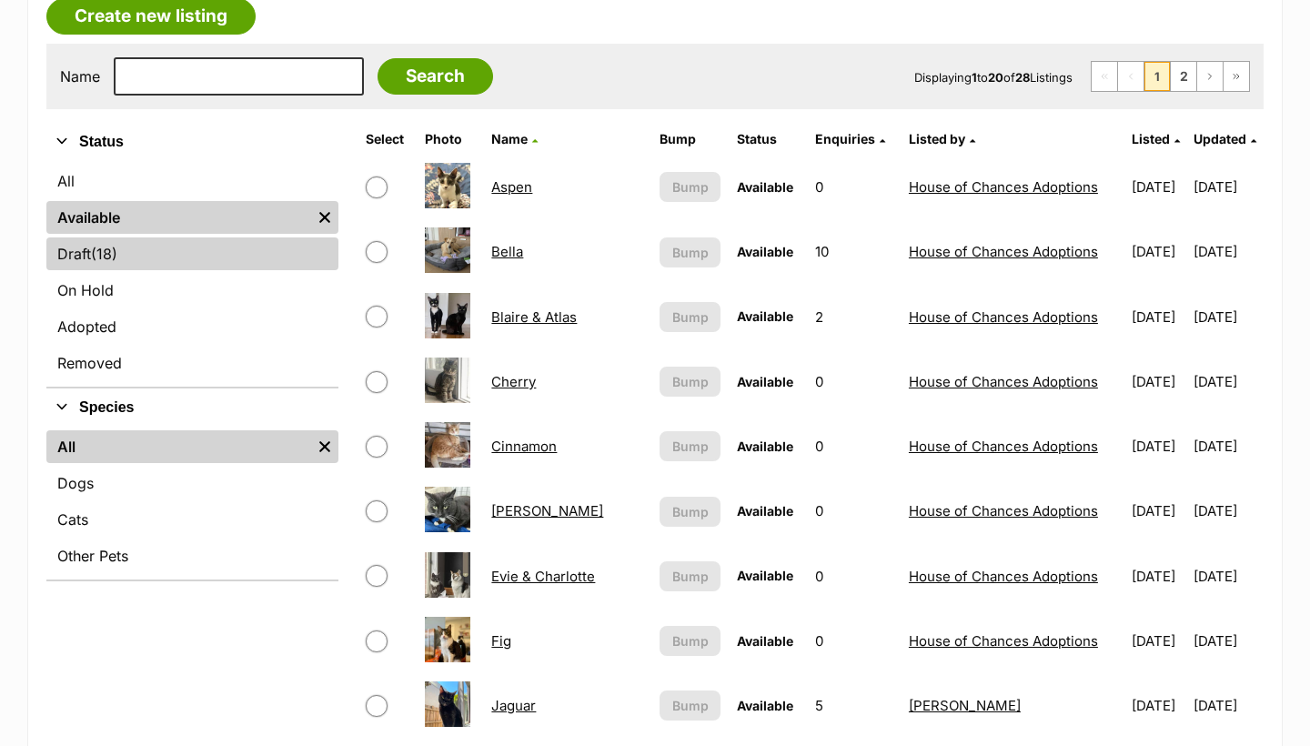
click at [205, 260] on link "Draft (18) Items" at bounding box center [192, 253] width 292 height 33
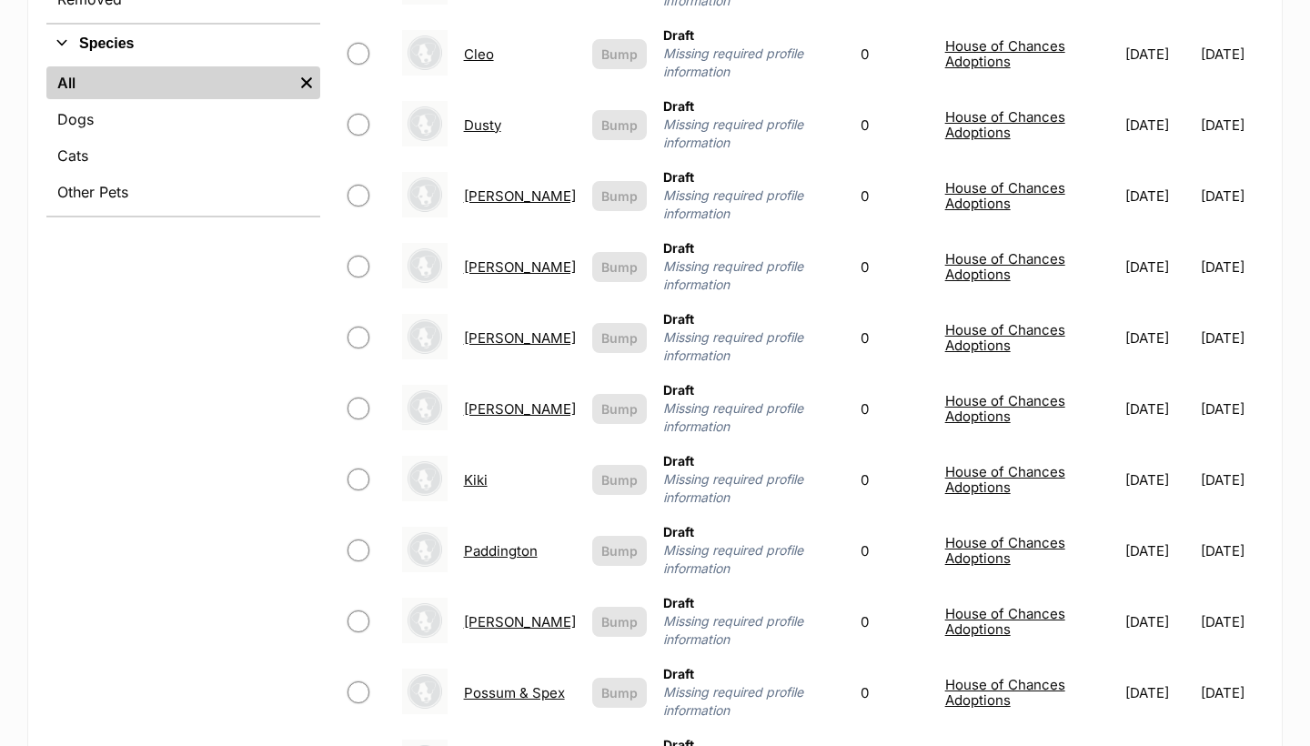
scroll to position [698, 0]
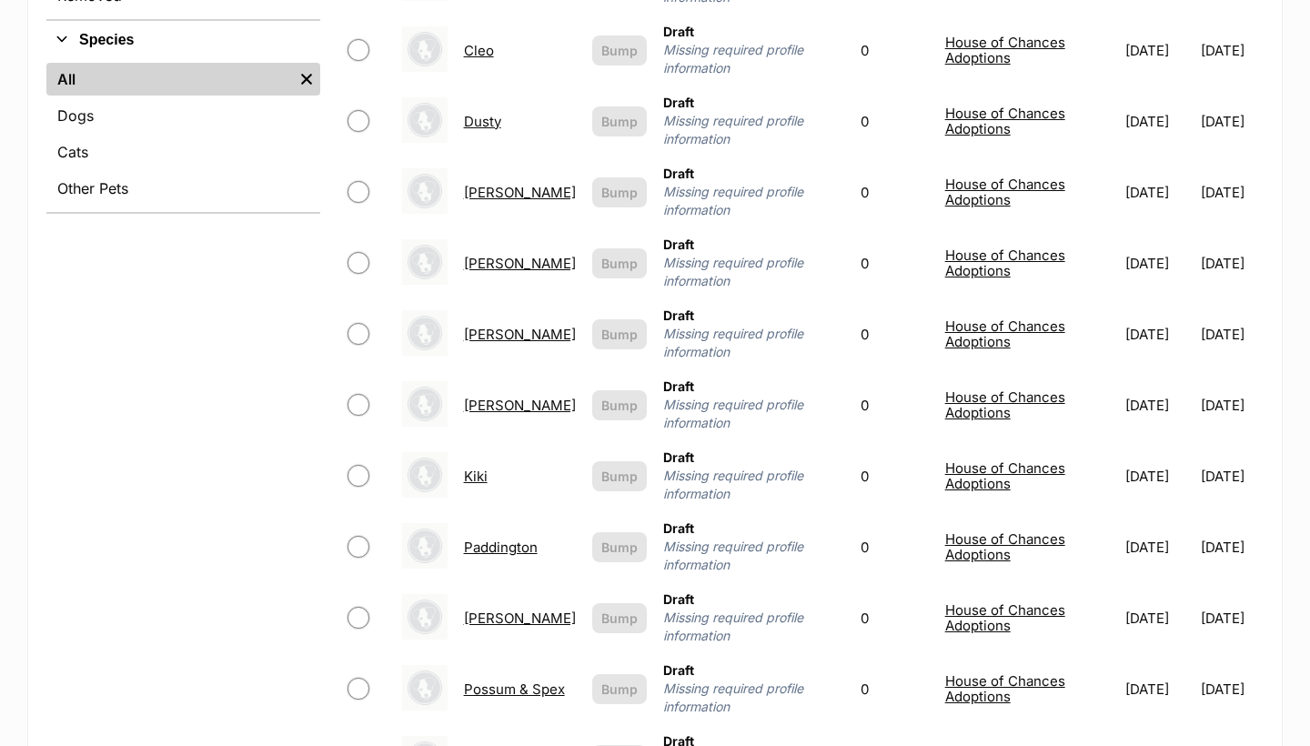
click at [477, 184] on link "[PERSON_NAME]" at bounding box center [520, 192] width 112 height 17
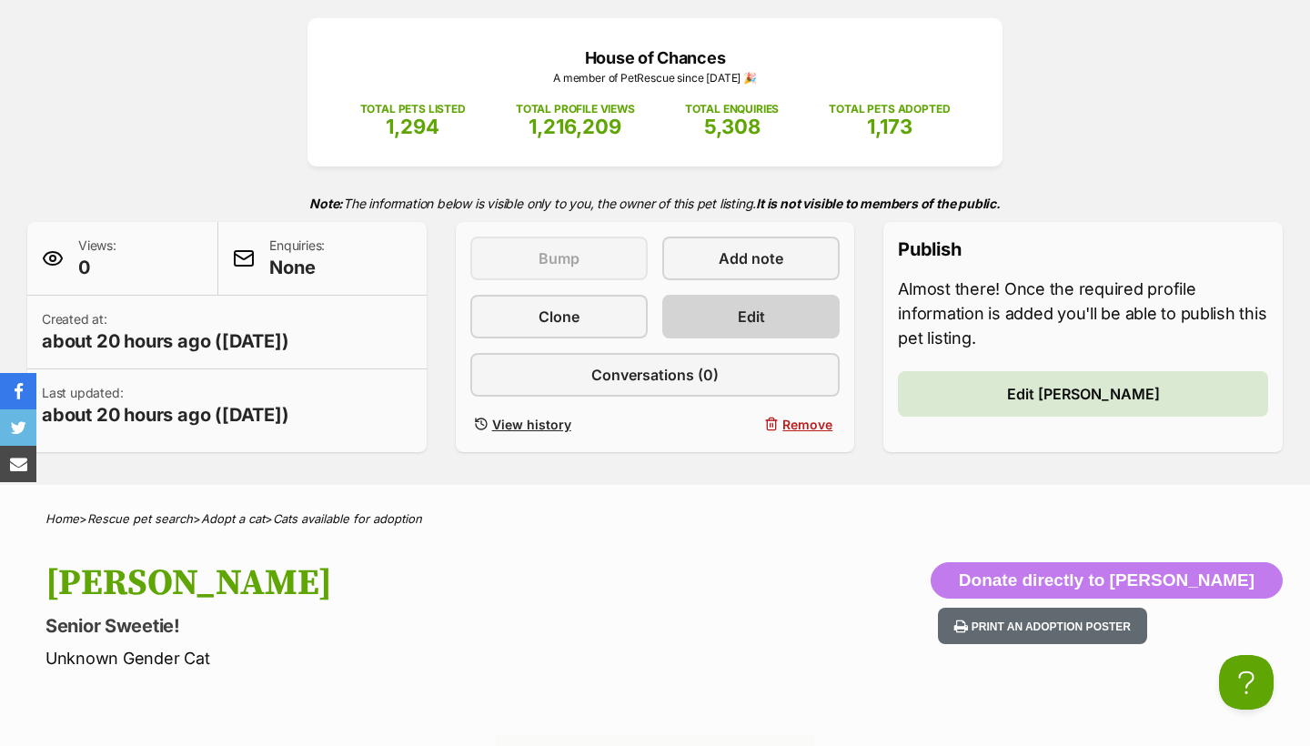
click at [738, 322] on span "Edit" at bounding box center [751, 317] width 27 height 22
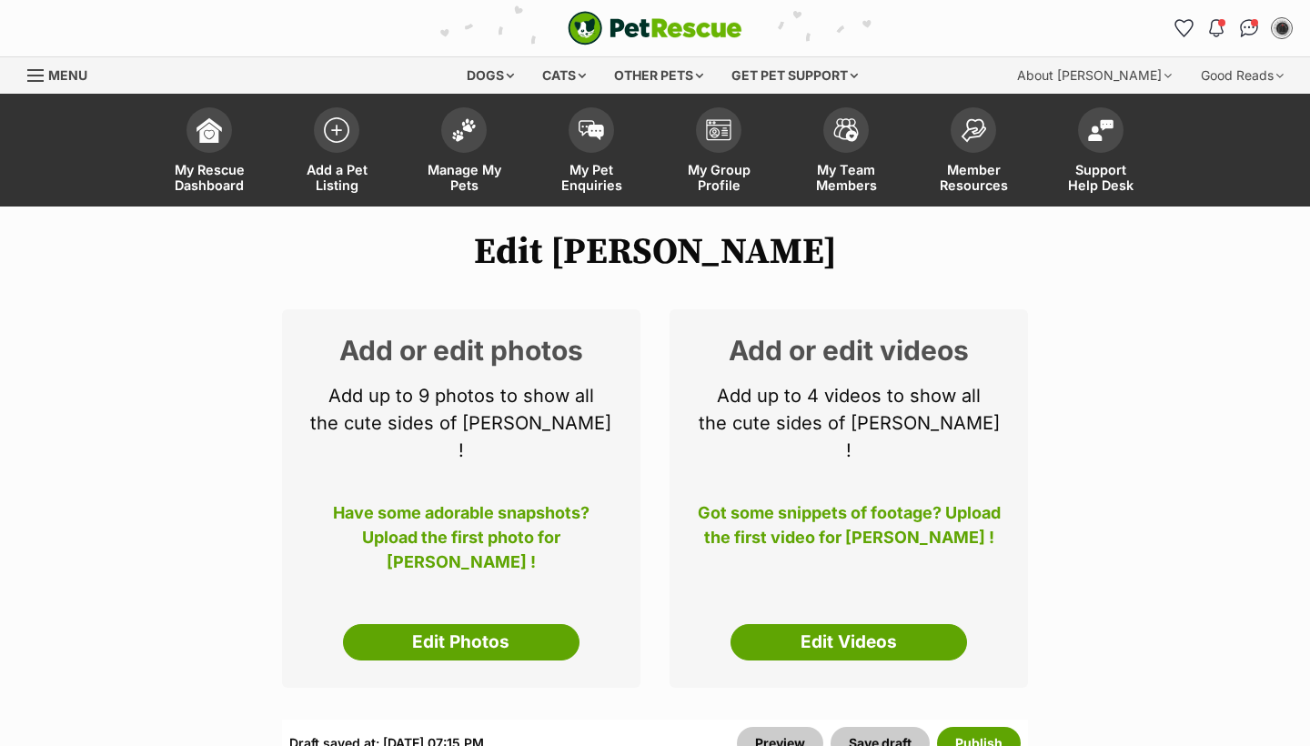
select select
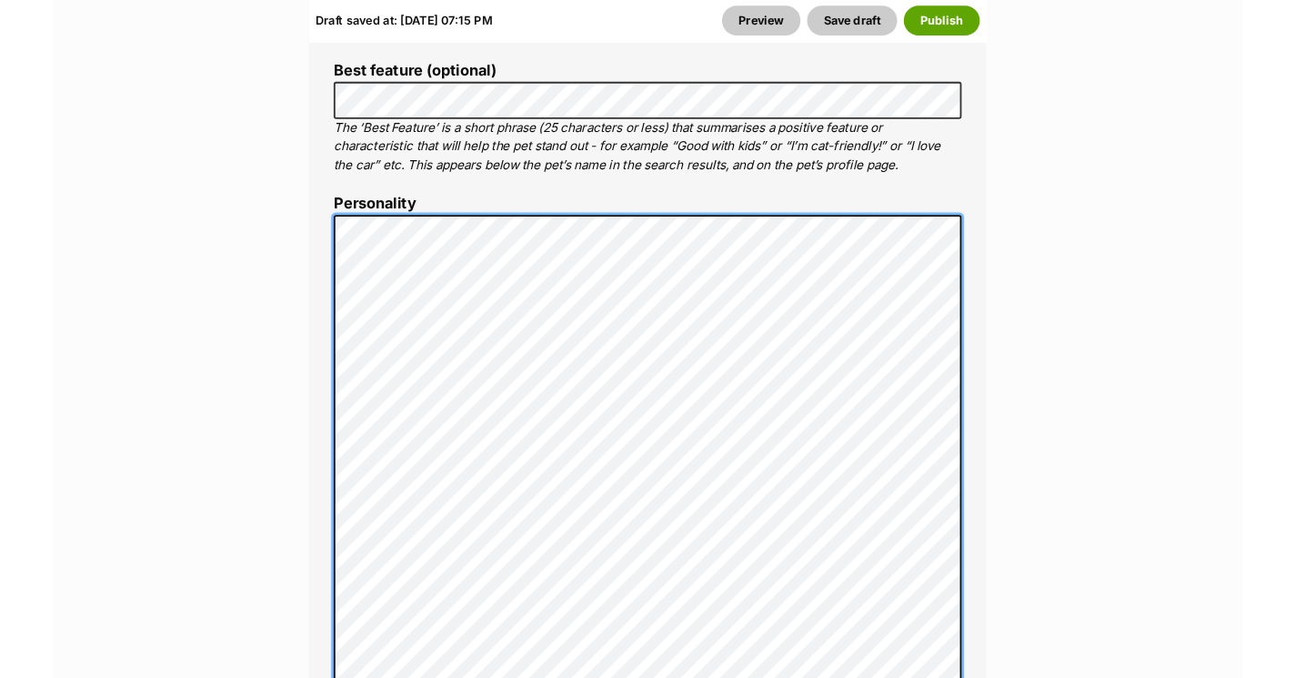
scroll to position [1360, 0]
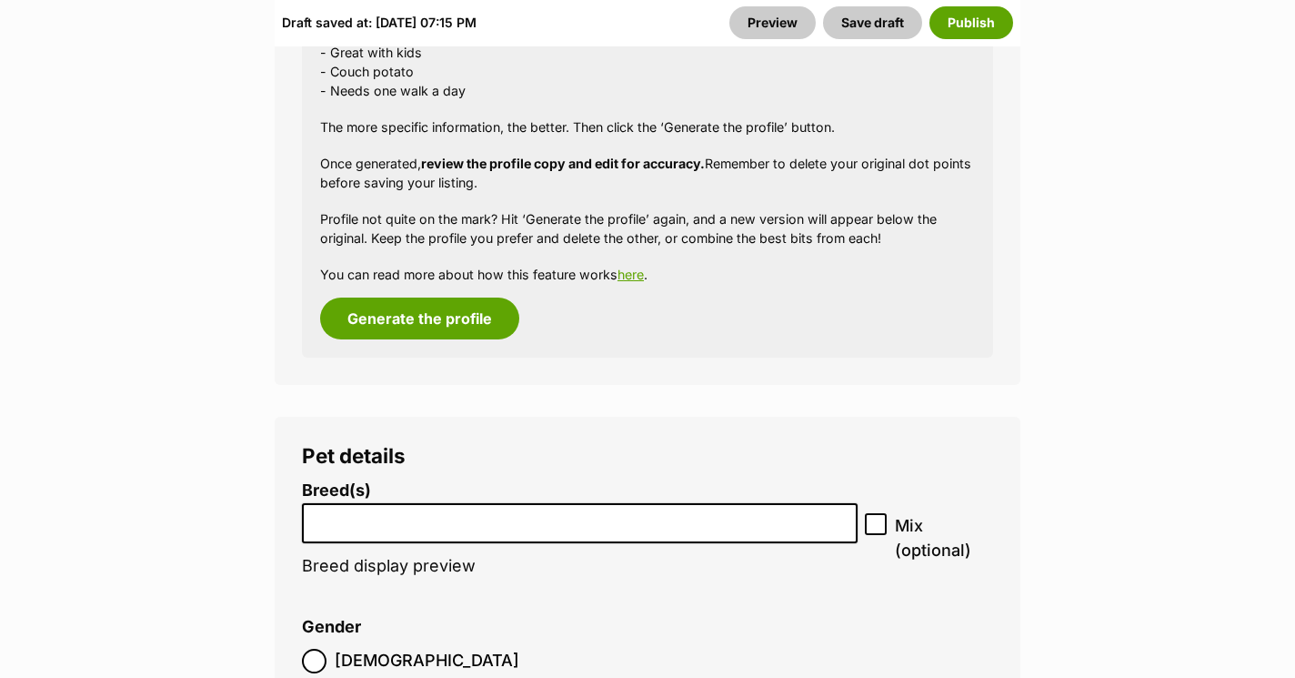
scroll to position [2480, 0]
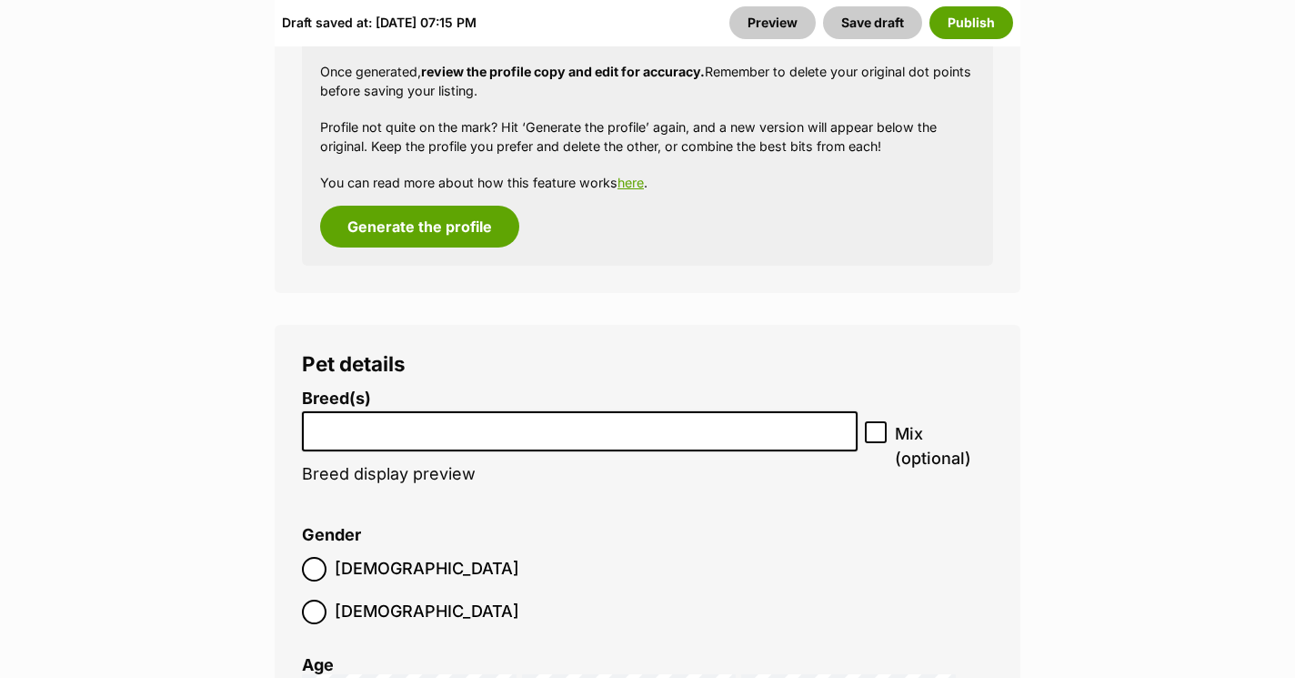
click at [426, 411] on li "Breed(s) Abyssinian American Bobtail American Curl American Shorthair American …" at bounding box center [580, 446] width 556 height 114
click at [420, 417] on input "search" at bounding box center [579, 426] width 543 height 19
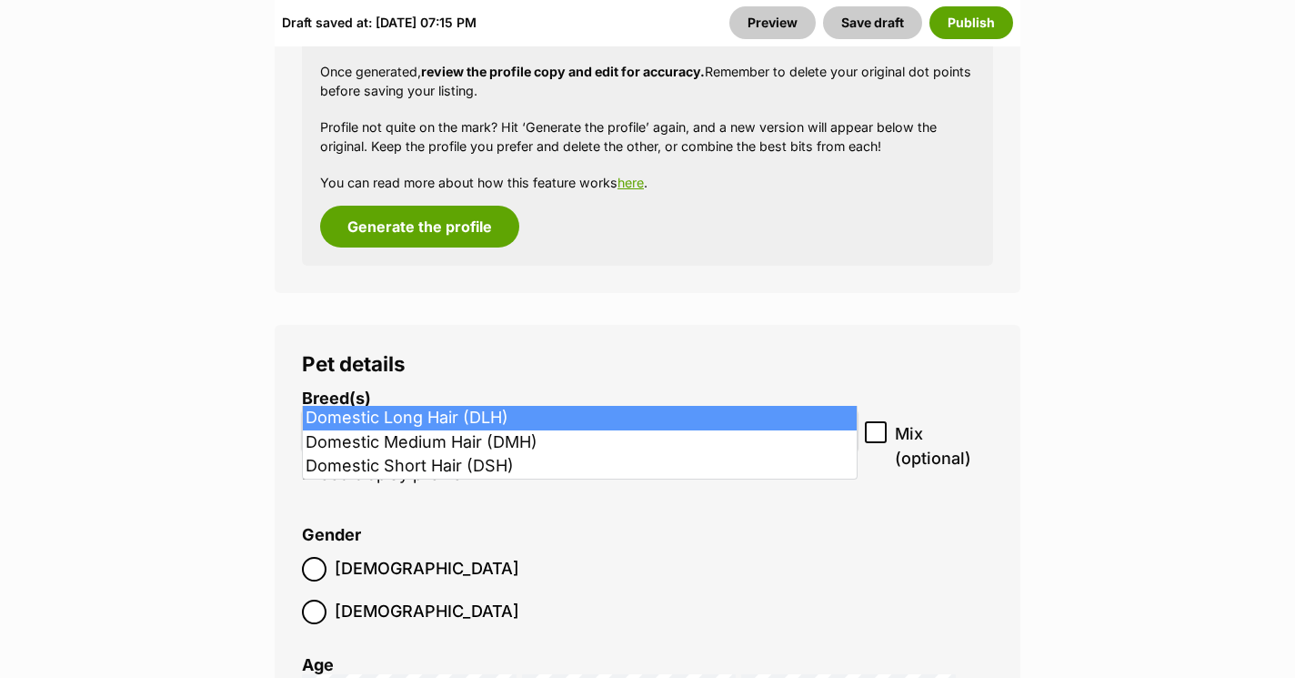
type input "dom"
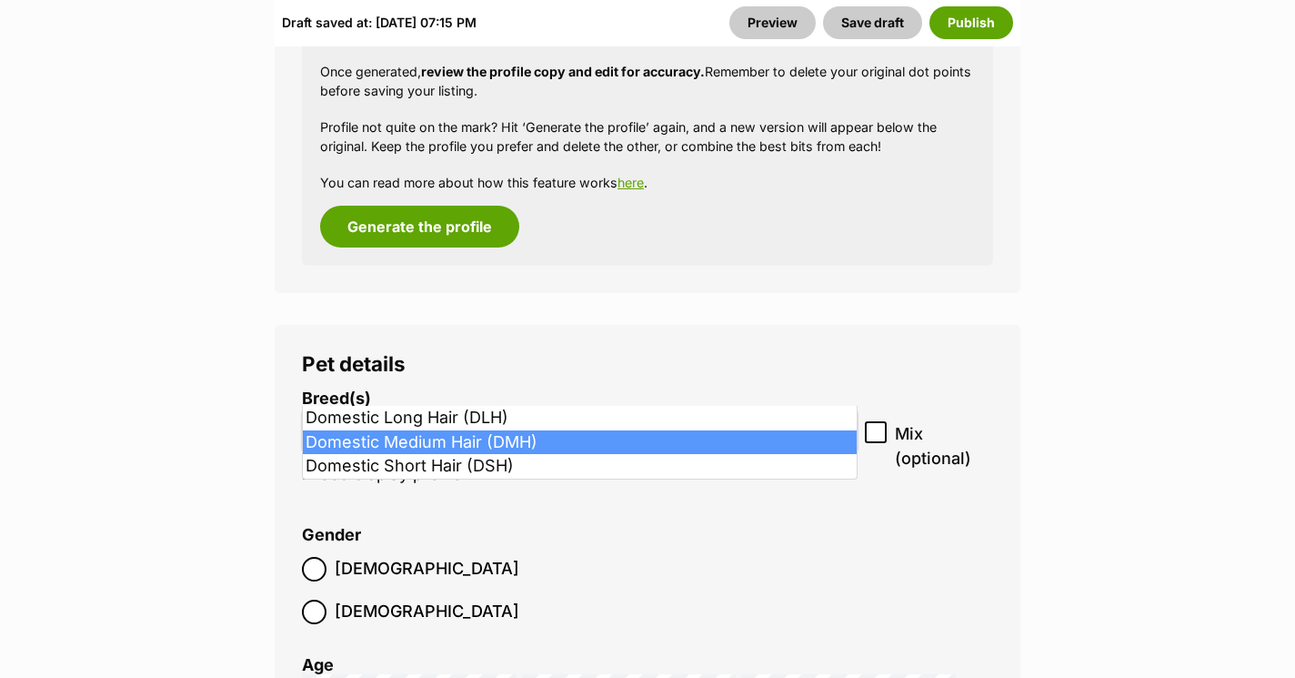
select select "252101"
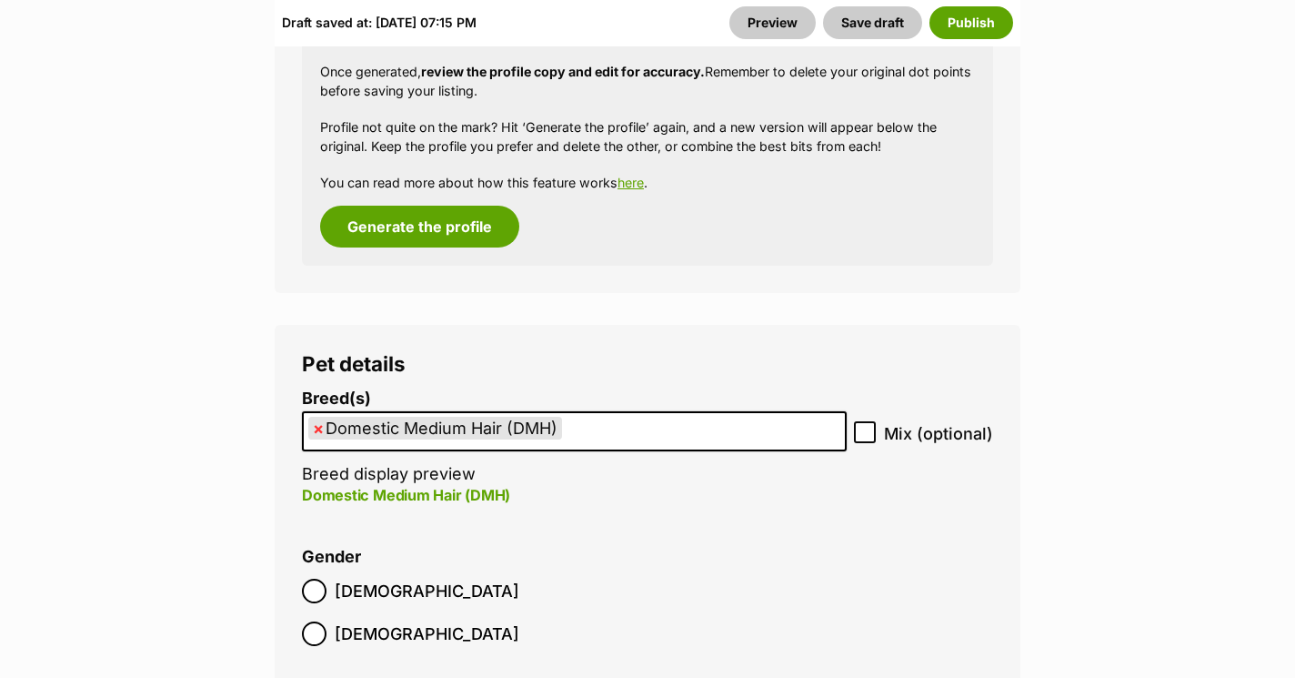
click at [428, 621] on span "Female" at bounding box center [427, 633] width 185 height 25
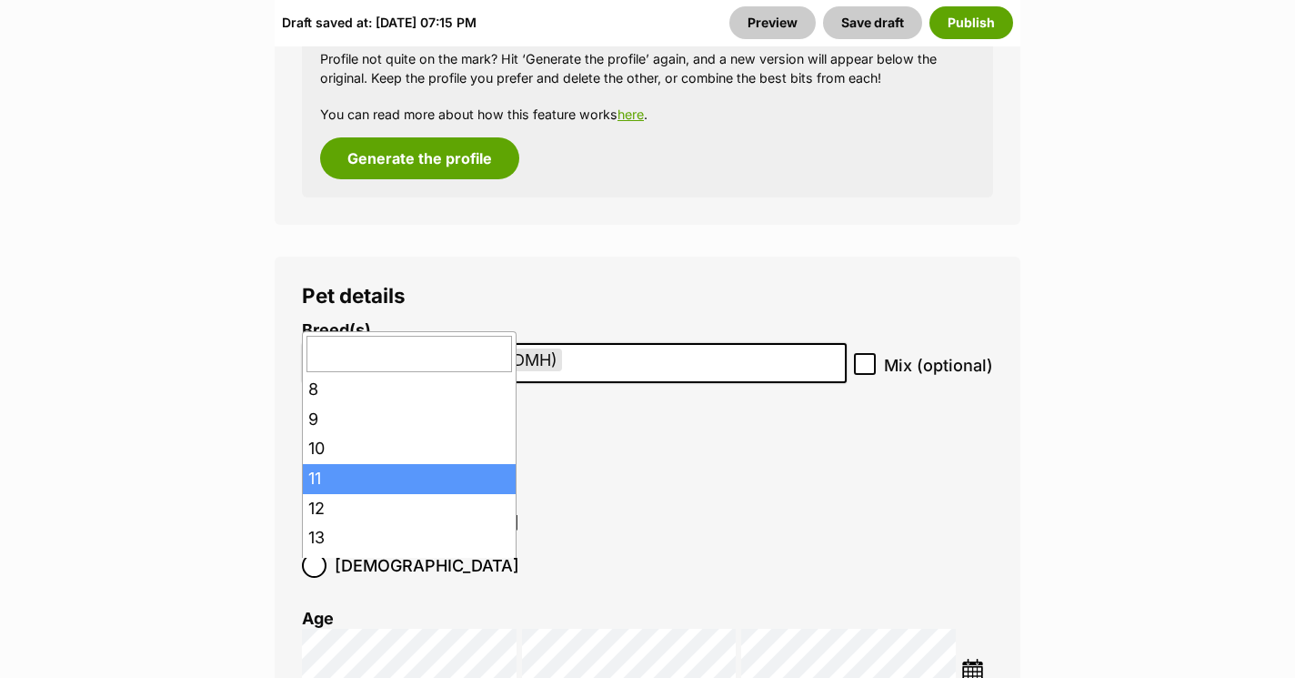
scroll to position [244, 0]
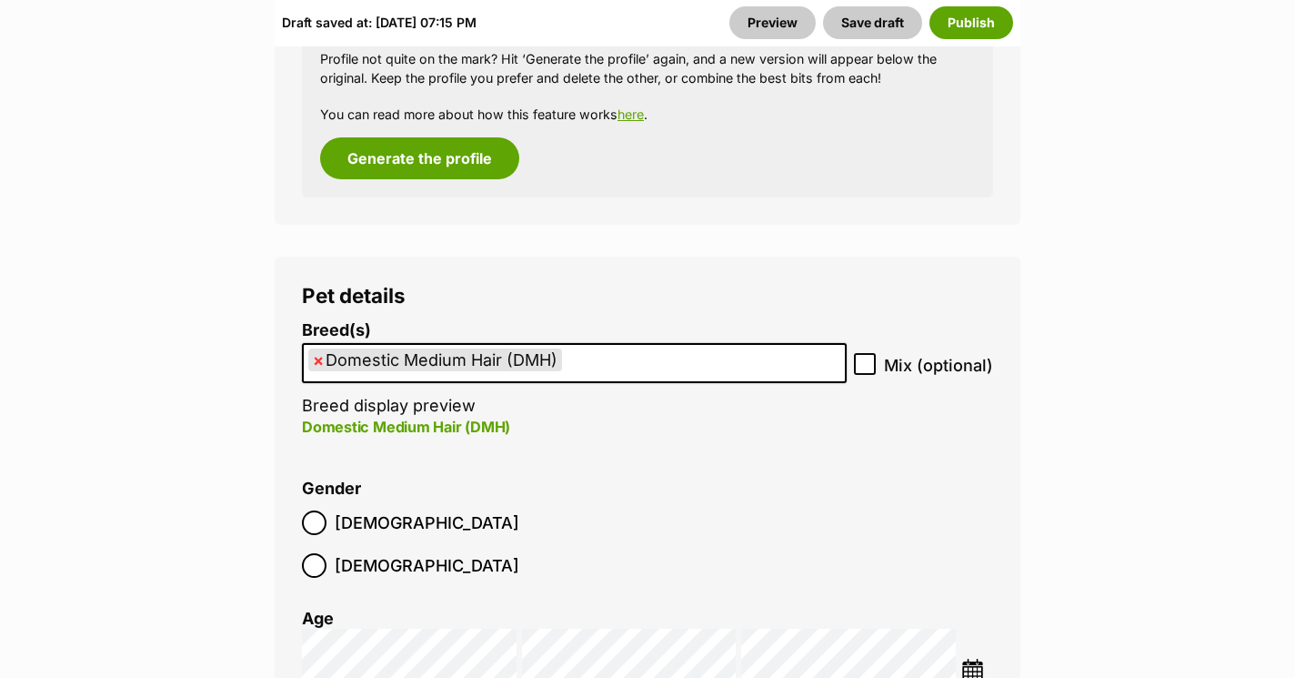
click at [760, 5] on div "Draft saved at: Mon, 29 Sep, 07:15 PM Preview Save draft Publish" at bounding box center [648, 22] width 746 height 47
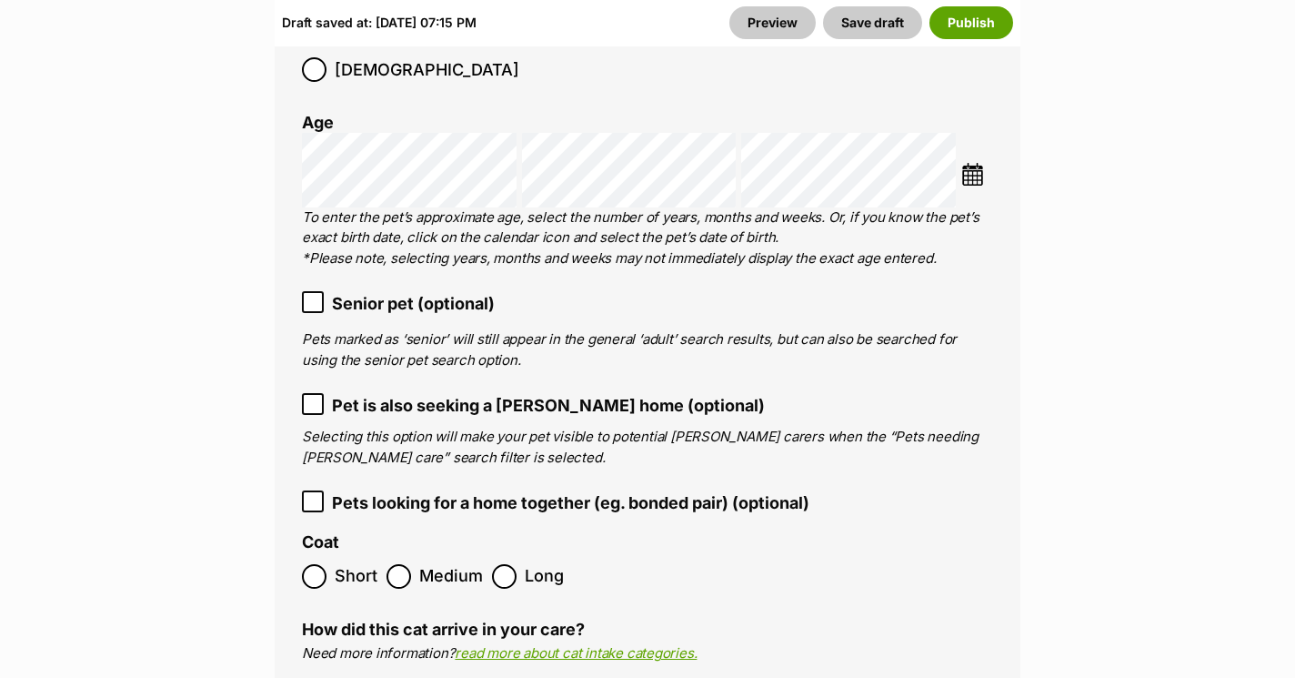
scroll to position [3070, 0]
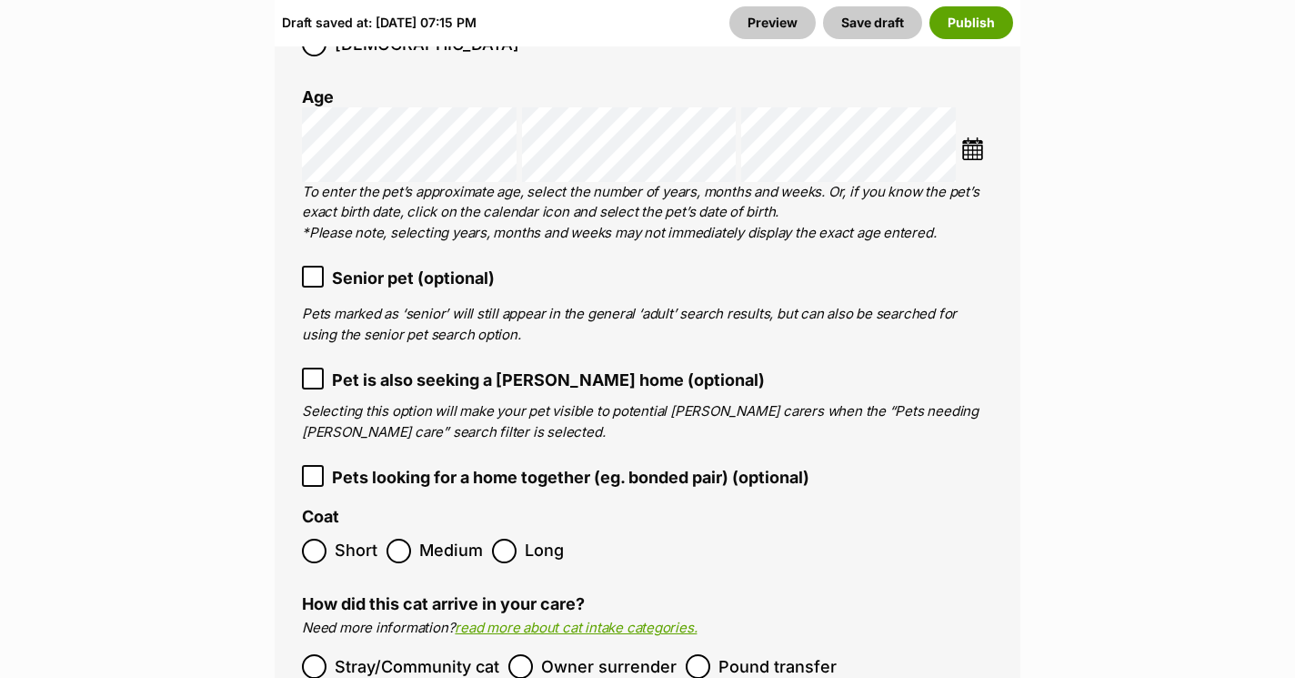
click at [413, 538] on label "Medium" at bounding box center [435, 550] width 96 height 25
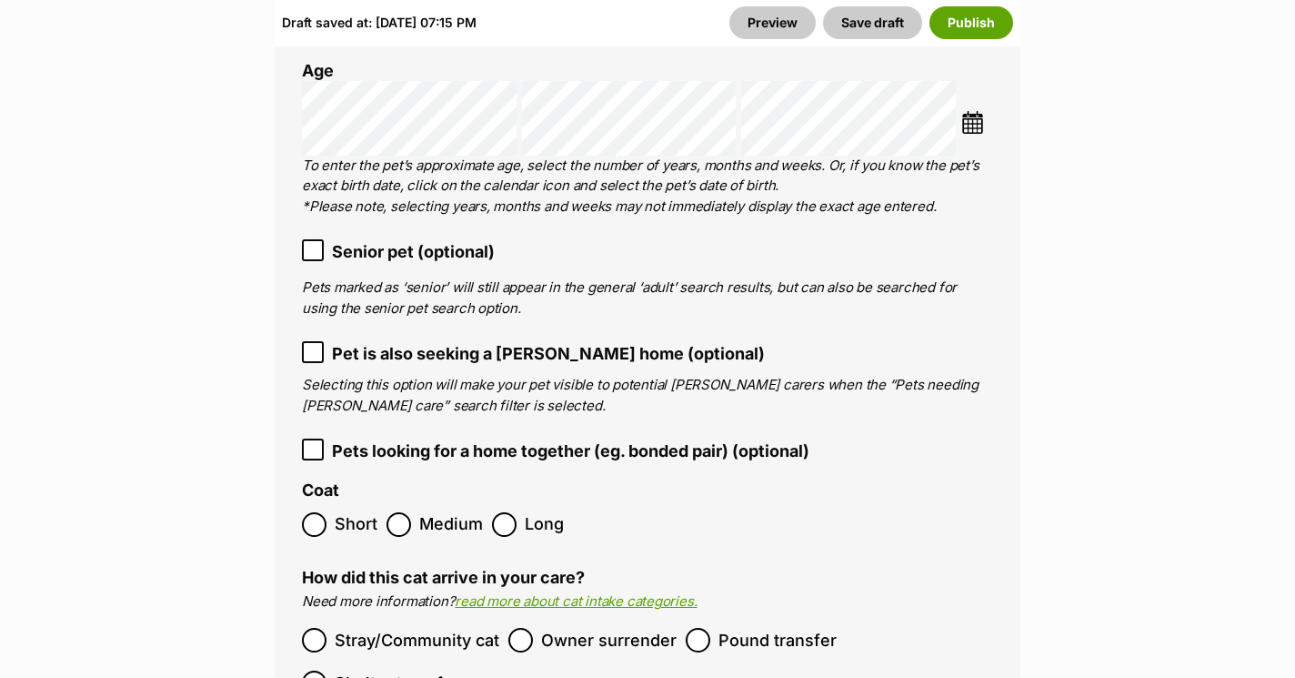
click at [424, 239] on span "Senior pet (optional)" at bounding box center [413, 251] width 163 height 25
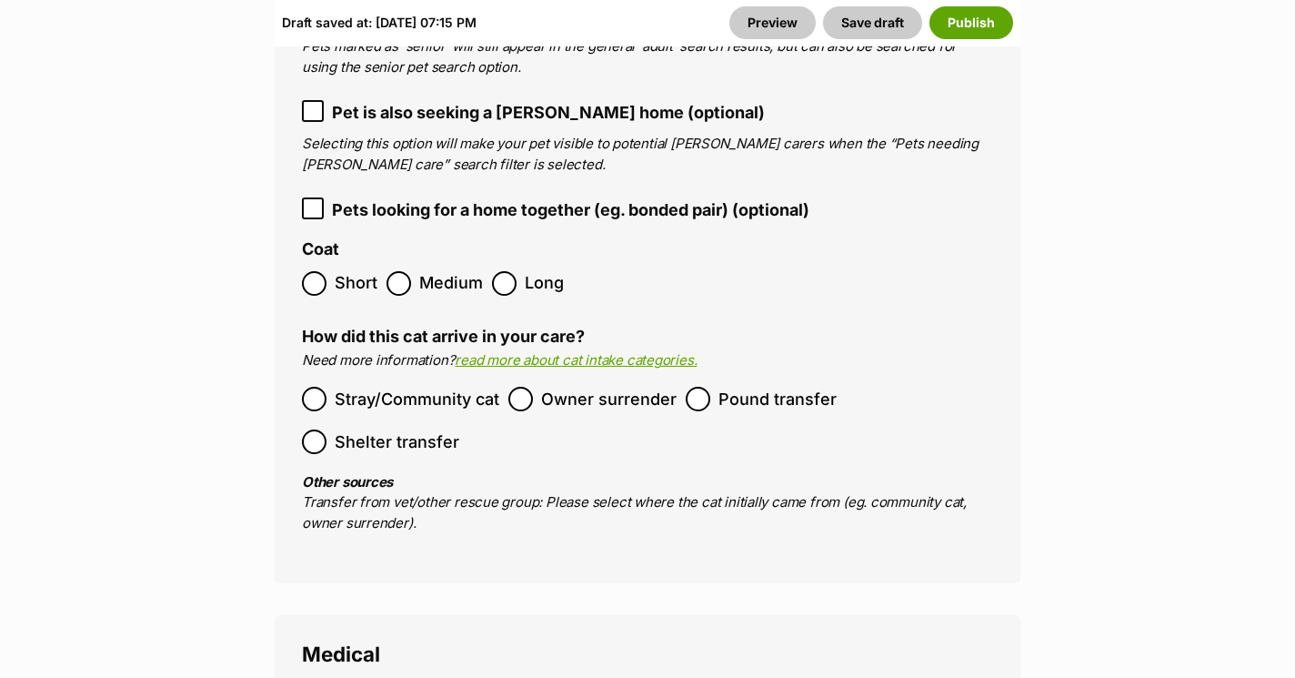
click at [720, 387] on span "Pound transfer" at bounding box center [778, 399] width 118 height 25
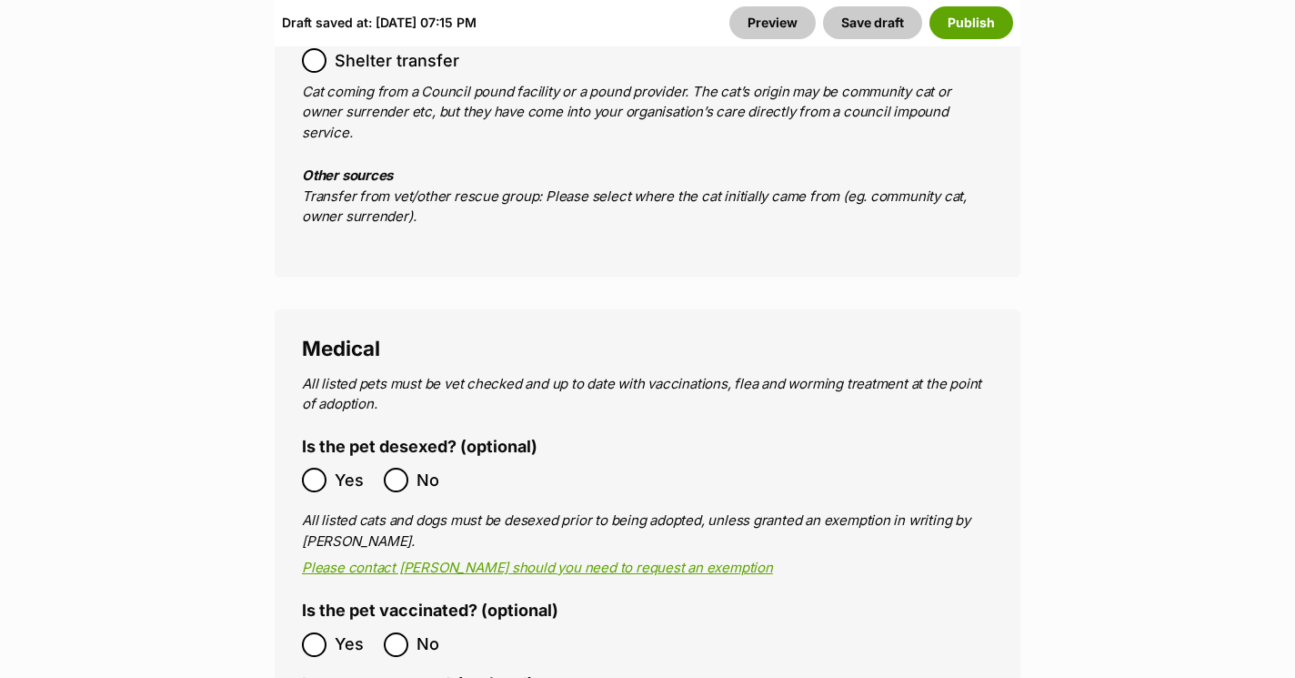
scroll to position [3732, 0]
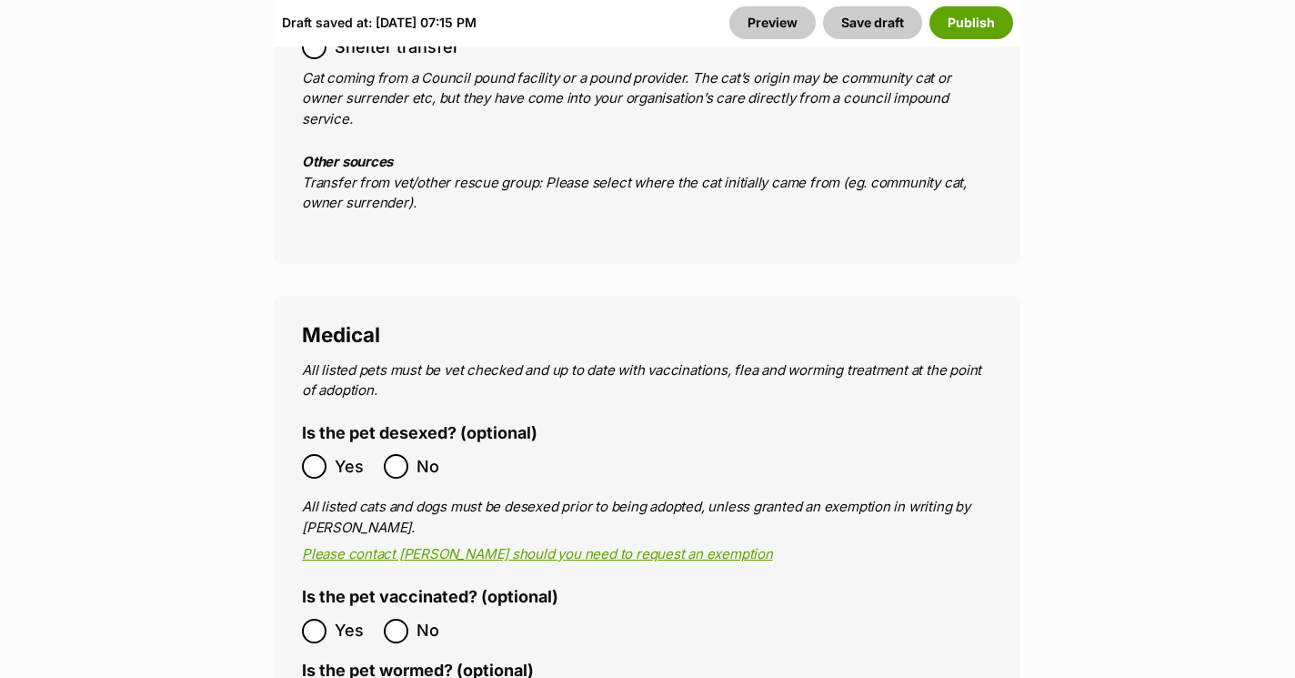
click at [340, 454] on span "Yes" at bounding box center [355, 466] width 40 height 25
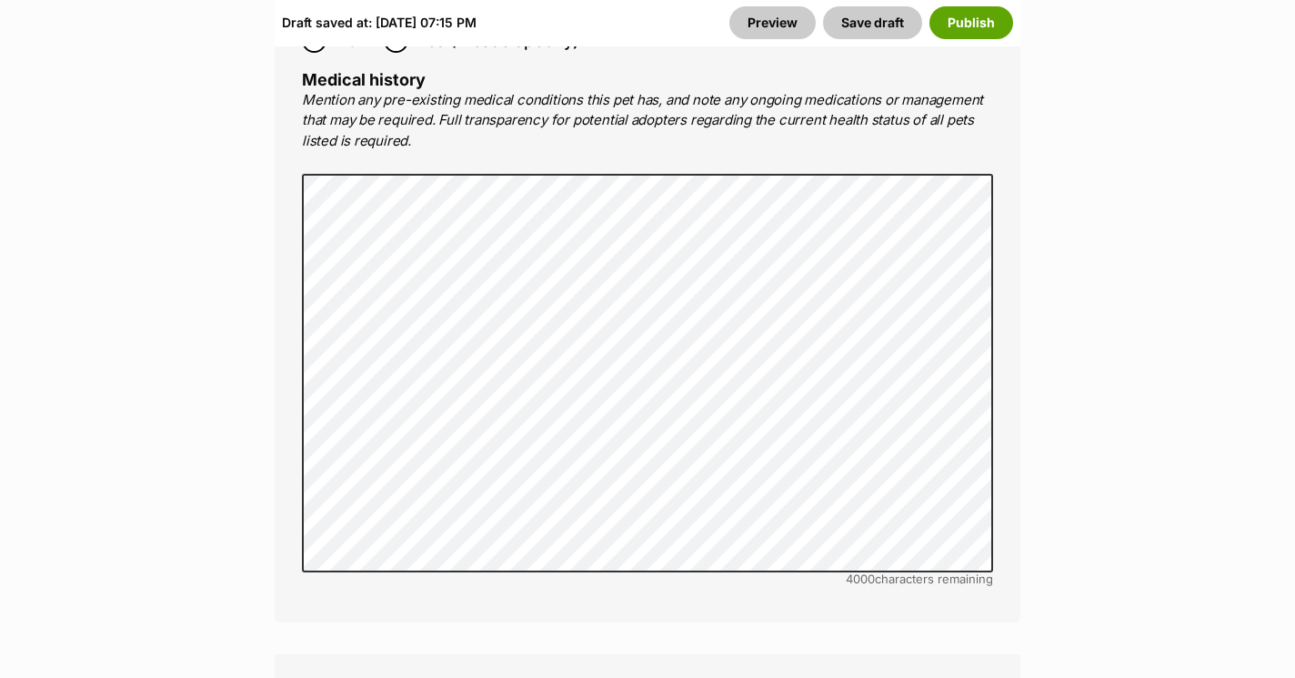
scroll to position [4298, 0]
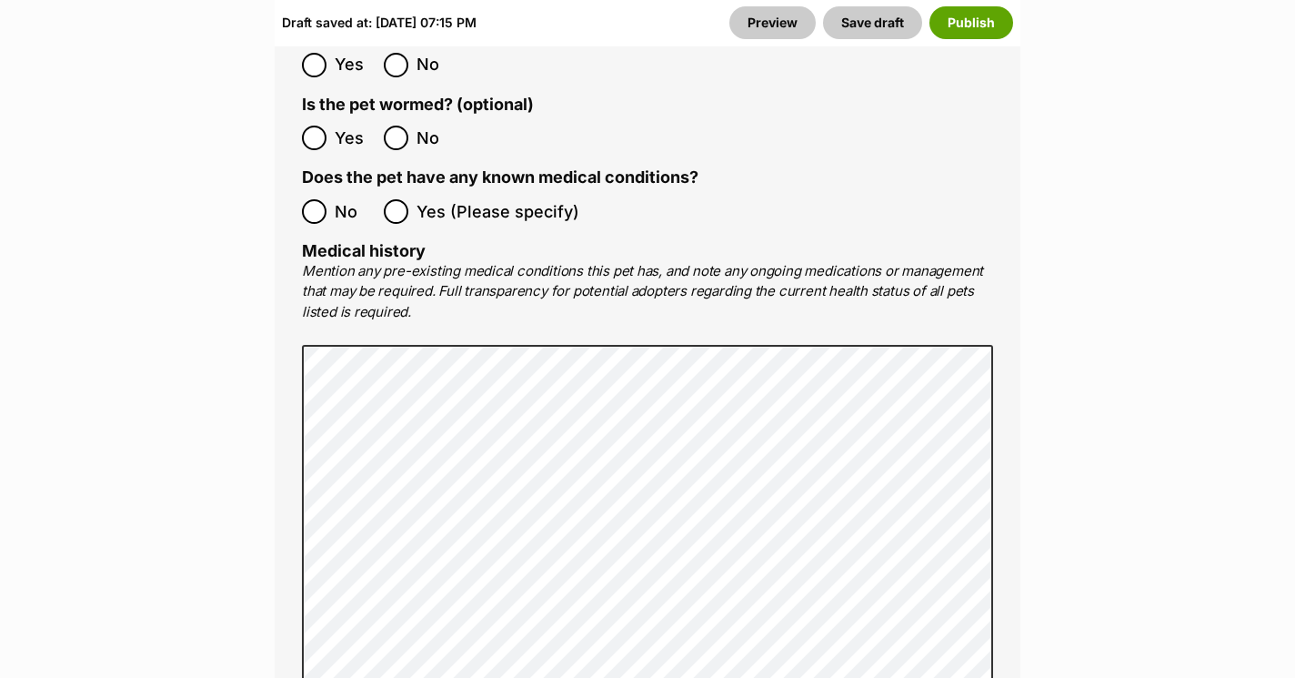
click at [408, 199] on label "Yes (Please specify)" at bounding box center [482, 211] width 196 height 25
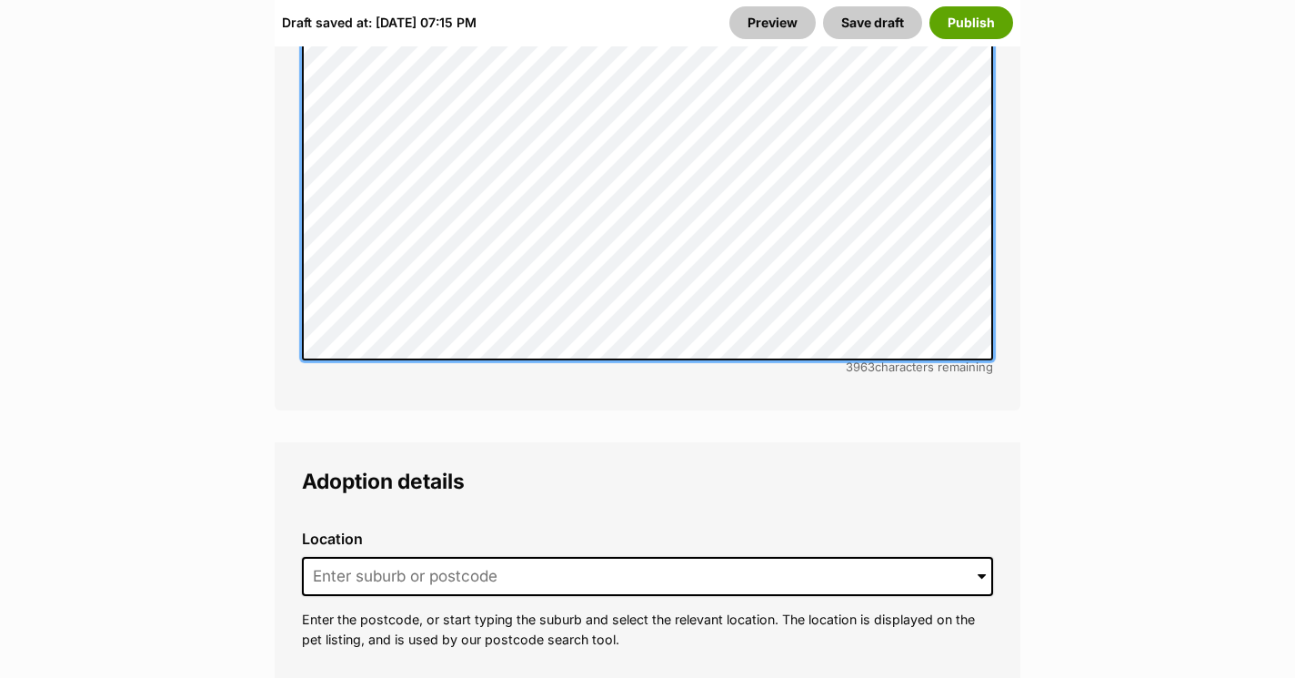
scroll to position [4743, 0]
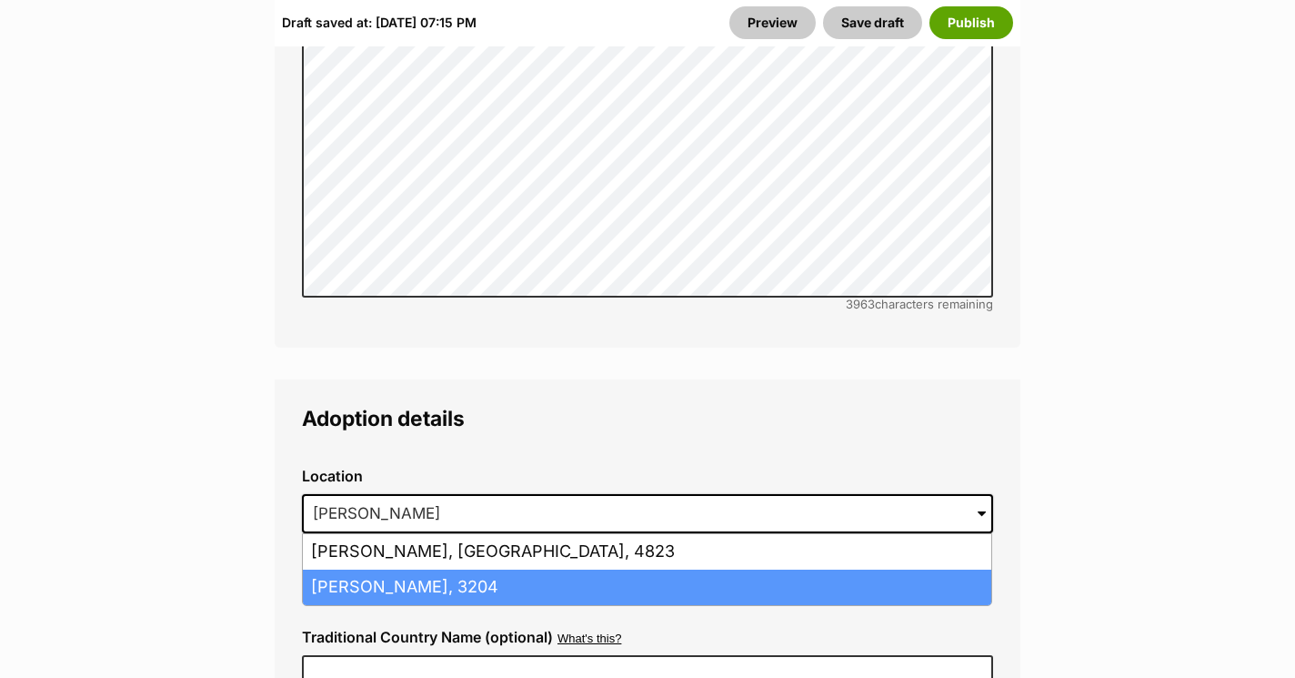
click at [507, 569] on li "Mckinnon, Victoria, 3204" at bounding box center [647, 586] width 689 height 35
type input "Mckinnon, Victoria, 3204"
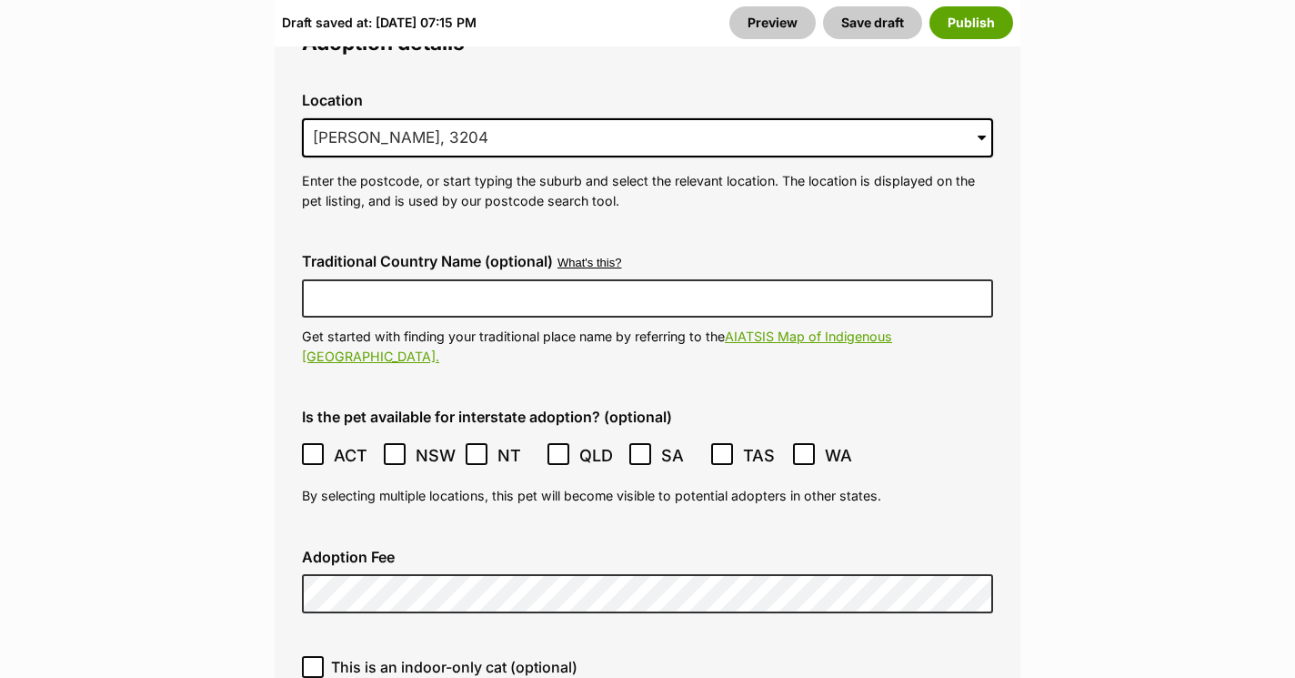
scroll to position [5148, 0]
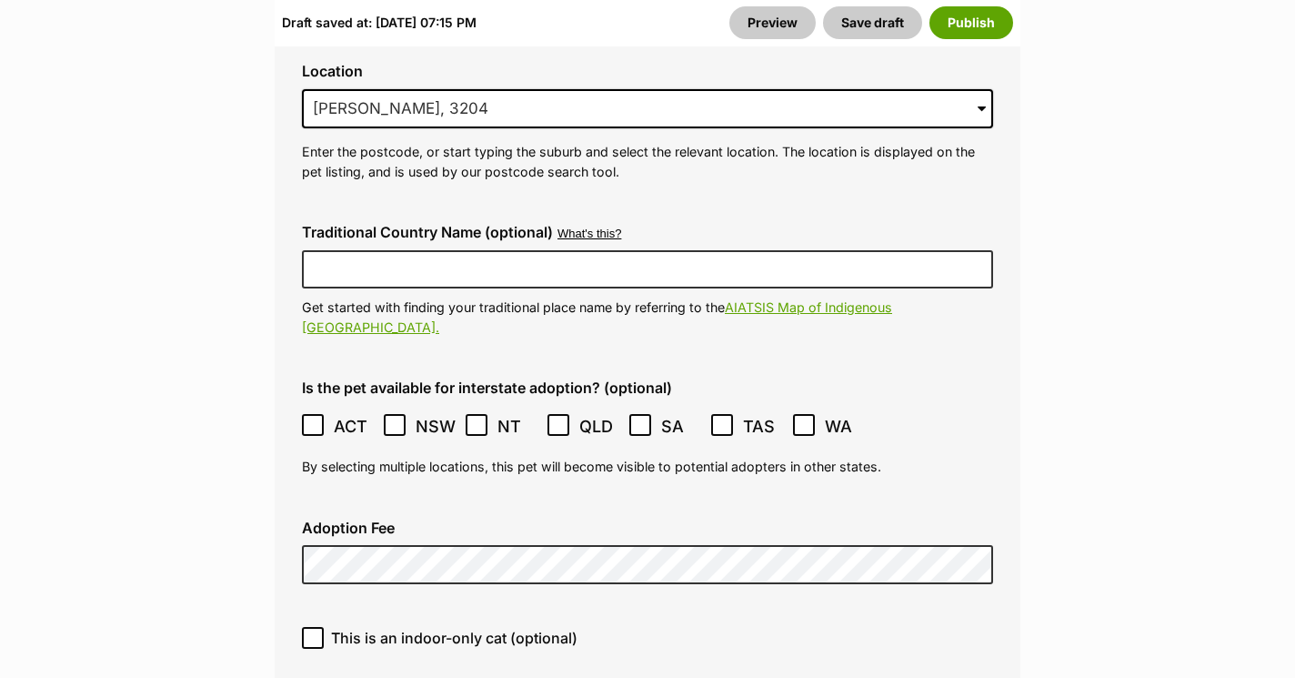
click at [416, 627] on span "This is an indoor-only cat (optional)" at bounding box center [454, 638] width 246 height 22
click at [324, 627] on input "This is an indoor-only cat (optional)" at bounding box center [313, 638] width 22 height 22
checkbox input "true"
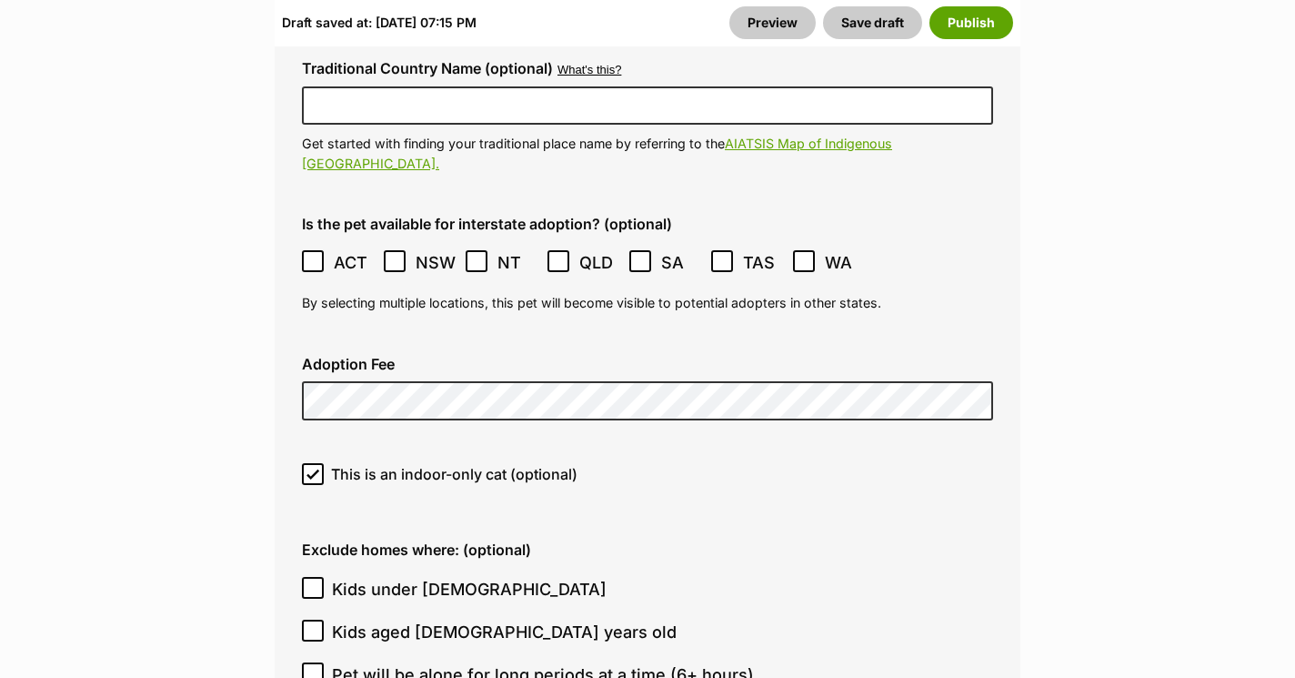
click at [411, 577] on span "Kids under 5 years old" at bounding box center [469, 589] width 275 height 25
click at [324, 577] on input "Kids under 5 years old" at bounding box center [313, 588] width 22 height 22
checkbox input "true"
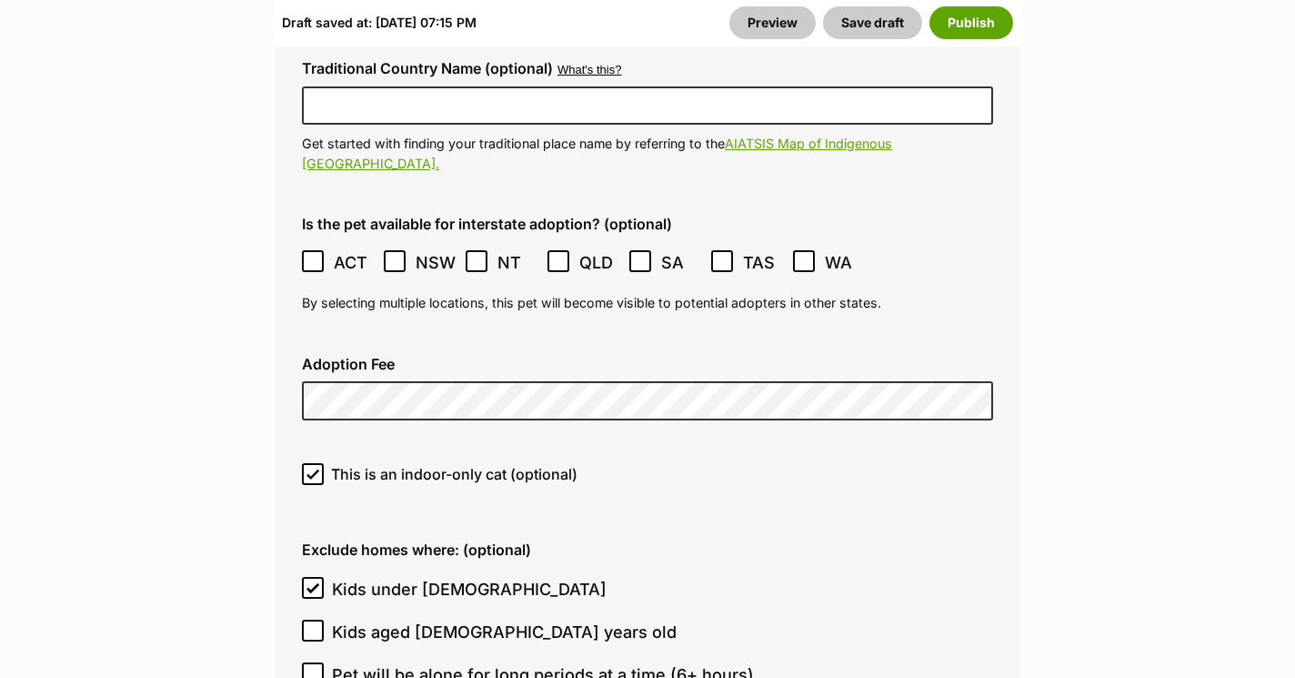
checkbox input "true"
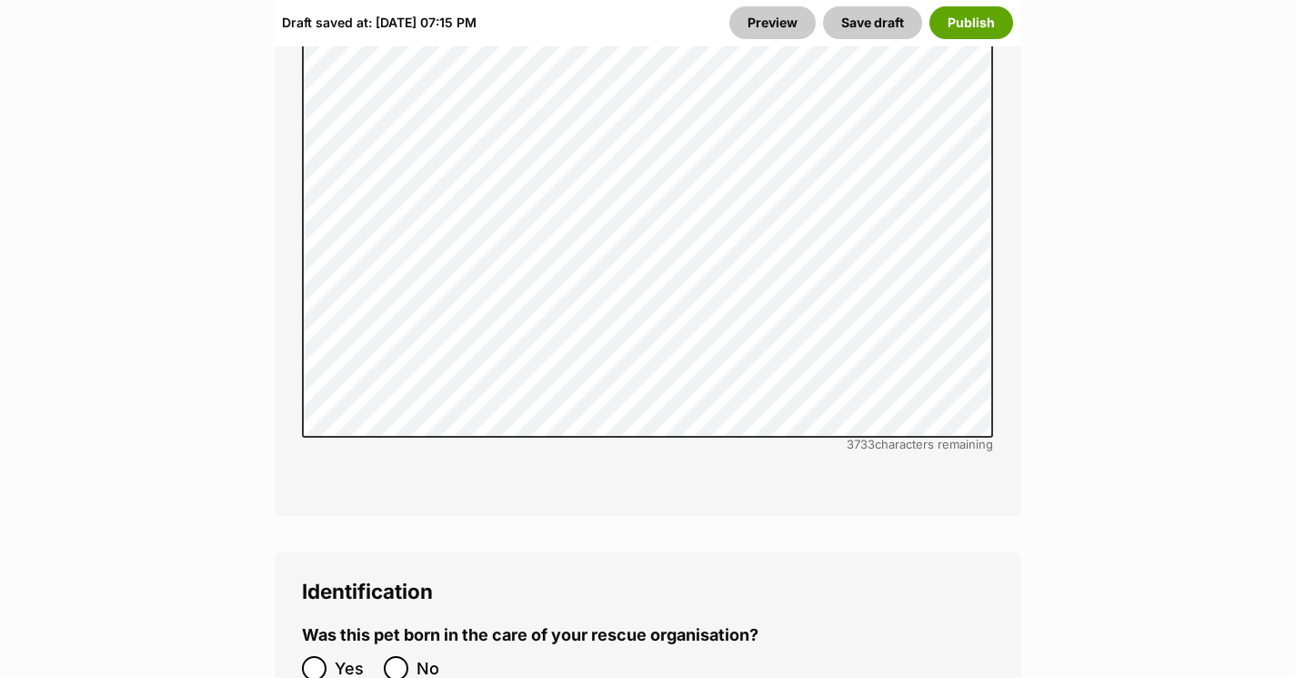
scroll to position [6388, 0]
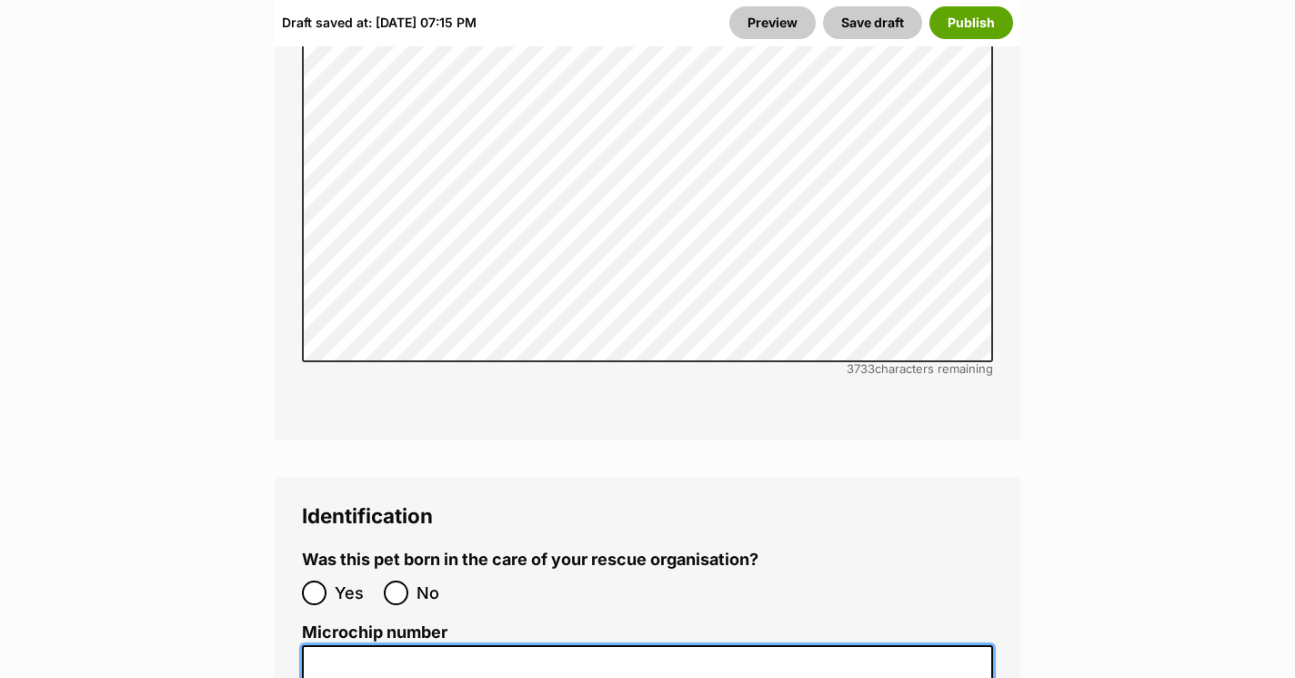
click at [397, 645] on input "Microchip number" at bounding box center [647, 665] width 691 height 41
paste input "956000017507969"
type input "956000017507969"
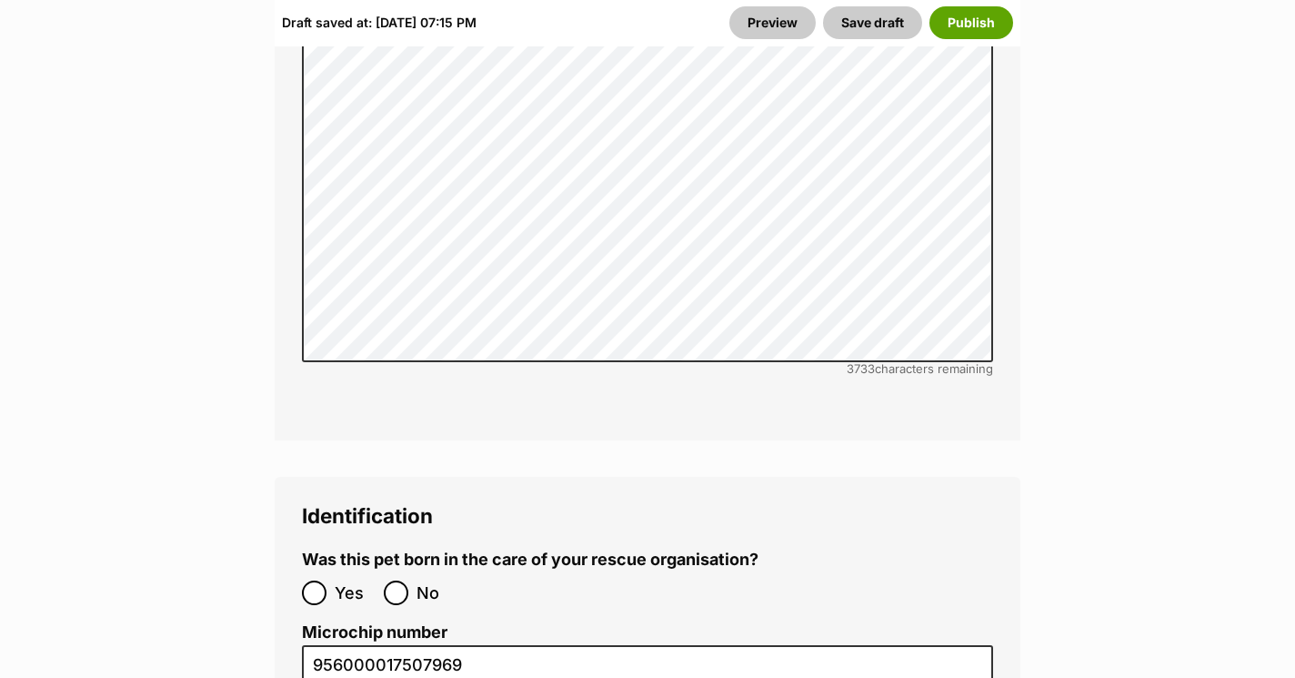
click at [407, 580] on input "No" at bounding box center [396, 592] width 25 height 25
radio input "true"
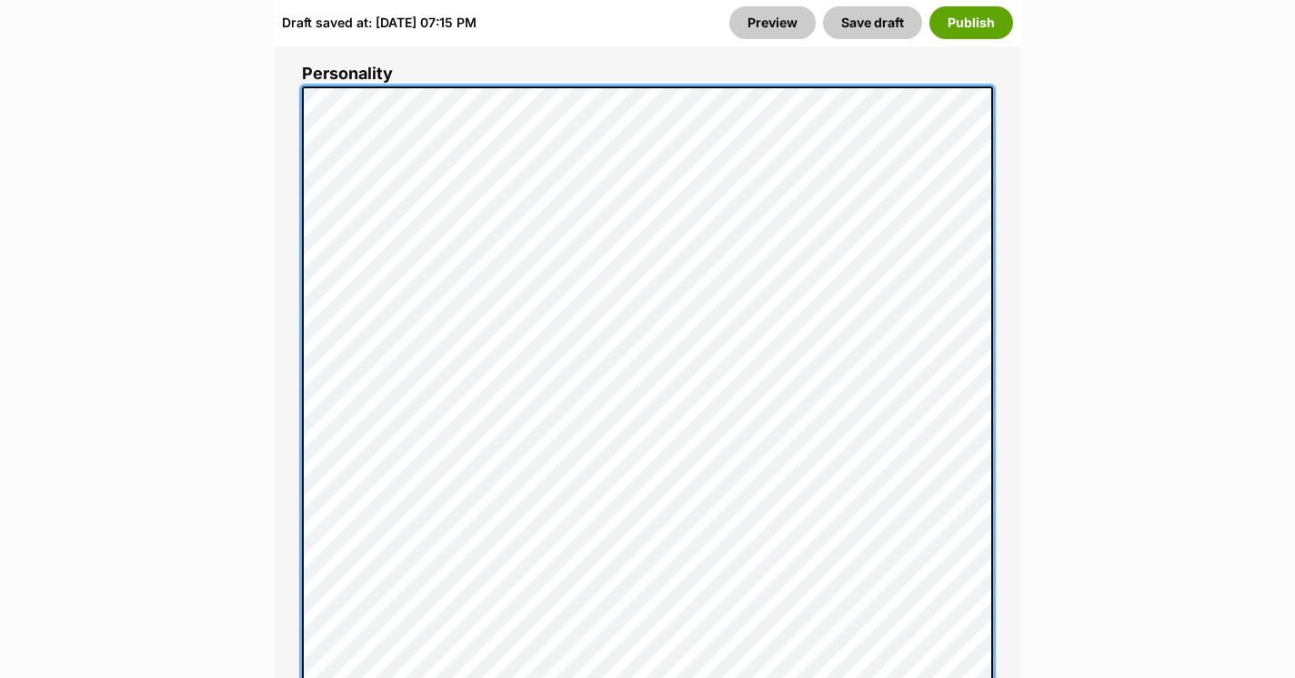
scroll to position [1363, 0]
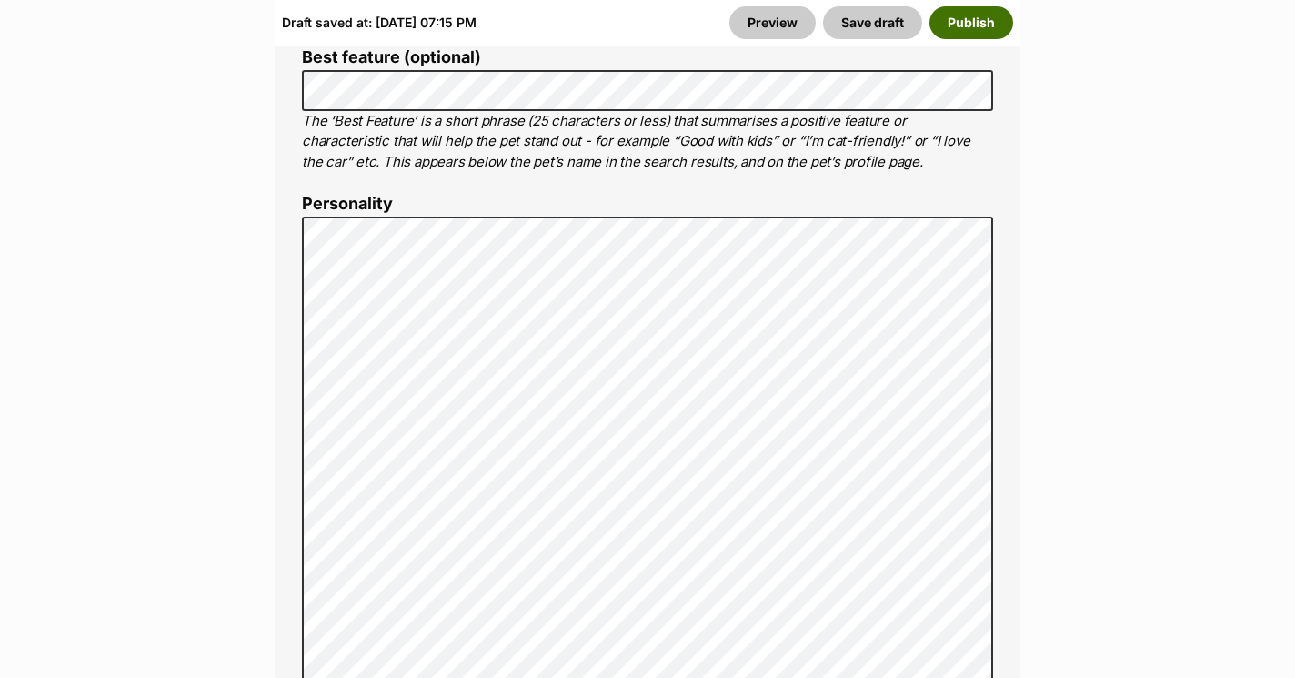
click at [941, 25] on button "Publish" at bounding box center [972, 22] width 84 height 33
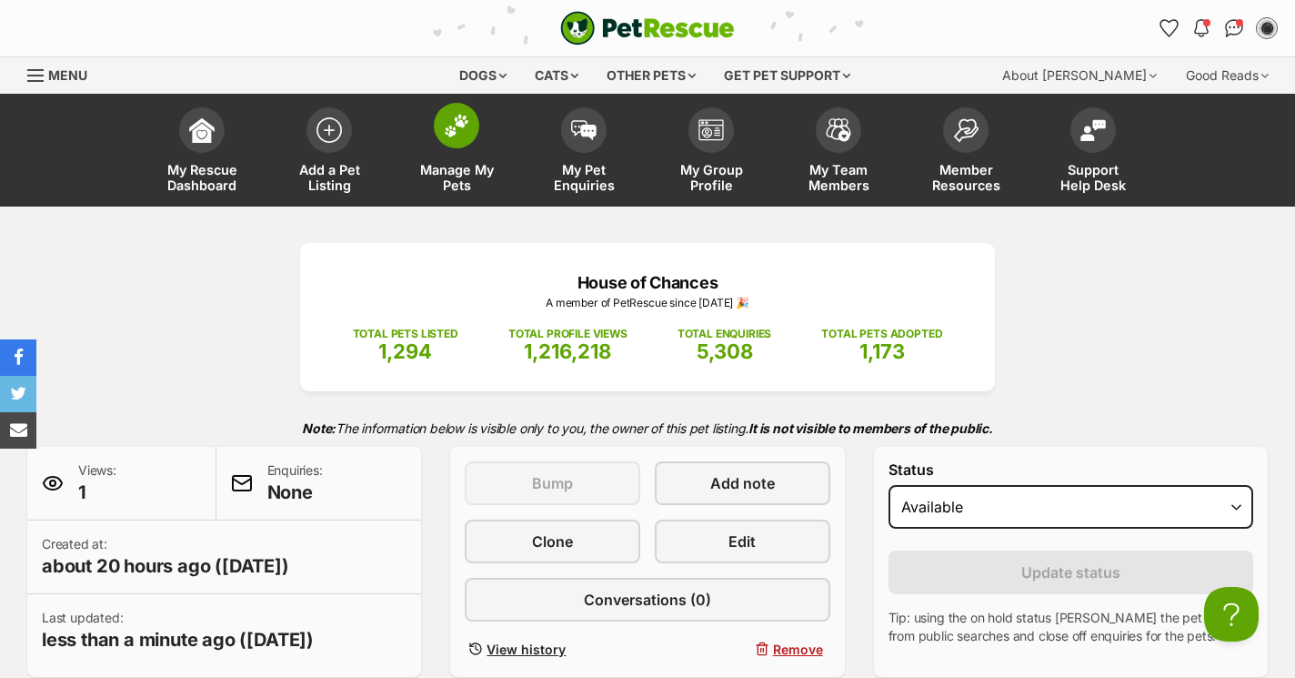
click at [463, 169] on span "Manage My Pets" at bounding box center [457, 177] width 82 height 31
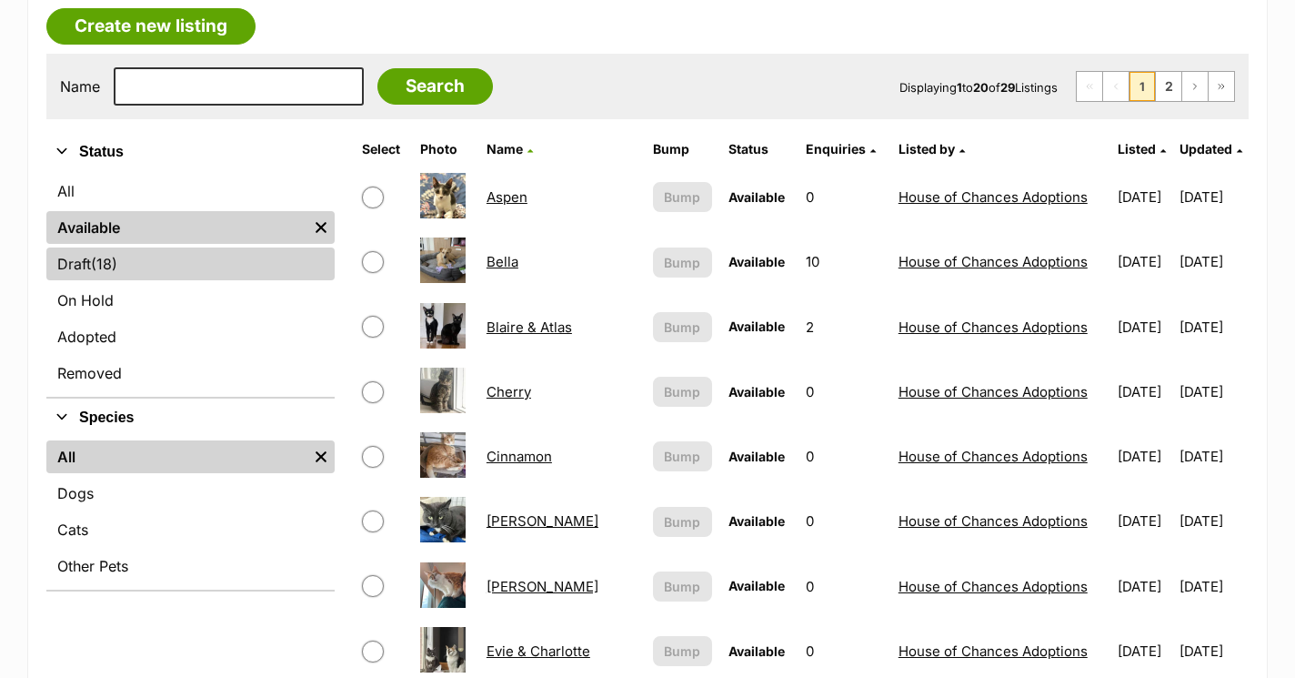
click at [162, 264] on link "Draft (18) Items" at bounding box center [190, 263] width 288 height 33
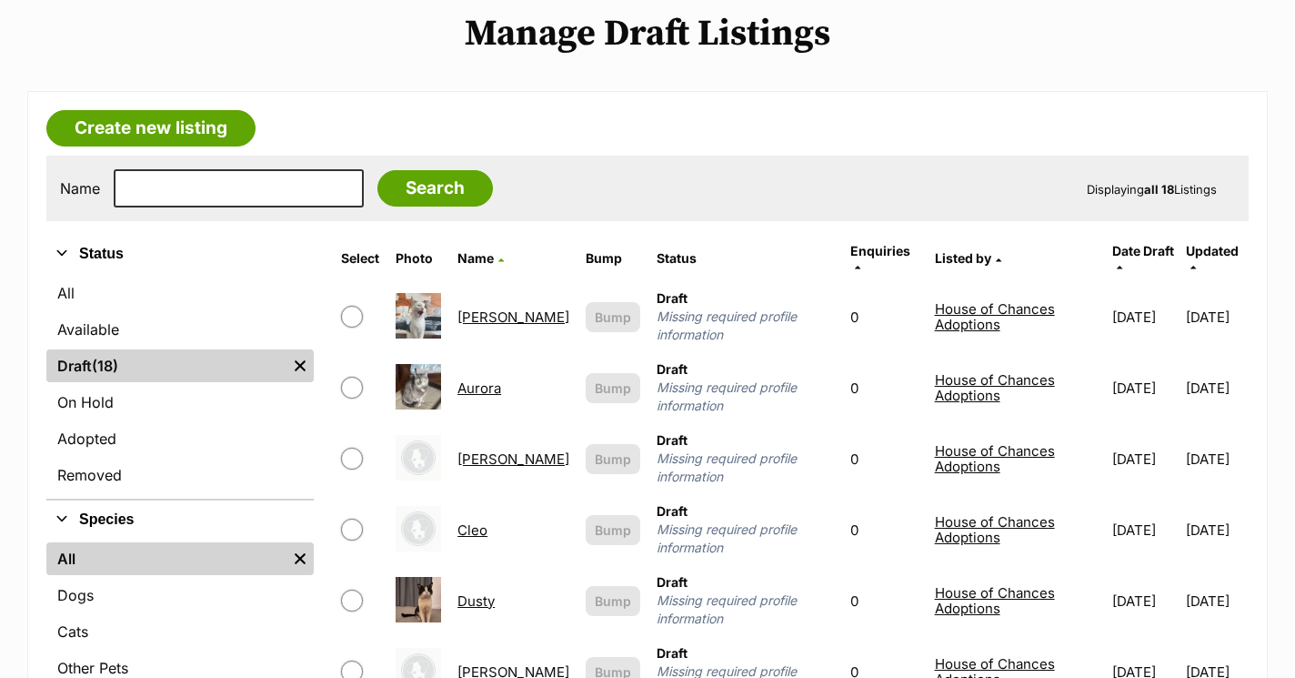
scroll to position [290, 0]
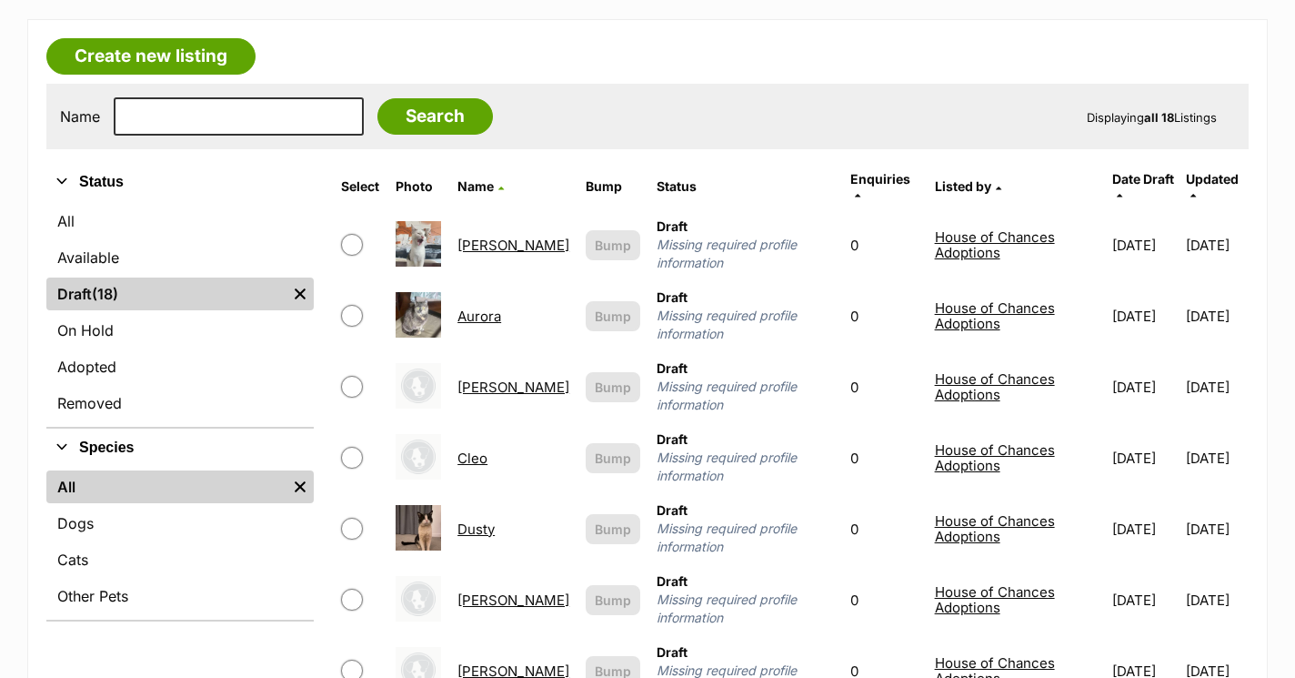
click at [490, 307] on link "Aurora" at bounding box center [480, 315] width 44 height 17
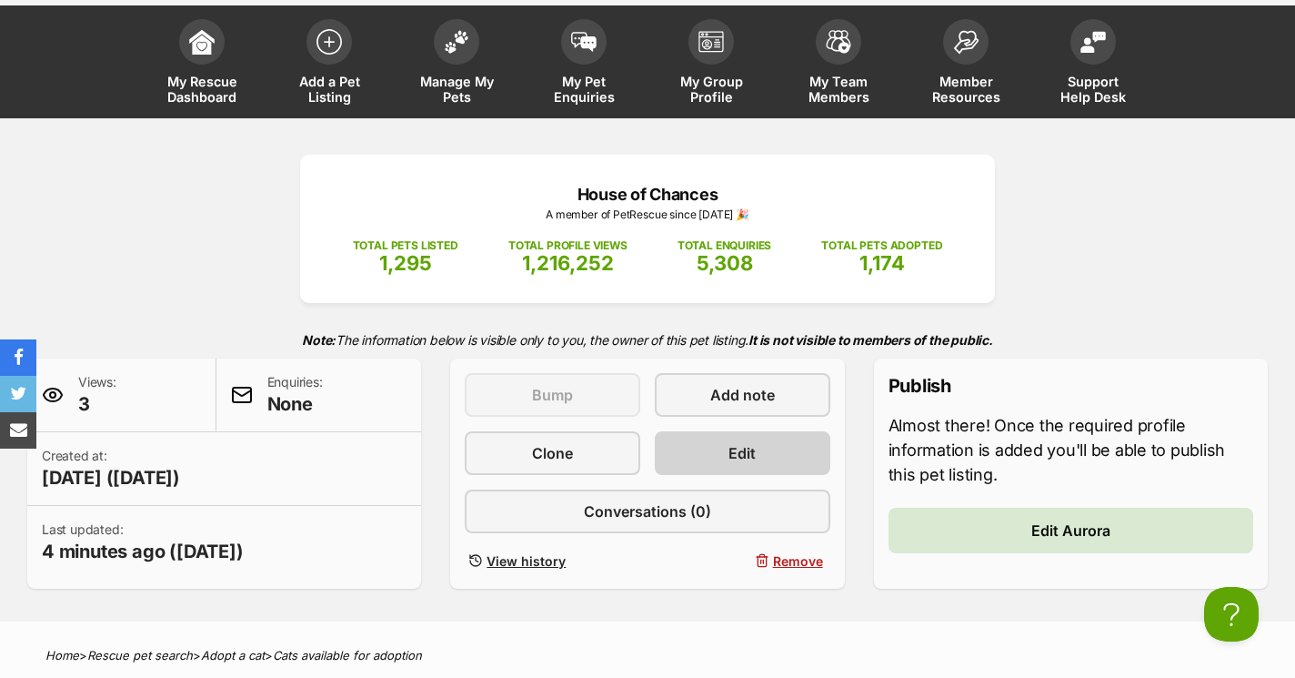
click at [737, 458] on span "Edit" at bounding box center [742, 453] width 27 height 22
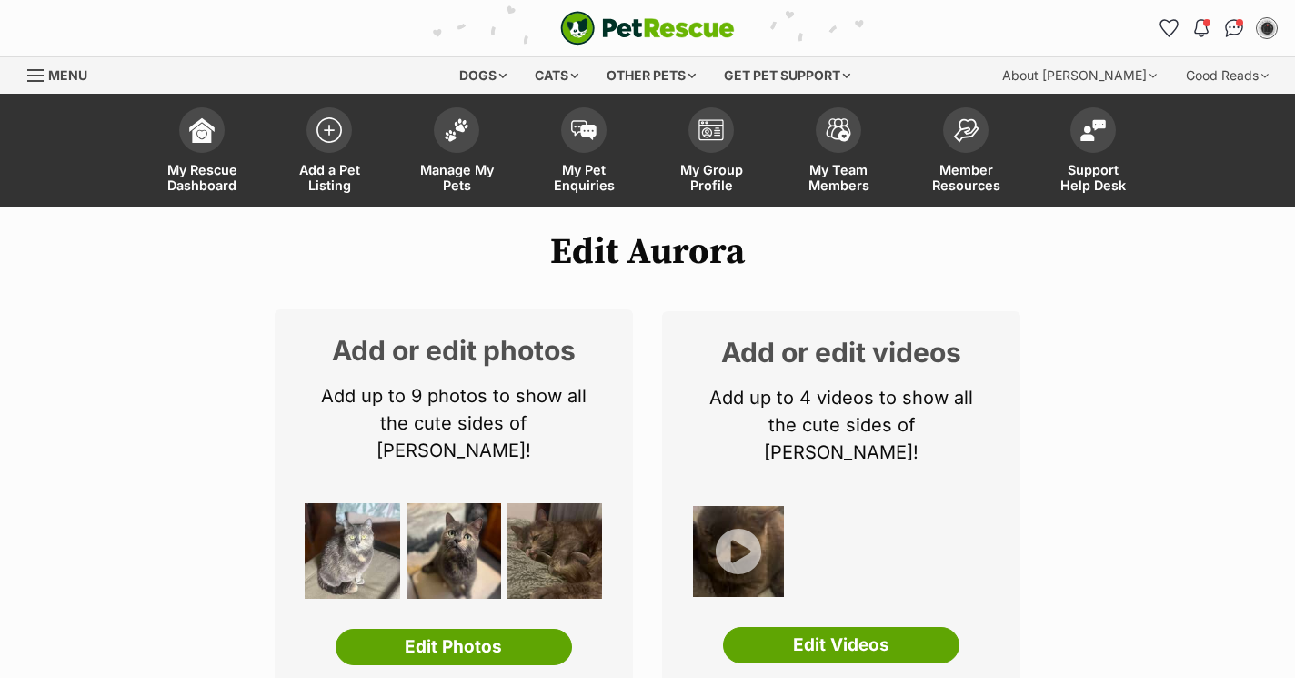
select select
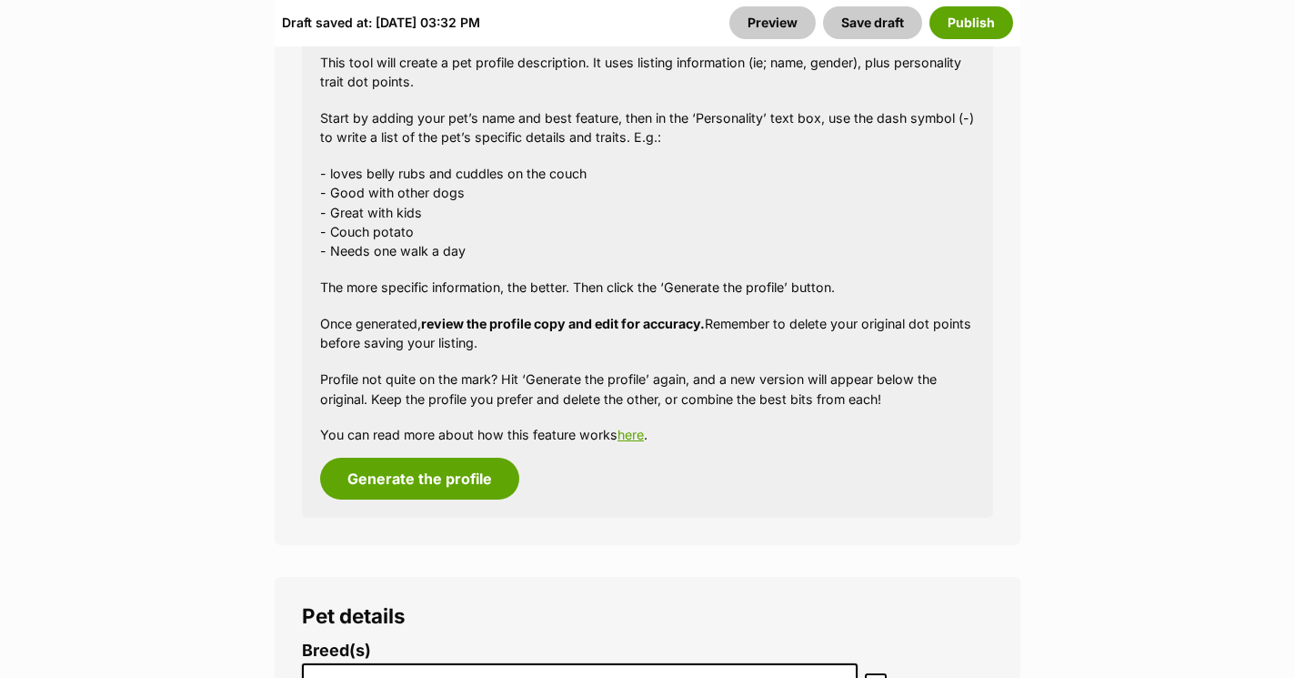
scroll to position [2292, 0]
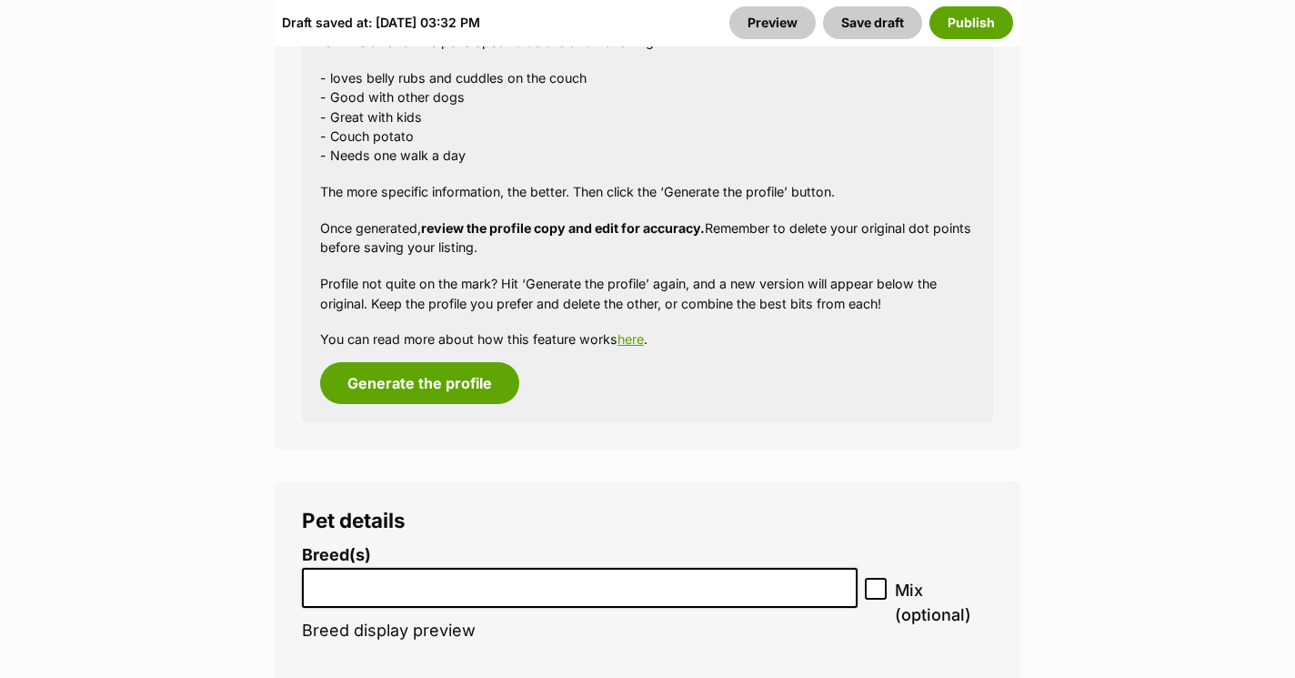
click at [406, 574] on input "search" at bounding box center [579, 583] width 543 height 19
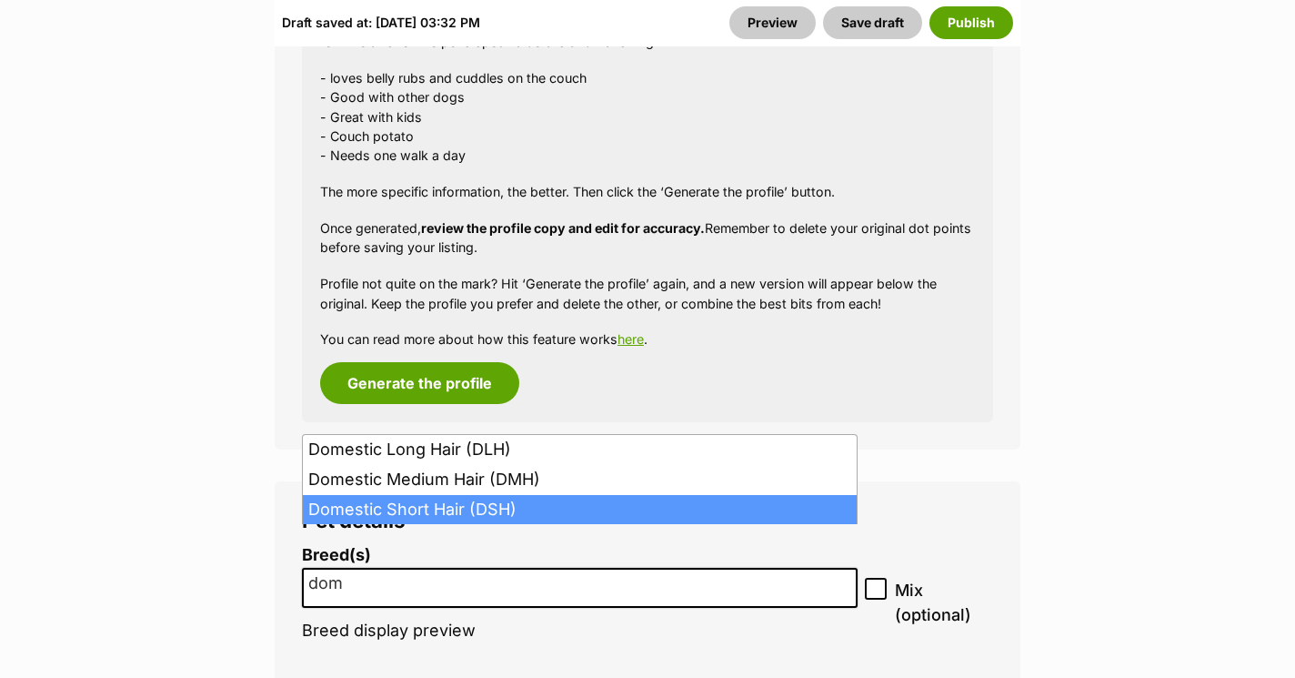
type input "dom"
select select "252102"
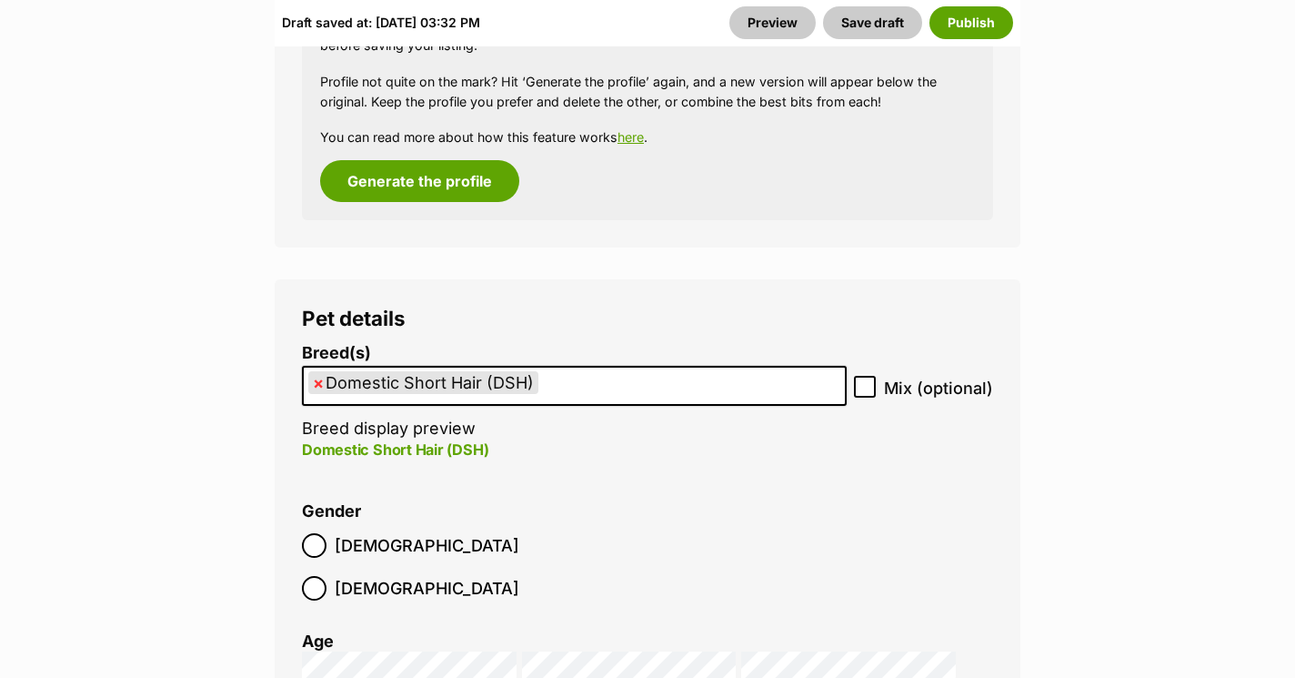
click at [420, 576] on span "Female" at bounding box center [427, 588] width 185 height 25
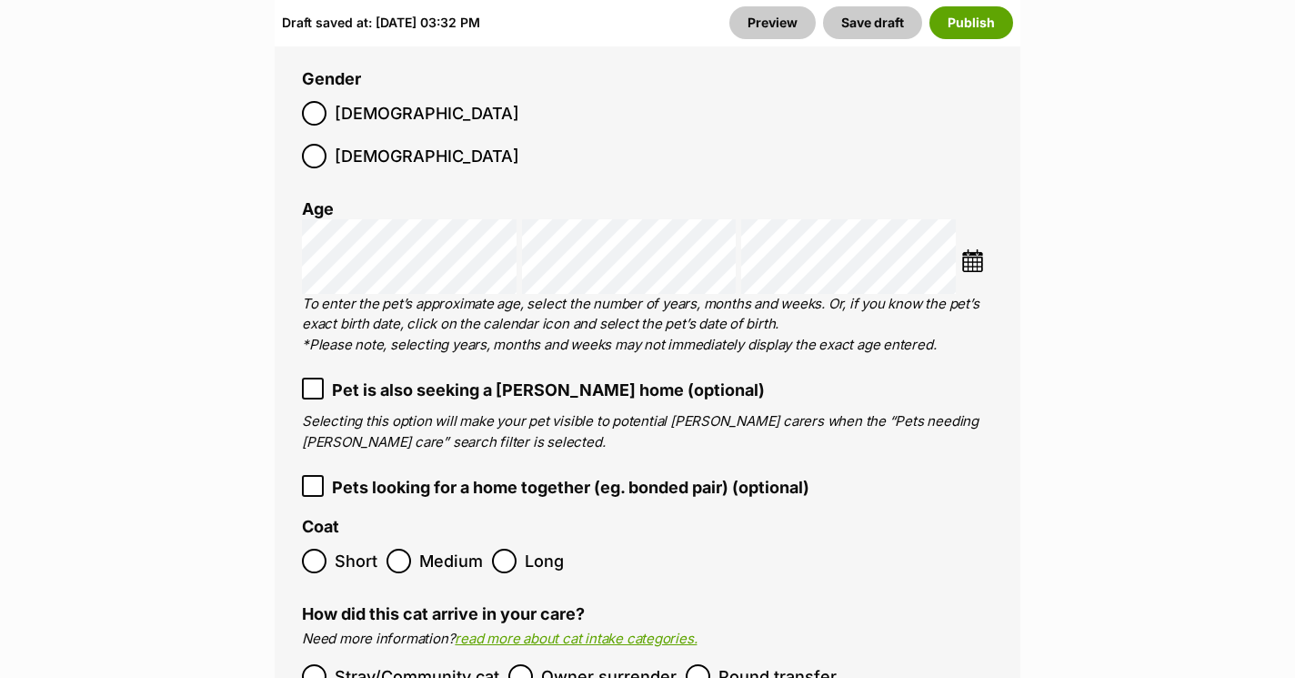
scroll to position [2940, 0]
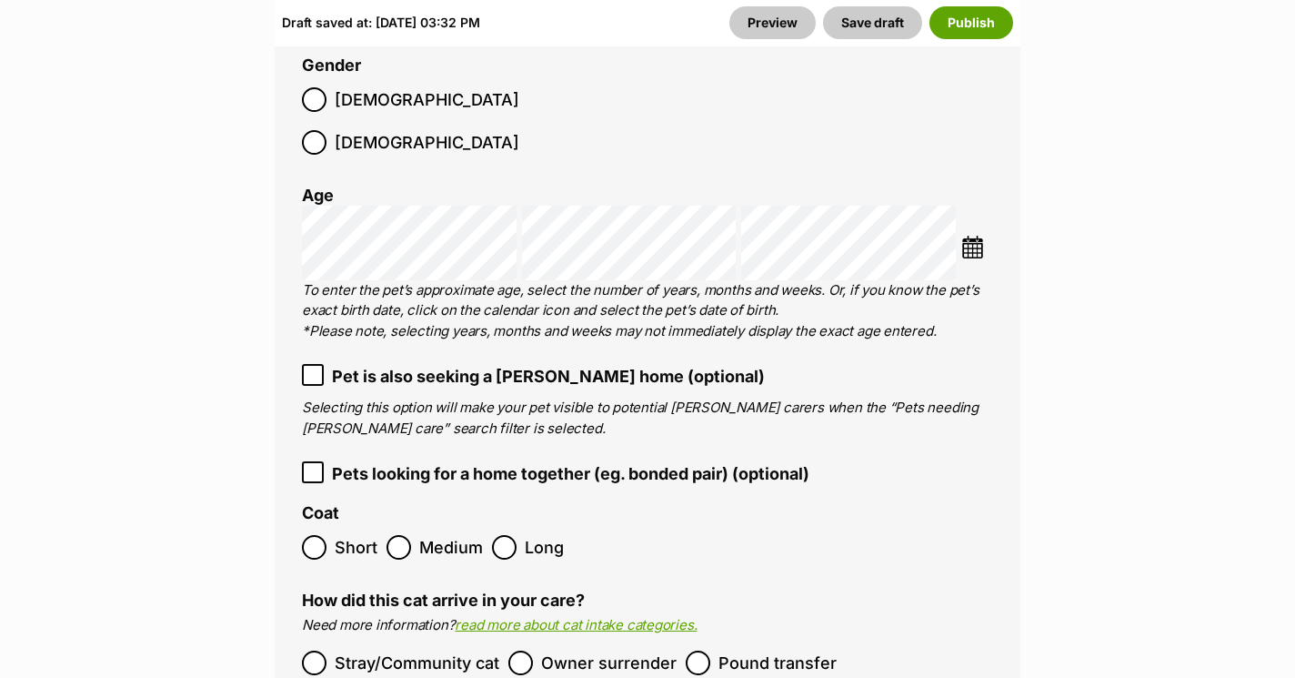
click at [361, 535] on span "Short" at bounding box center [356, 547] width 43 height 25
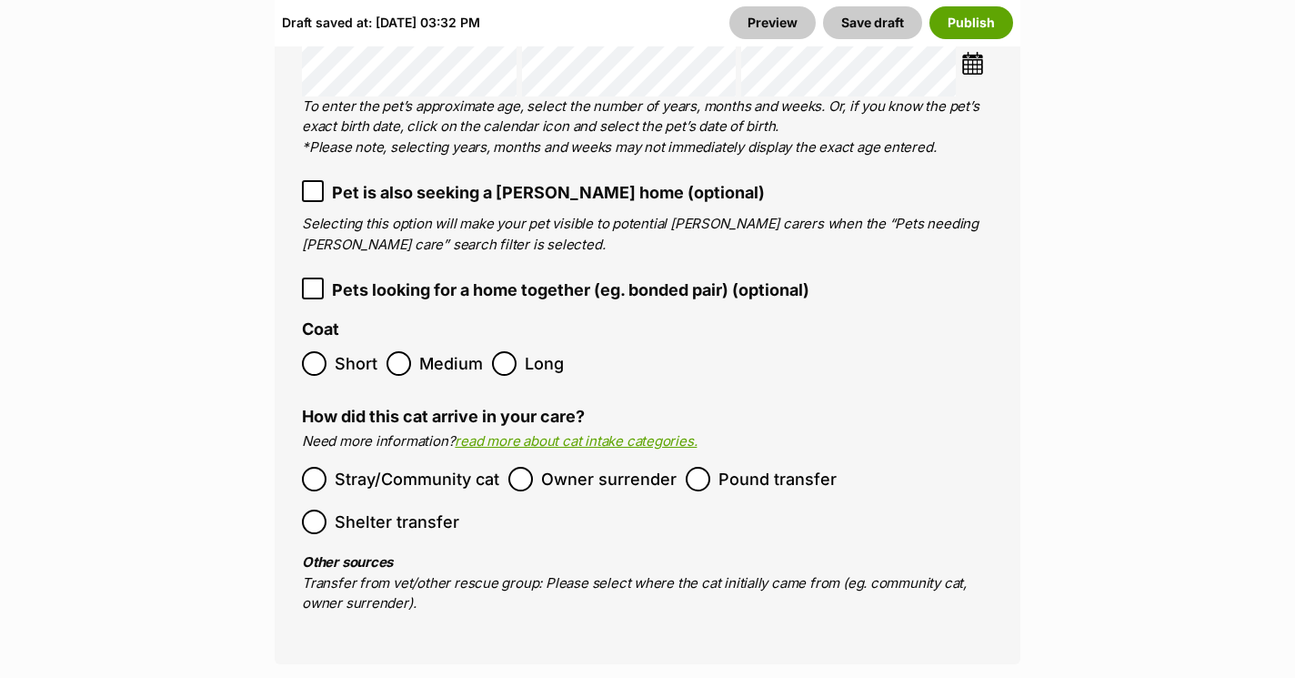
click at [710, 467] on label "Pound transfer" at bounding box center [761, 479] width 151 height 25
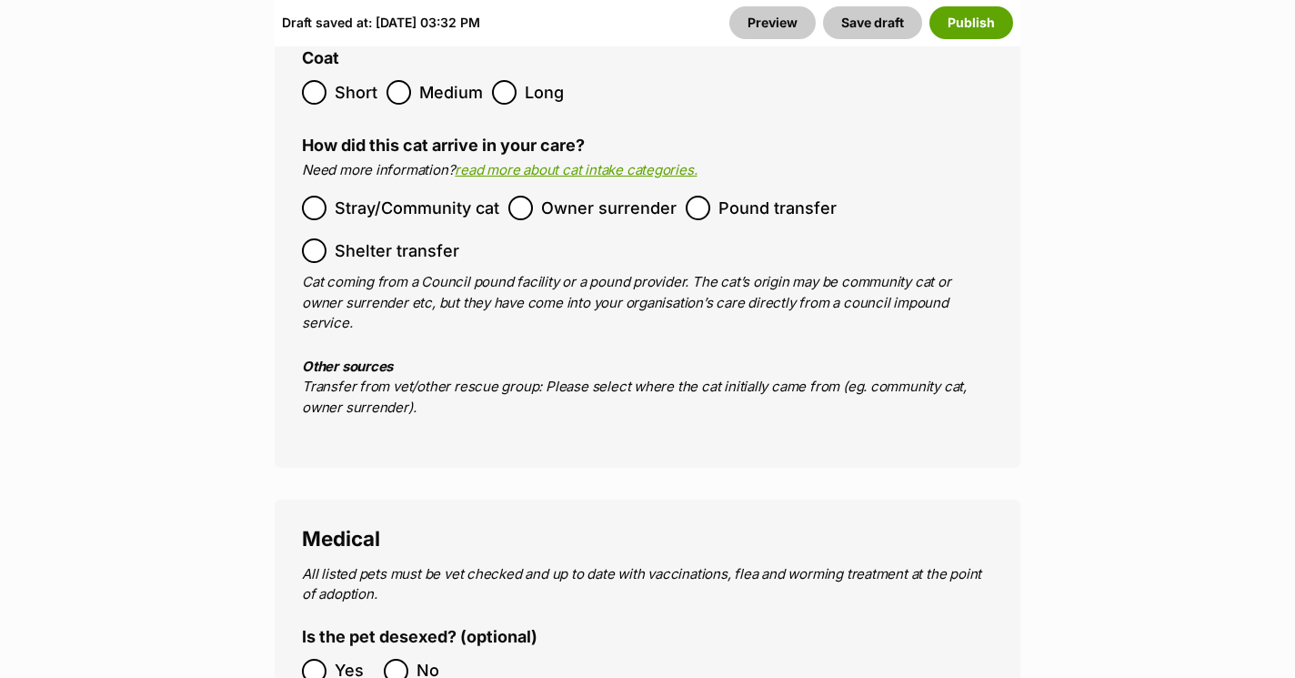
scroll to position [3545, 0]
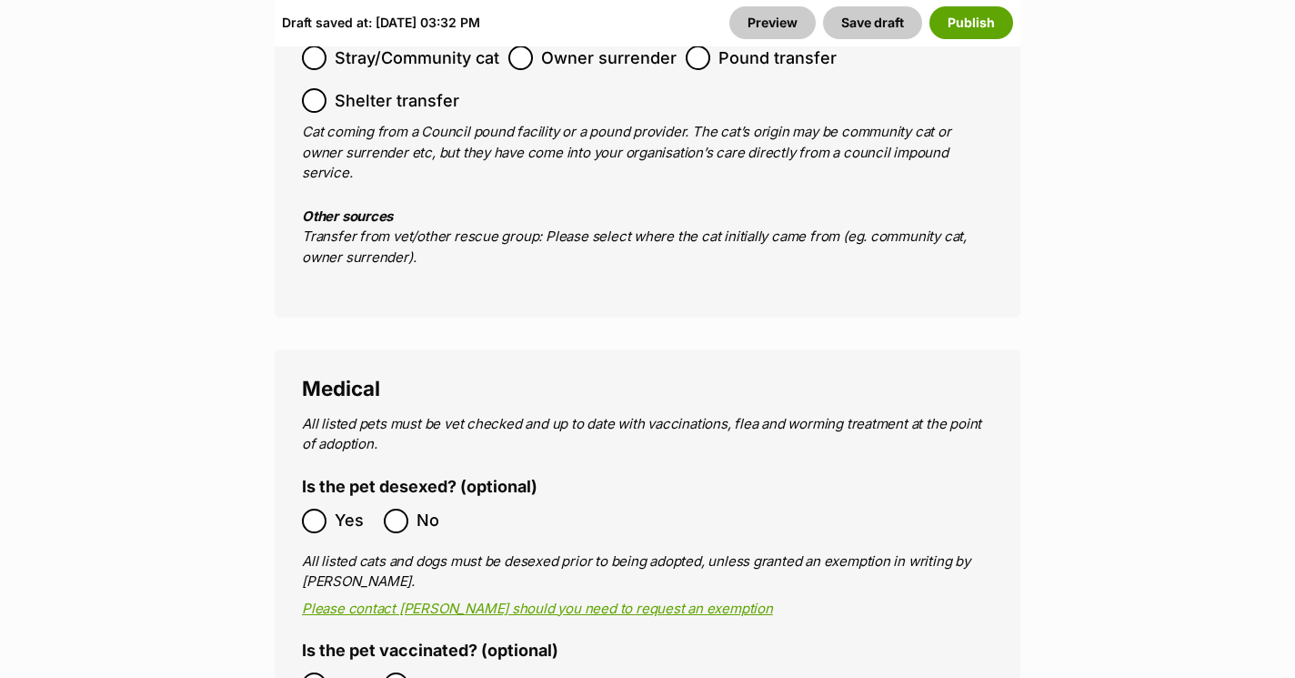
click at [310, 663] on ol "Yes No" at bounding box center [475, 684] width 346 height 43
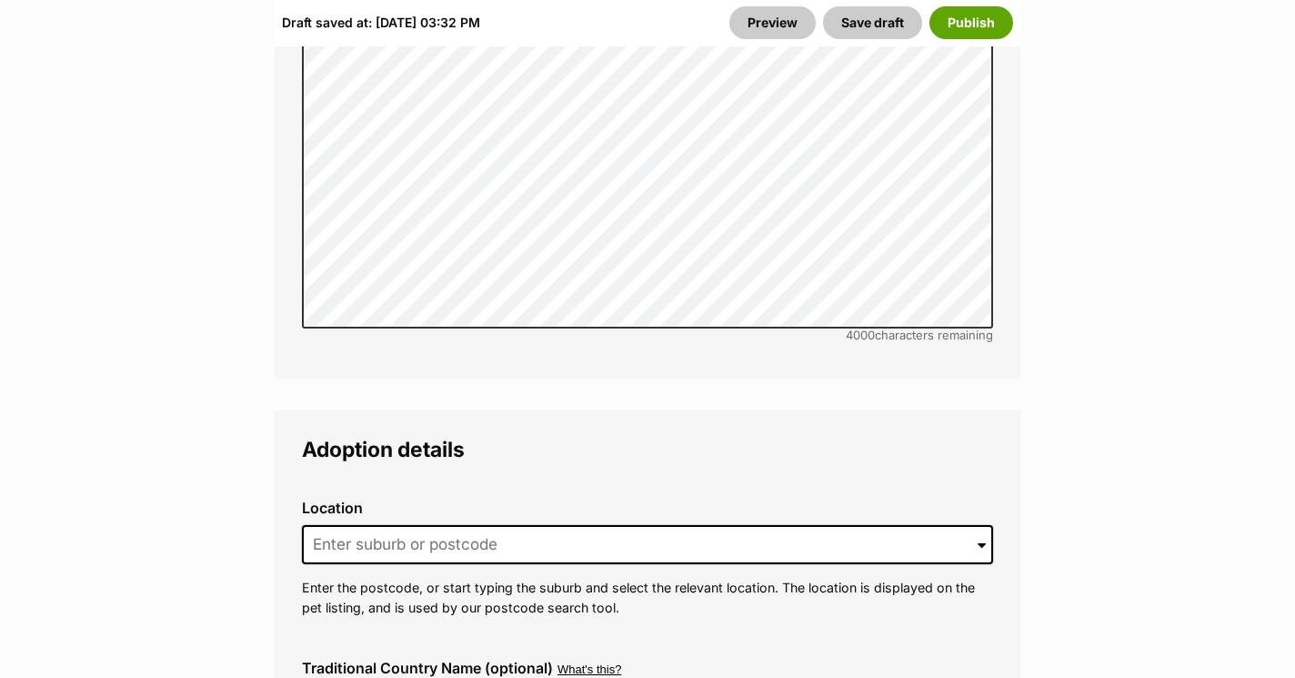
scroll to position [4617, 0]
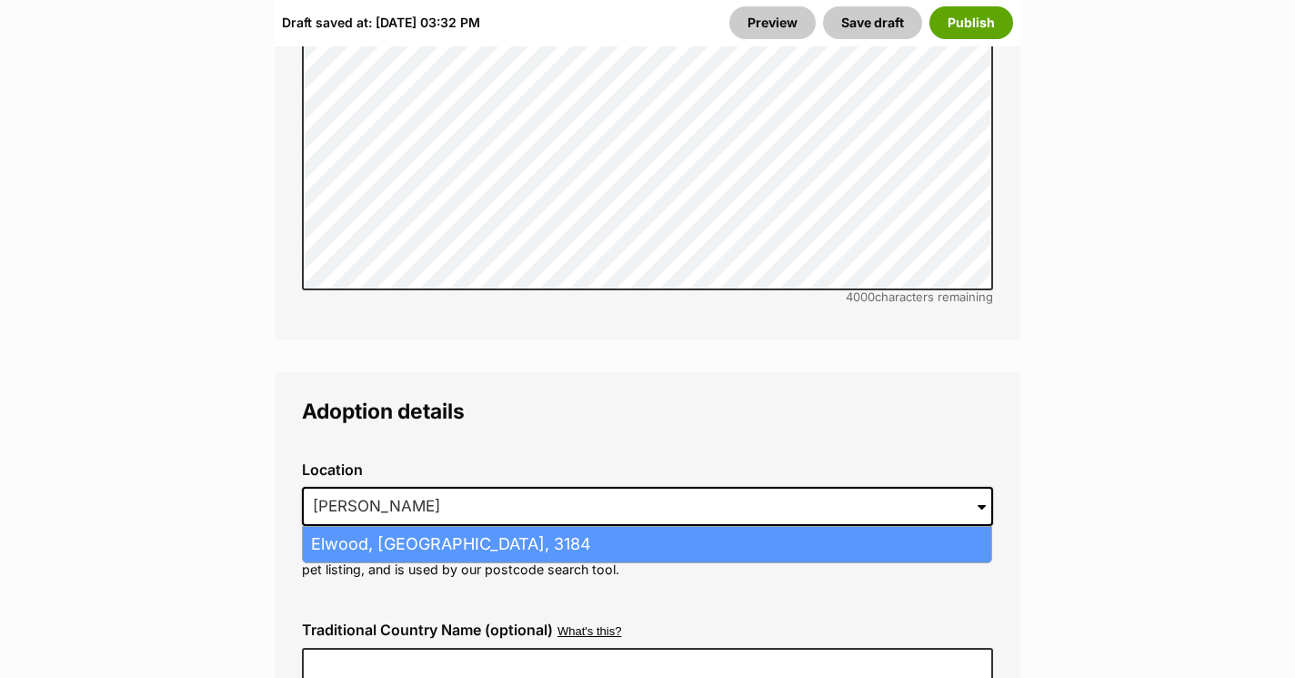
click at [383, 527] on li "Elwood, Victoria, 3184" at bounding box center [647, 544] width 689 height 35
type input "Elwood, Victoria, 3184"
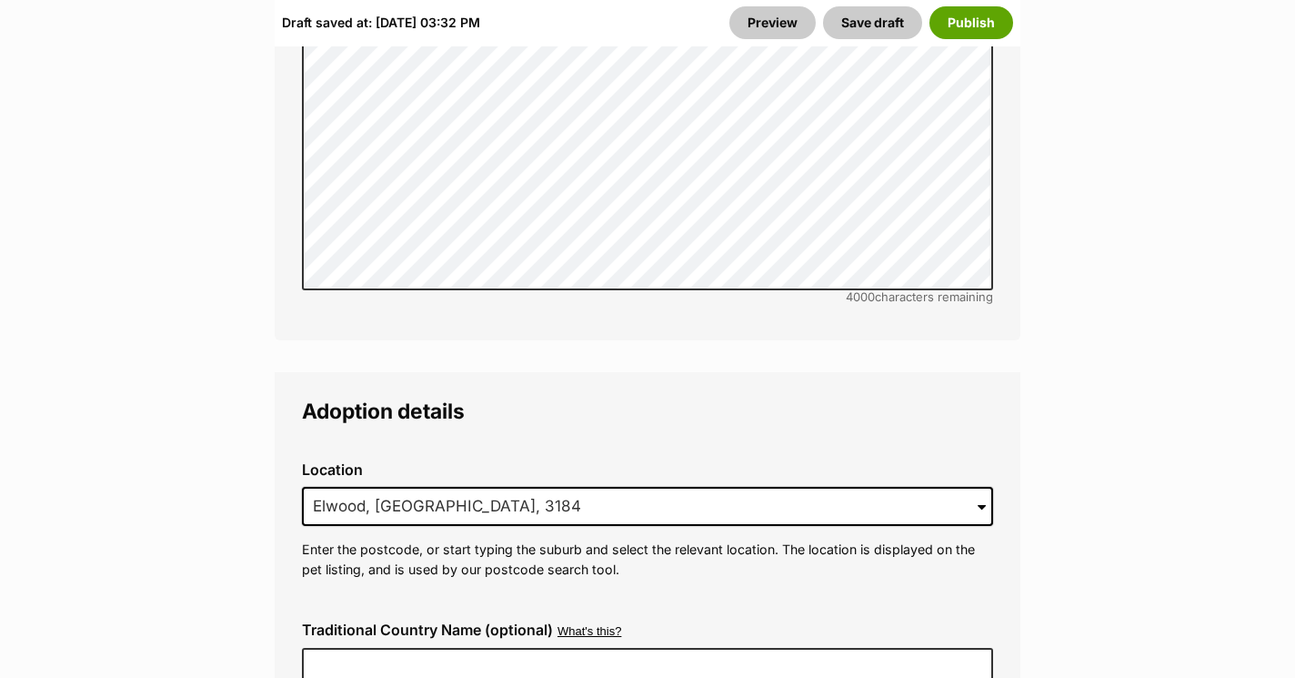
scroll to position [4864, 0]
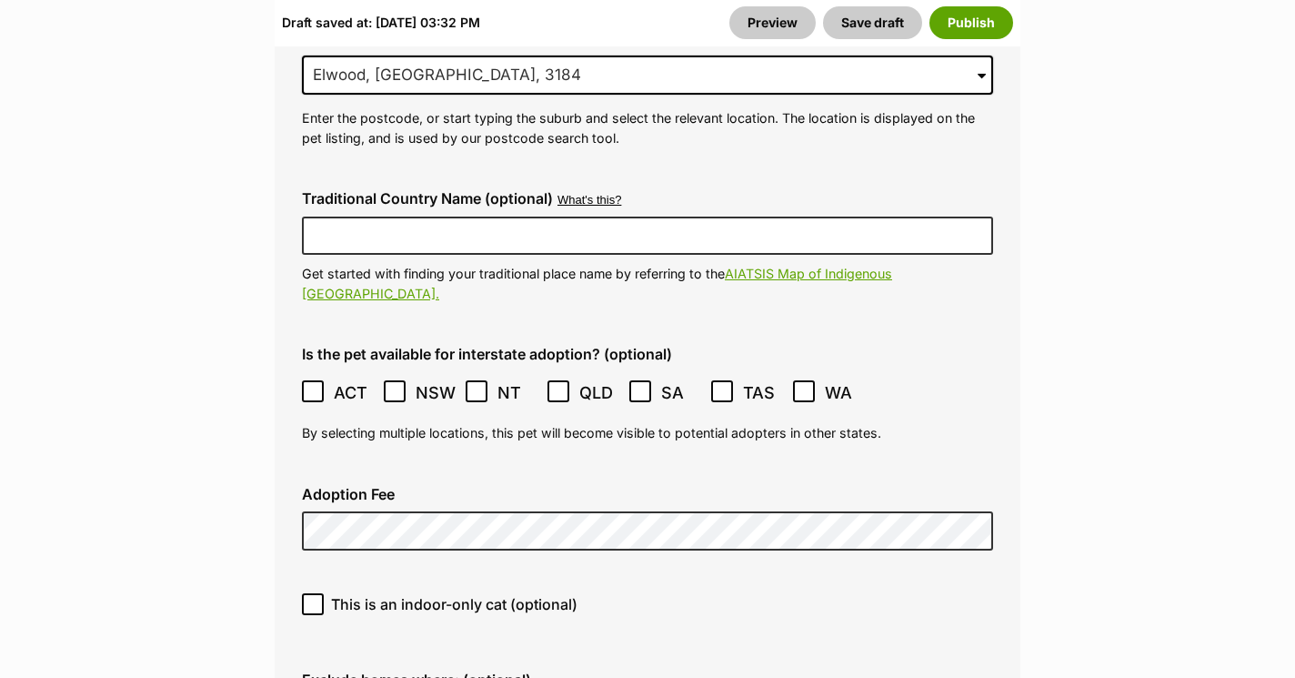
click at [358, 593] on span "This is an indoor-only cat (optional)" at bounding box center [454, 604] width 246 height 22
click at [324, 593] on input "This is an indoor-only cat (optional)" at bounding box center [313, 604] width 22 height 22
checkbox input "true"
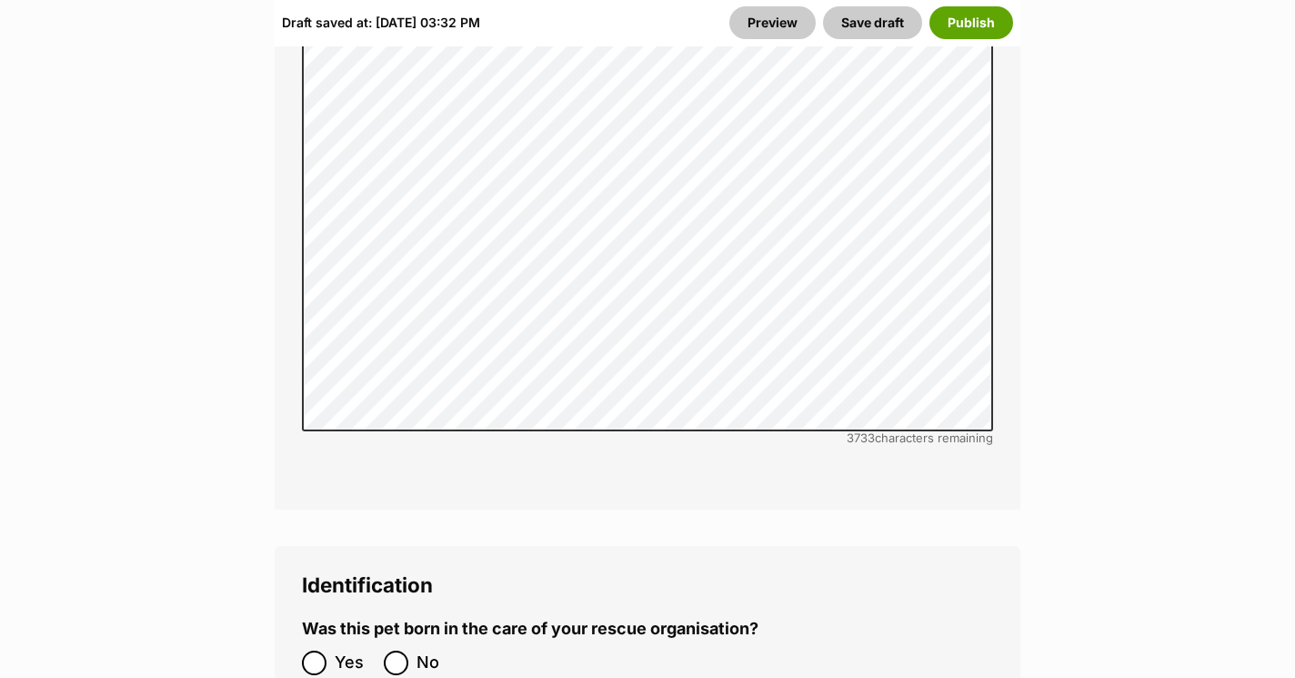
scroll to position [6278, 0]
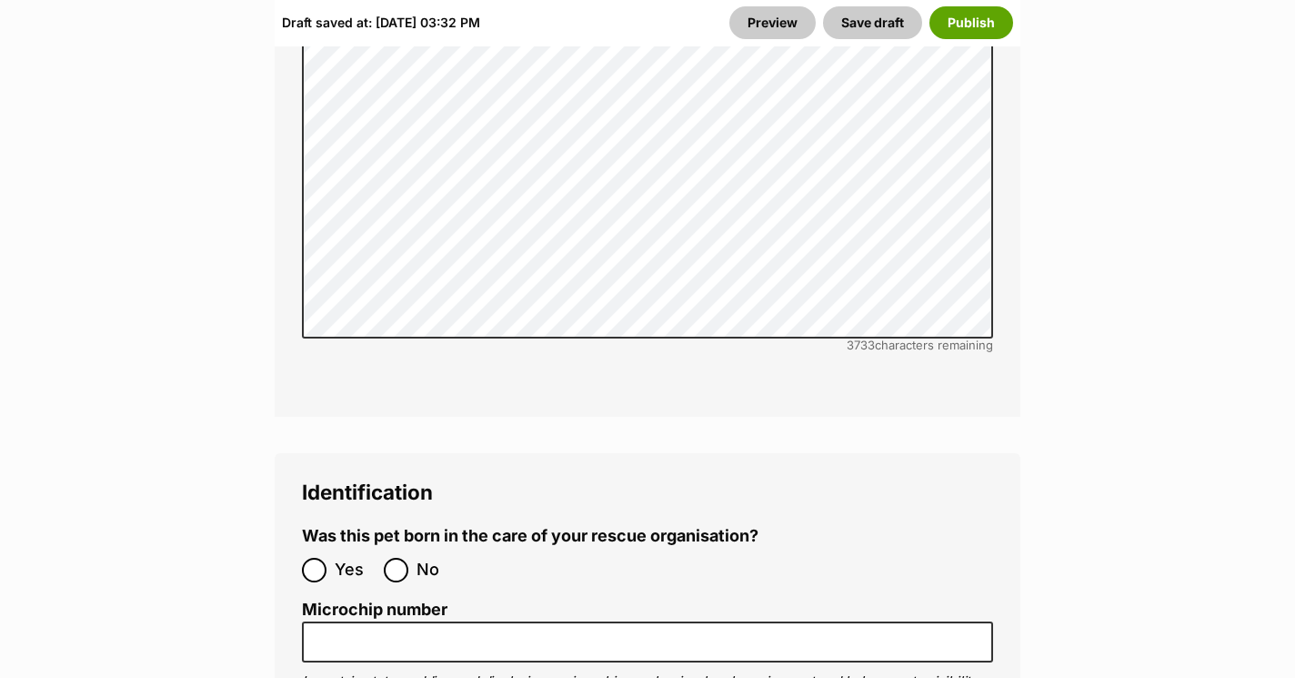
click at [417, 558] on span "No" at bounding box center [437, 570] width 40 height 25
click at [408, 558] on input "No" at bounding box center [396, 570] width 25 height 25
radio input "true"
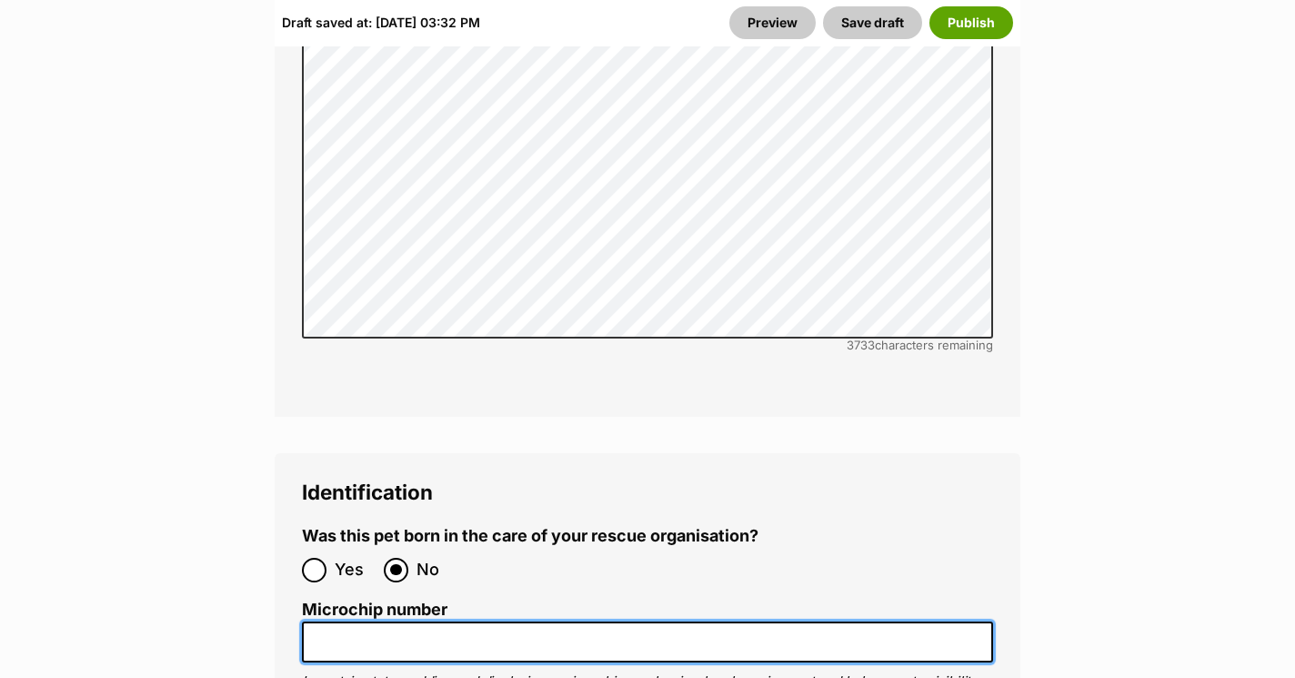
click at [394, 621] on input "Microchip number" at bounding box center [647, 641] width 691 height 41
paste input "www.hocrescue.org.au"
type input "www.hocrescue.org.au"
click at [421, 621] on input "www.hocrescue.org.au" at bounding box center [647, 641] width 691 height 41
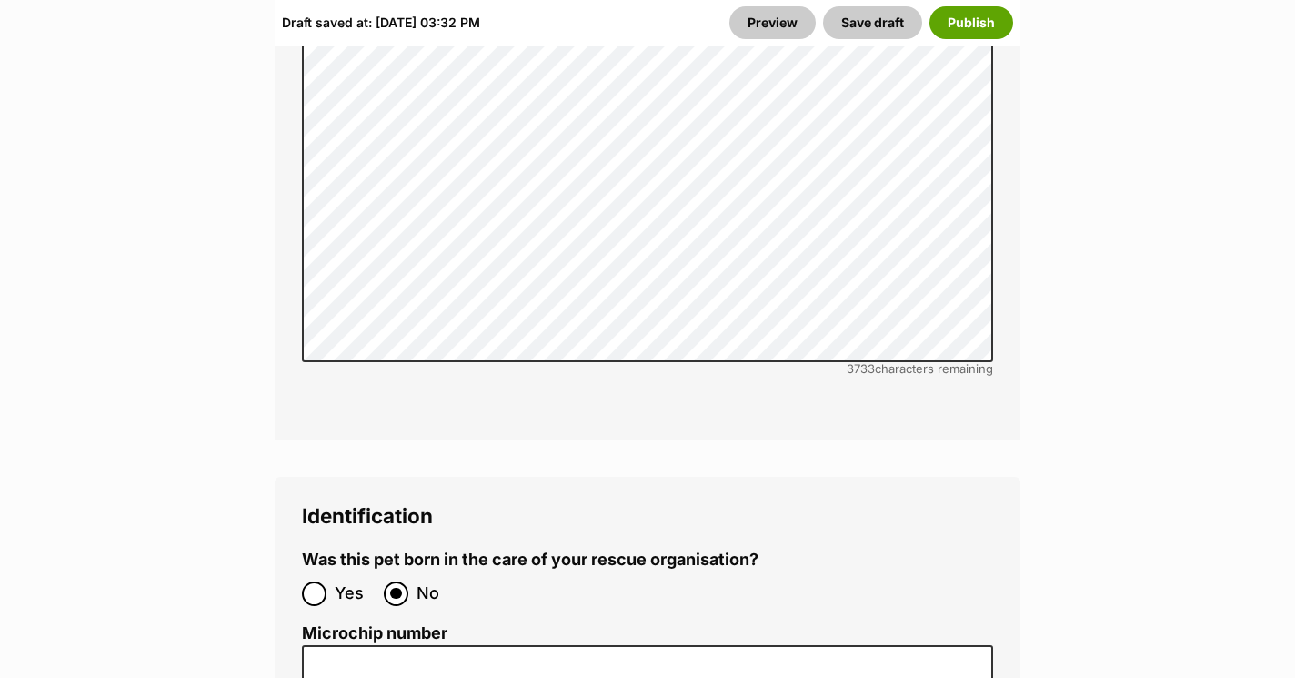
scroll to position [6390, 0]
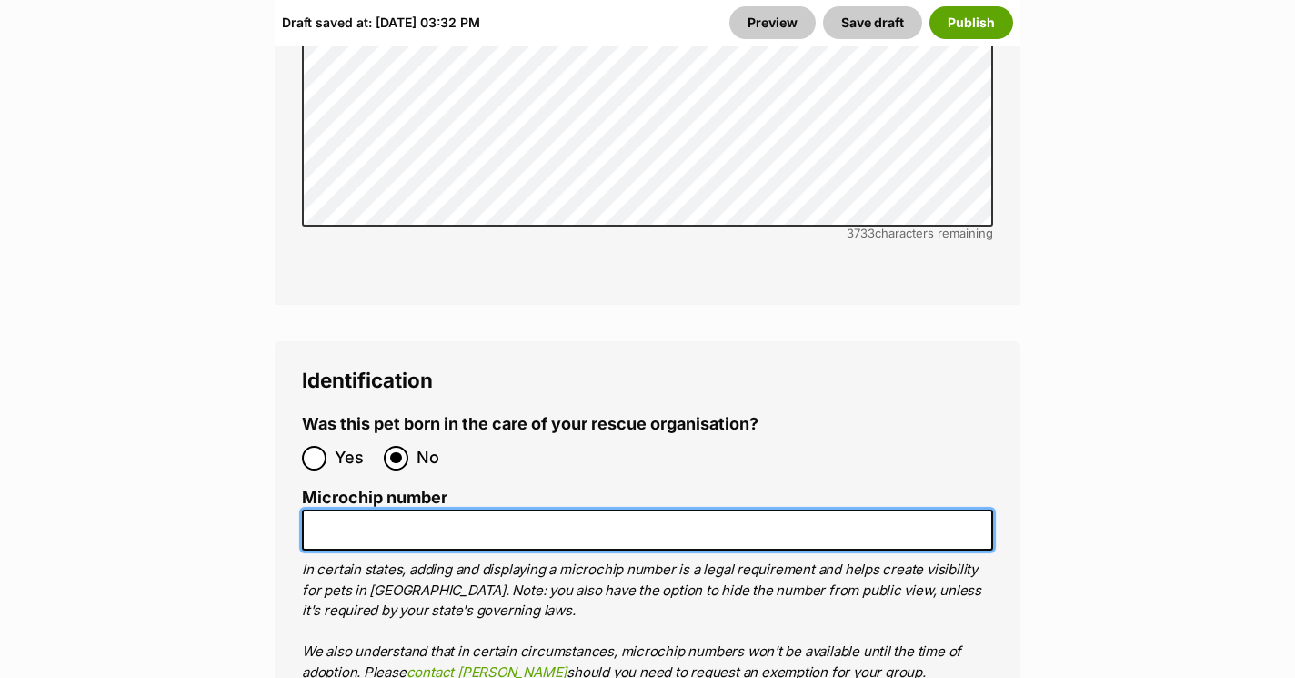
click at [523, 509] on input "Microchip number" at bounding box center [647, 529] width 691 height 41
paste input "956000018918991"
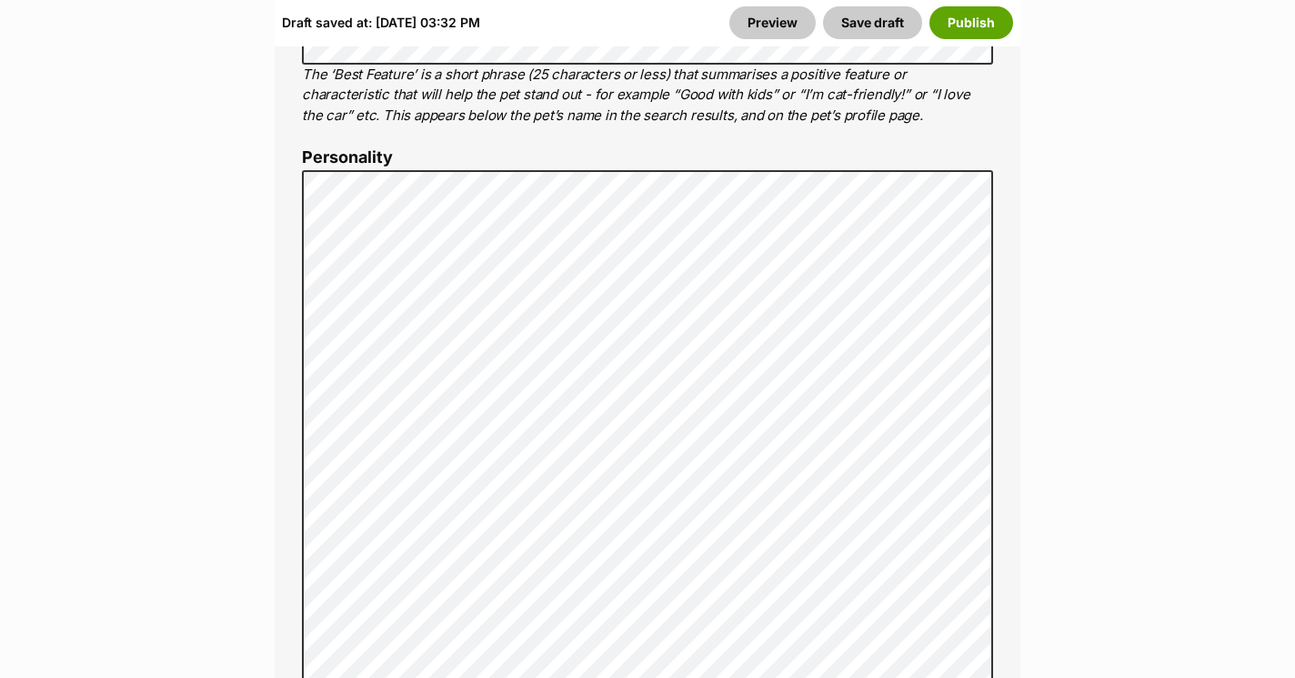
scroll to position [1418, 0]
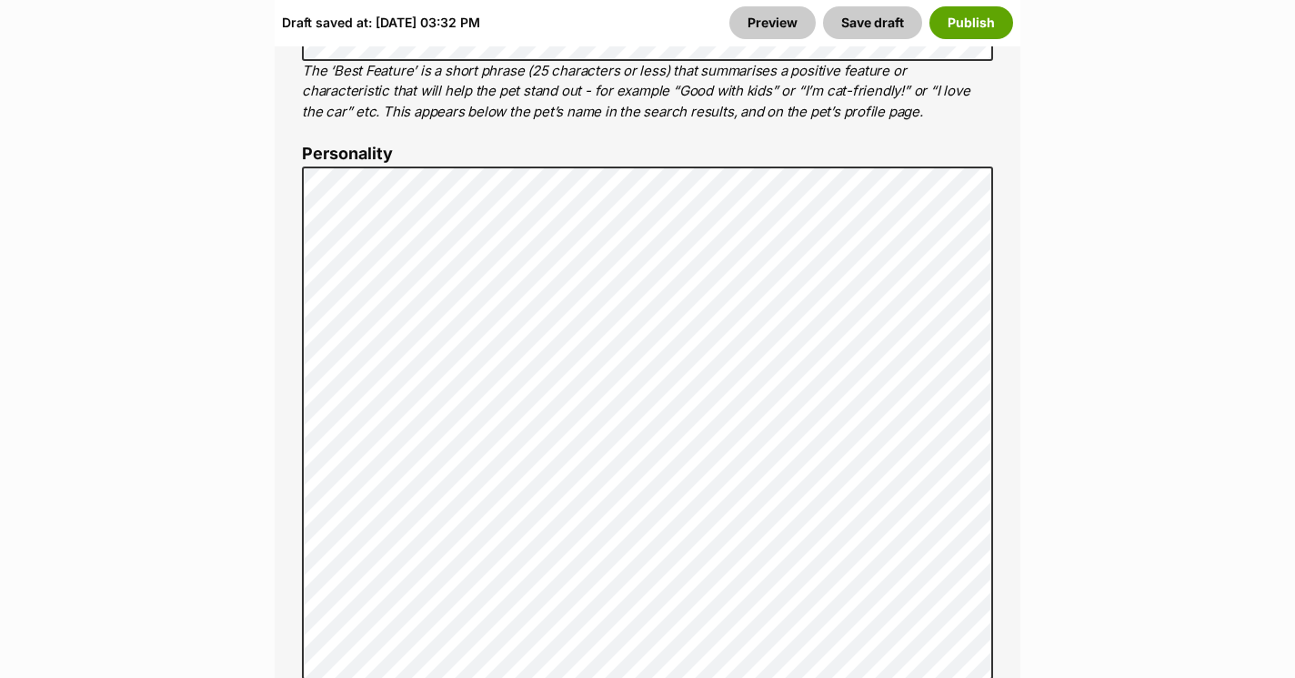
type input "956000018918991"
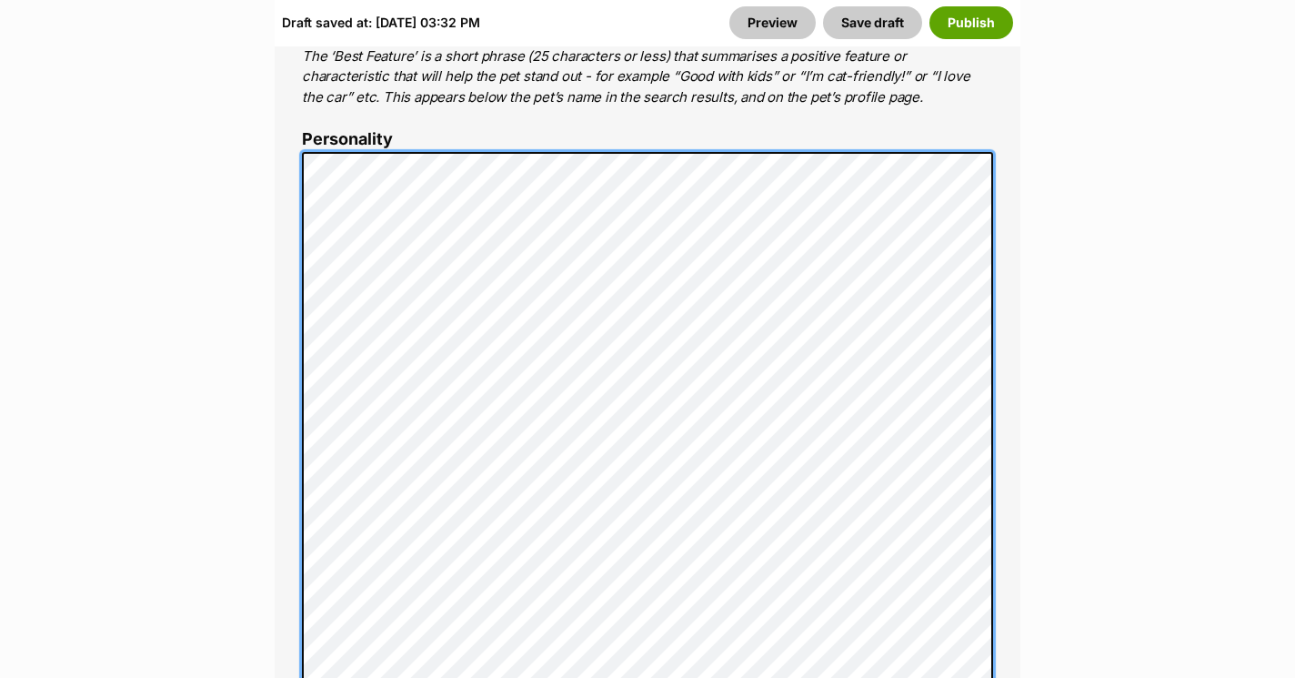
scroll to position [1411, 0]
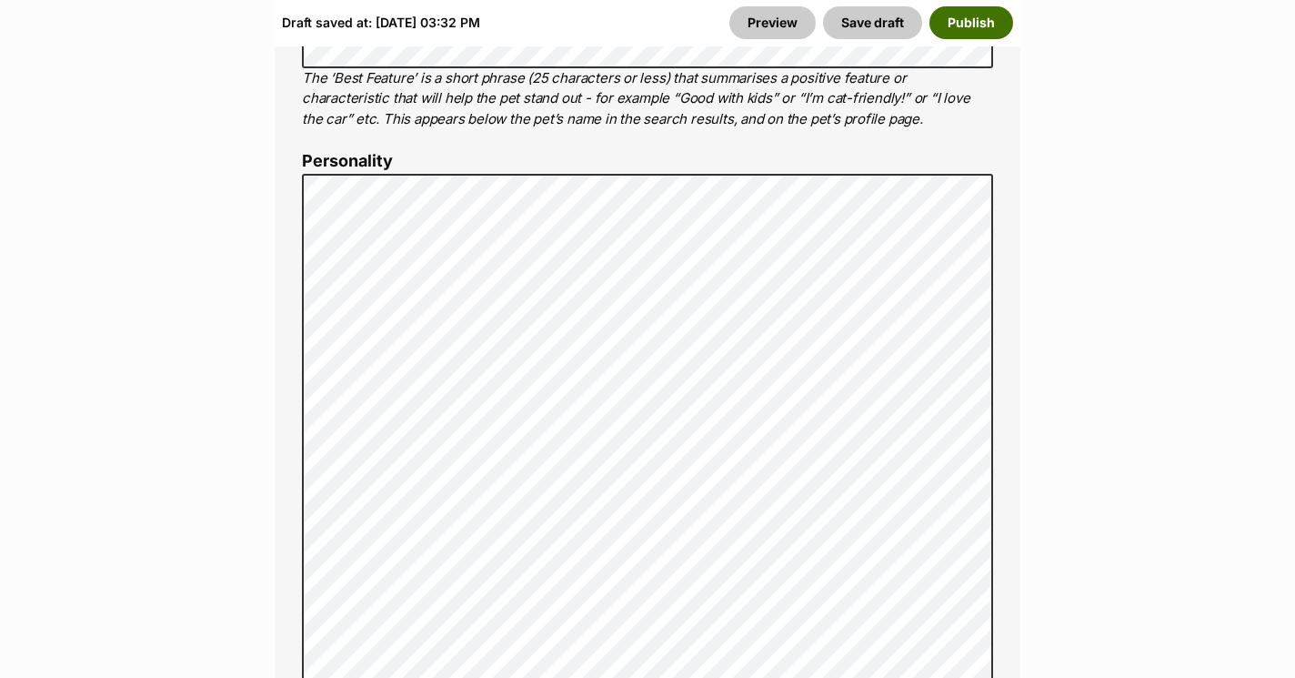
click at [962, 21] on button "Publish" at bounding box center [972, 22] width 84 height 33
